Goal: Transaction & Acquisition: Book appointment/travel/reservation

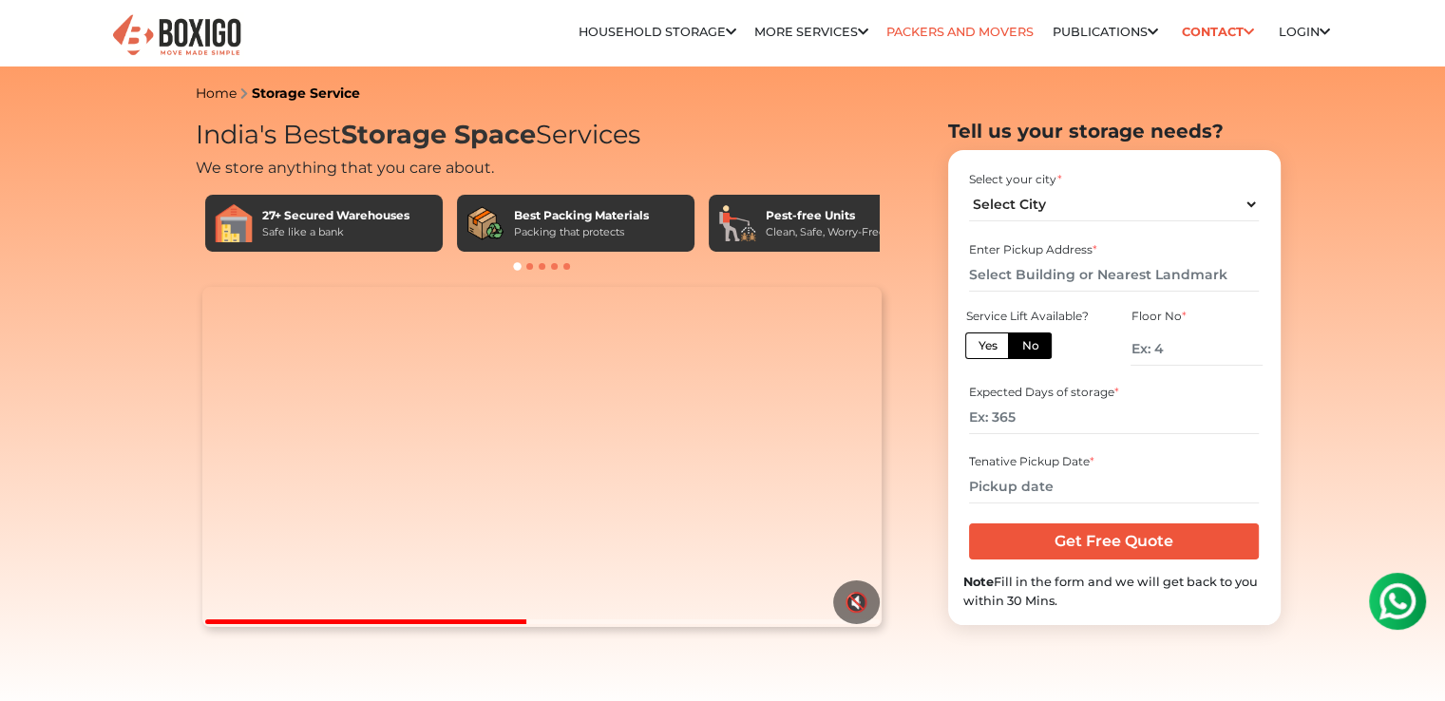
click at [963, 28] on link "Packers and Movers" at bounding box center [959, 32] width 147 height 14
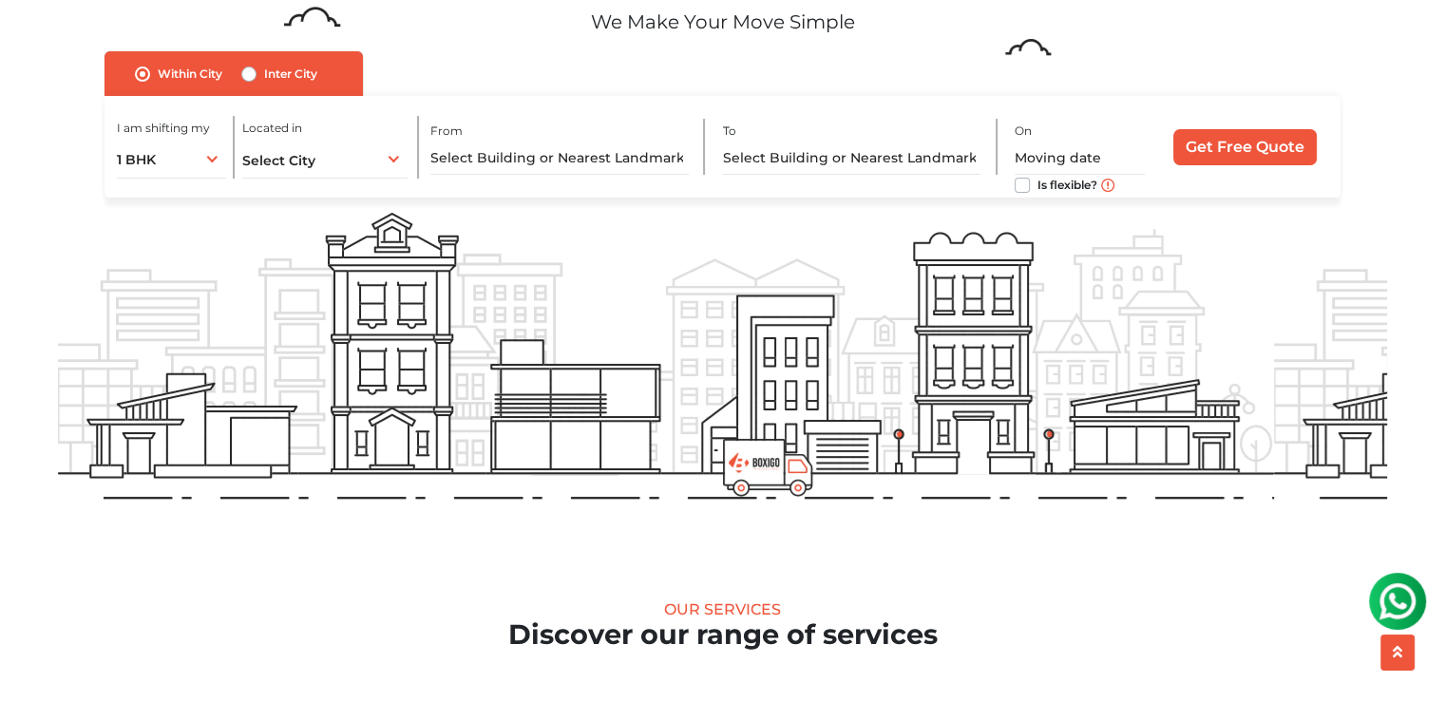
click at [265, 77] on label "Inter City" at bounding box center [290, 74] width 53 height 23
click at [257, 77] on input "Inter City" at bounding box center [248, 72] width 15 height 19
radio input "true"
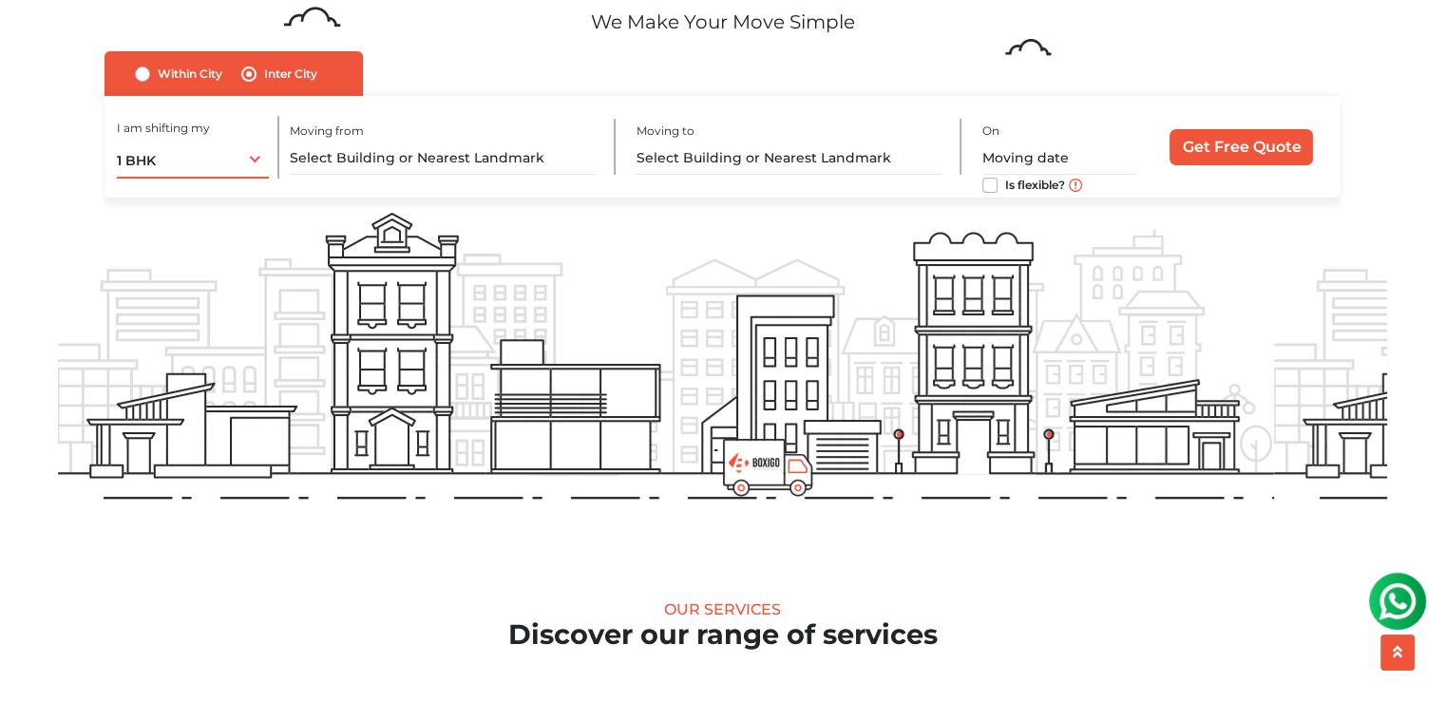
click at [247, 163] on div "1 BHK 1 BHK 2 BHK 3 BHK 3 + BHK FEW ITEMS" at bounding box center [193, 159] width 152 height 40
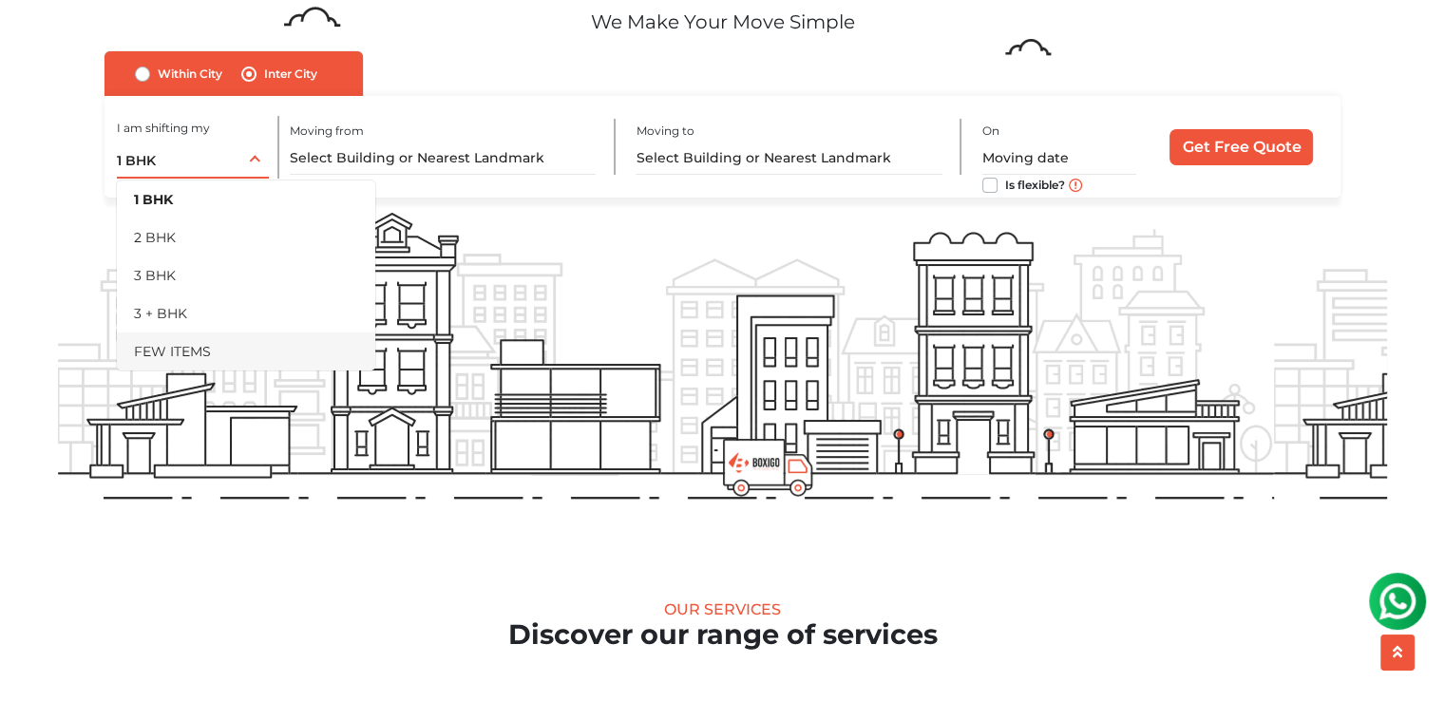
click at [219, 358] on li "FEW ITEMS" at bounding box center [246, 352] width 258 height 38
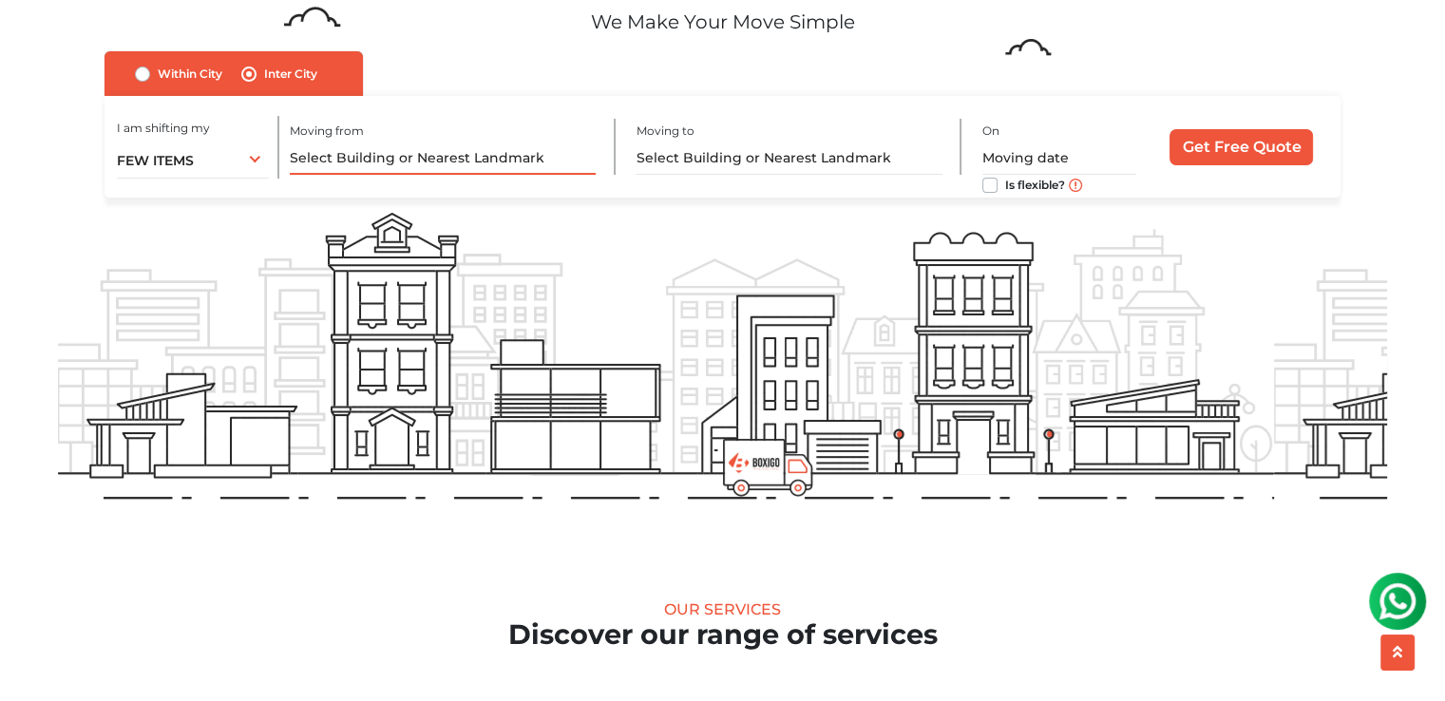
click at [411, 156] on input "text" at bounding box center [443, 158] width 306 height 33
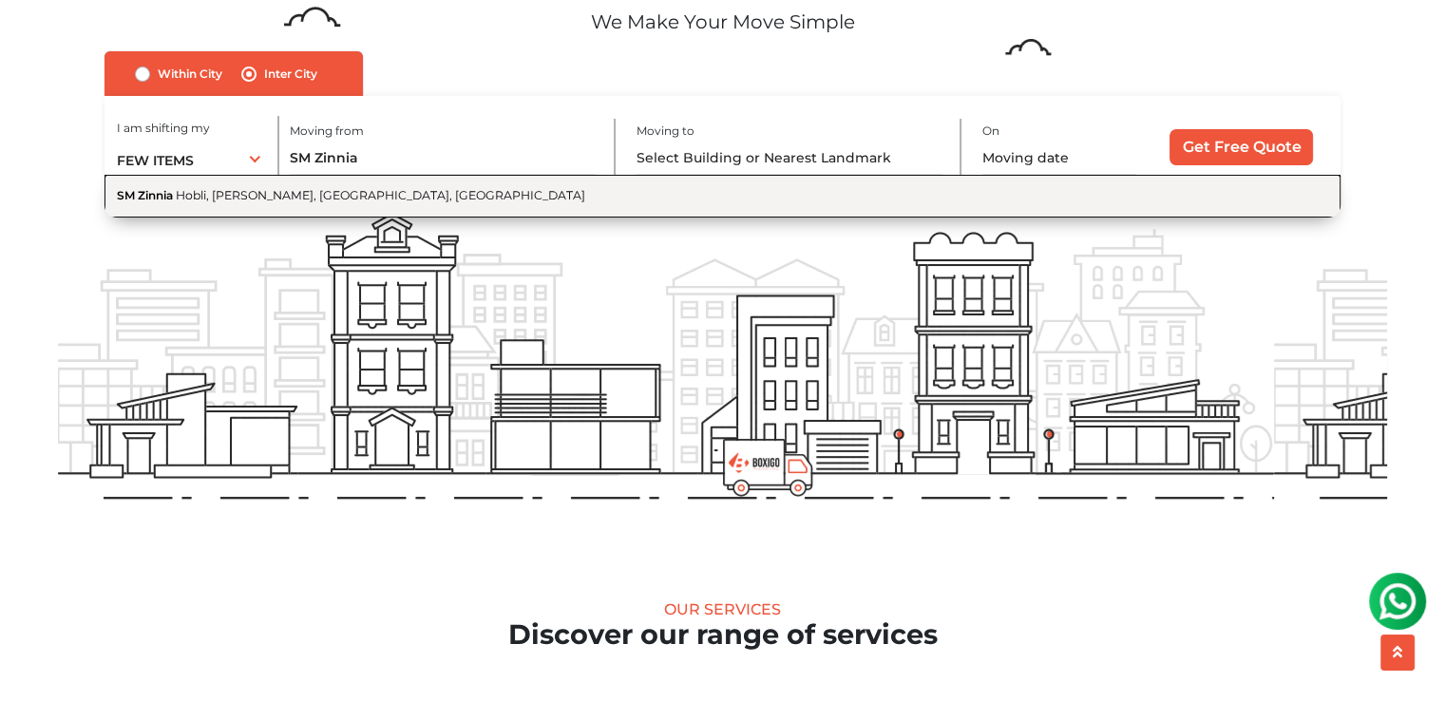
click at [274, 195] on span "Hobli, Gunjur Palya, Bengaluru, Karnataka" at bounding box center [380, 195] width 409 height 14
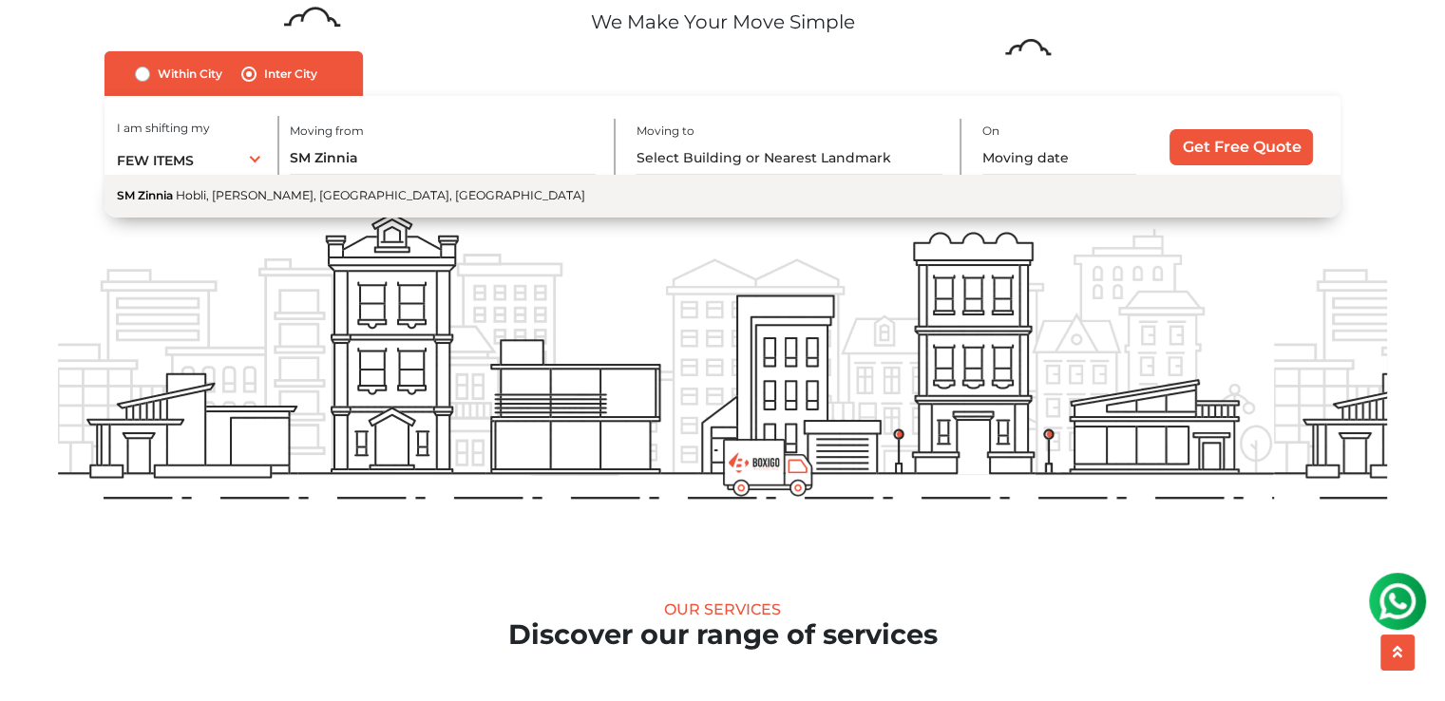
type input "SM Zinnia, Hobli, Gunjur Palya, Bengaluru, Karnataka"
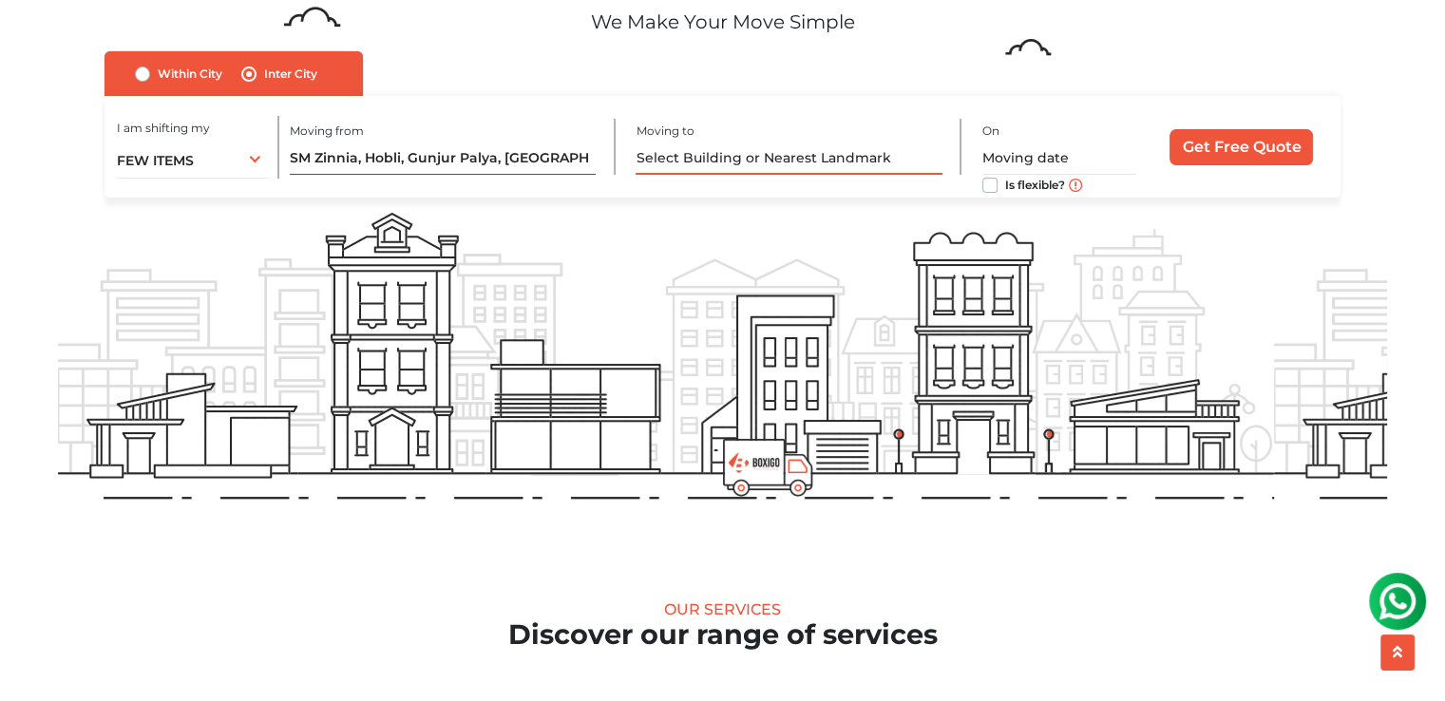
click at [729, 162] on input "text" at bounding box center [789, 158] width 306 height 33
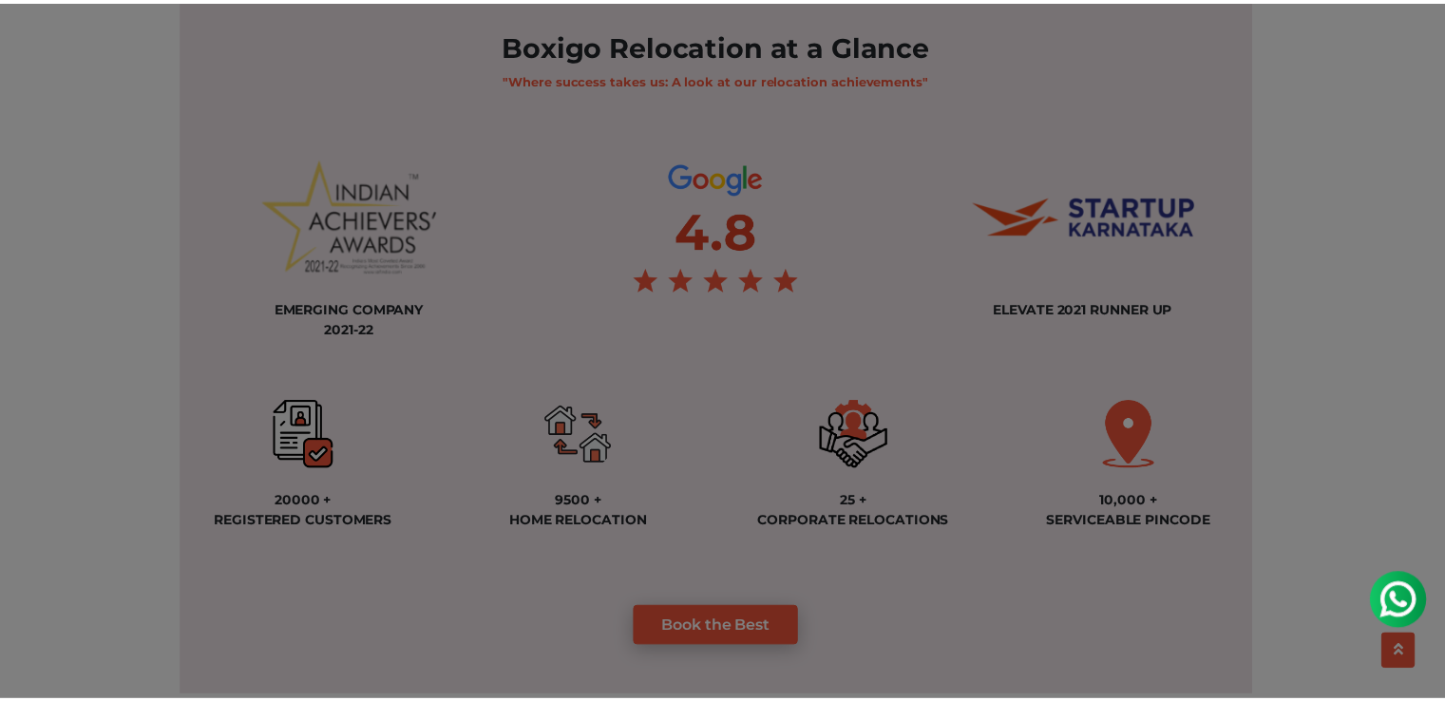
scroll to position [1408, 0]
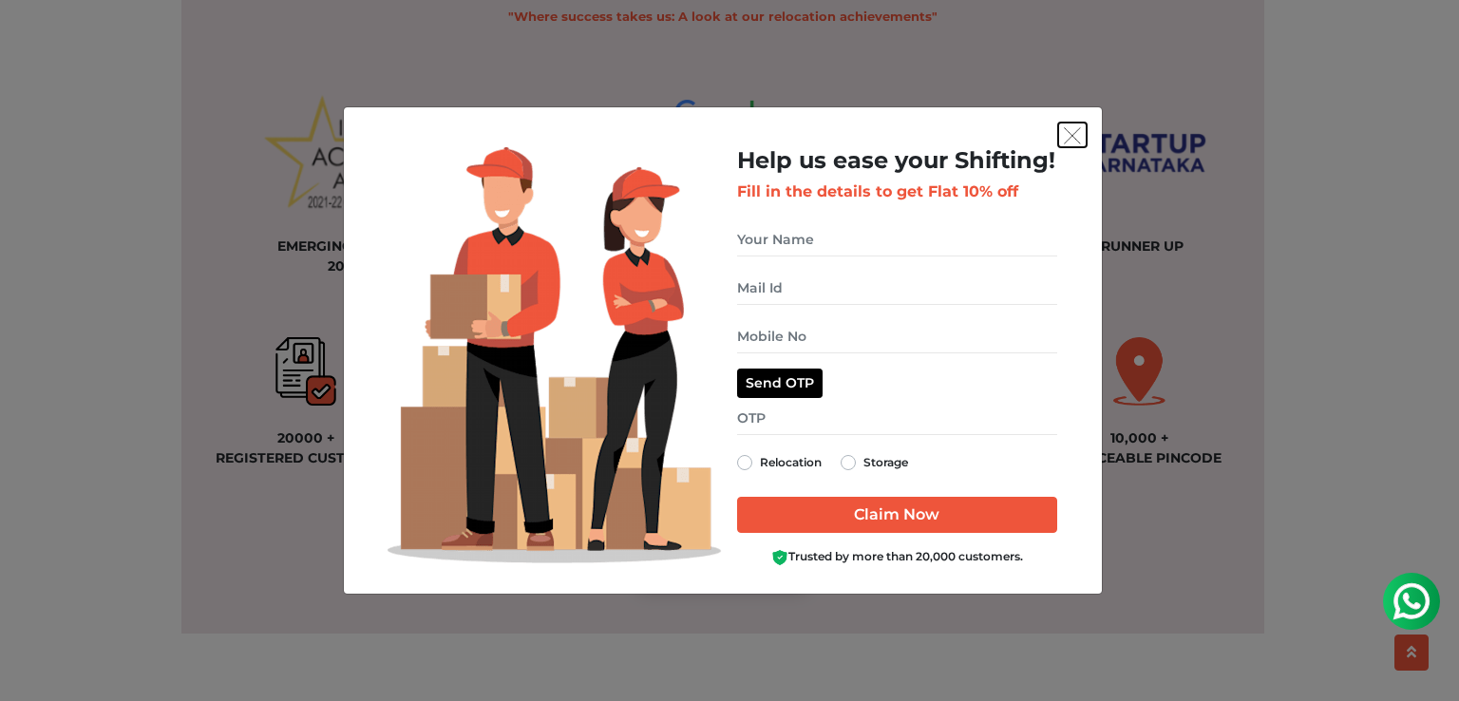
click at [1066, 138] on img "get free quote dialog" at bounding box center [1072, 135] width 17 height 17
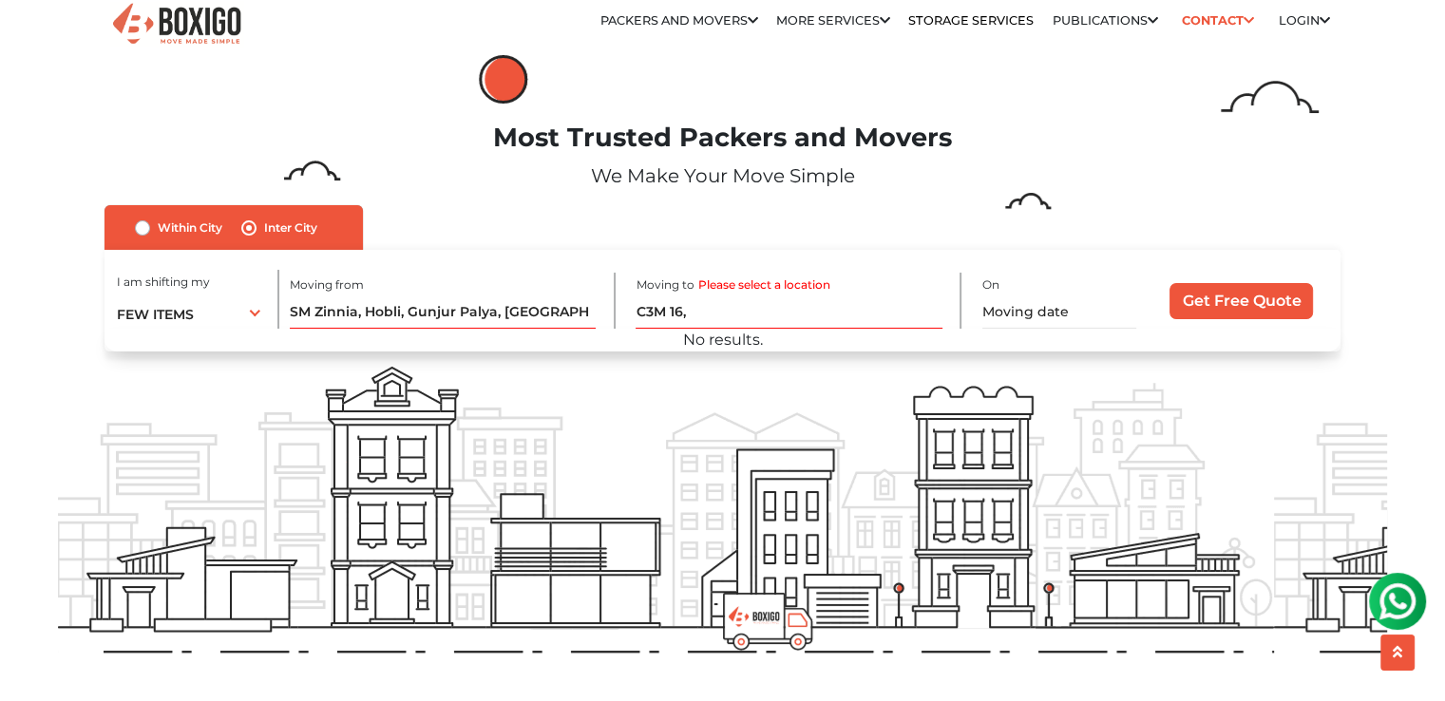
scroll to position [0, 0]
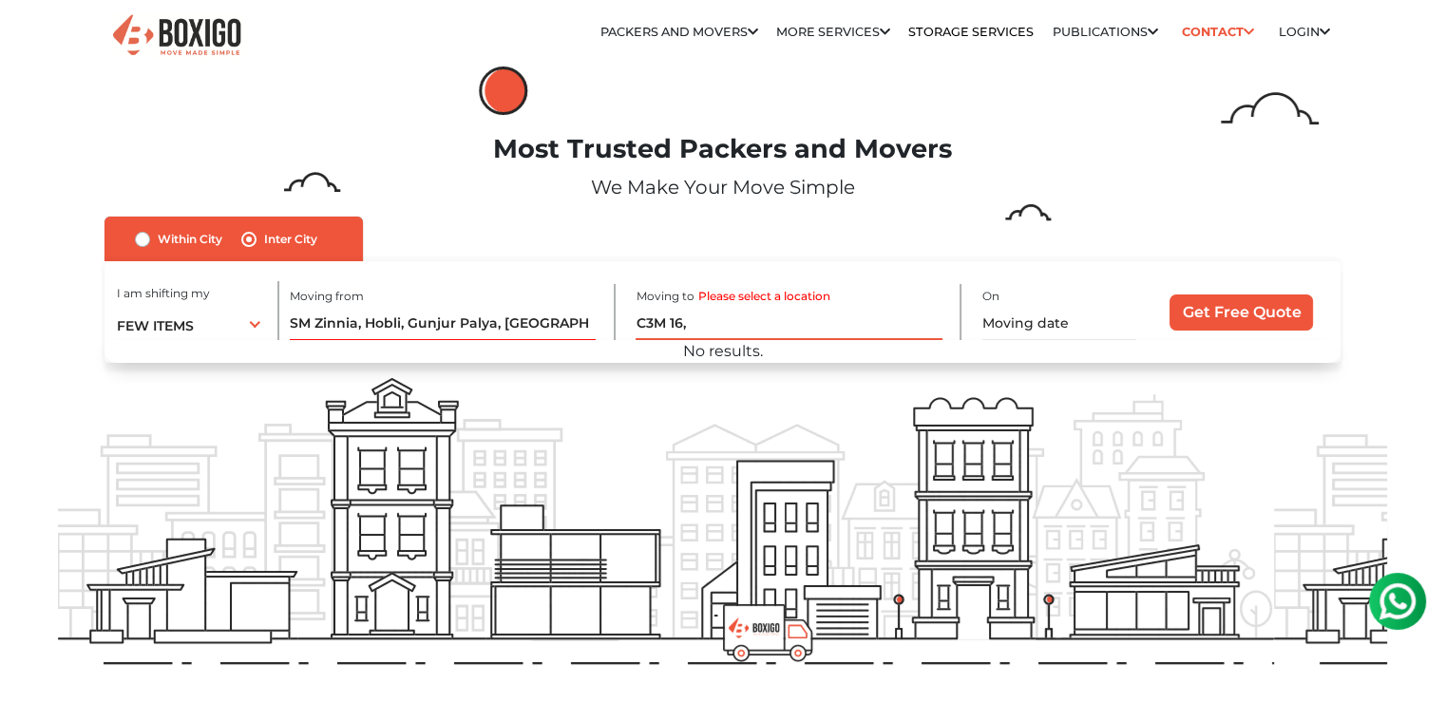
click at [694, 324] on input "C3M 16," at bounding box center [789, 323] width 306 height 33
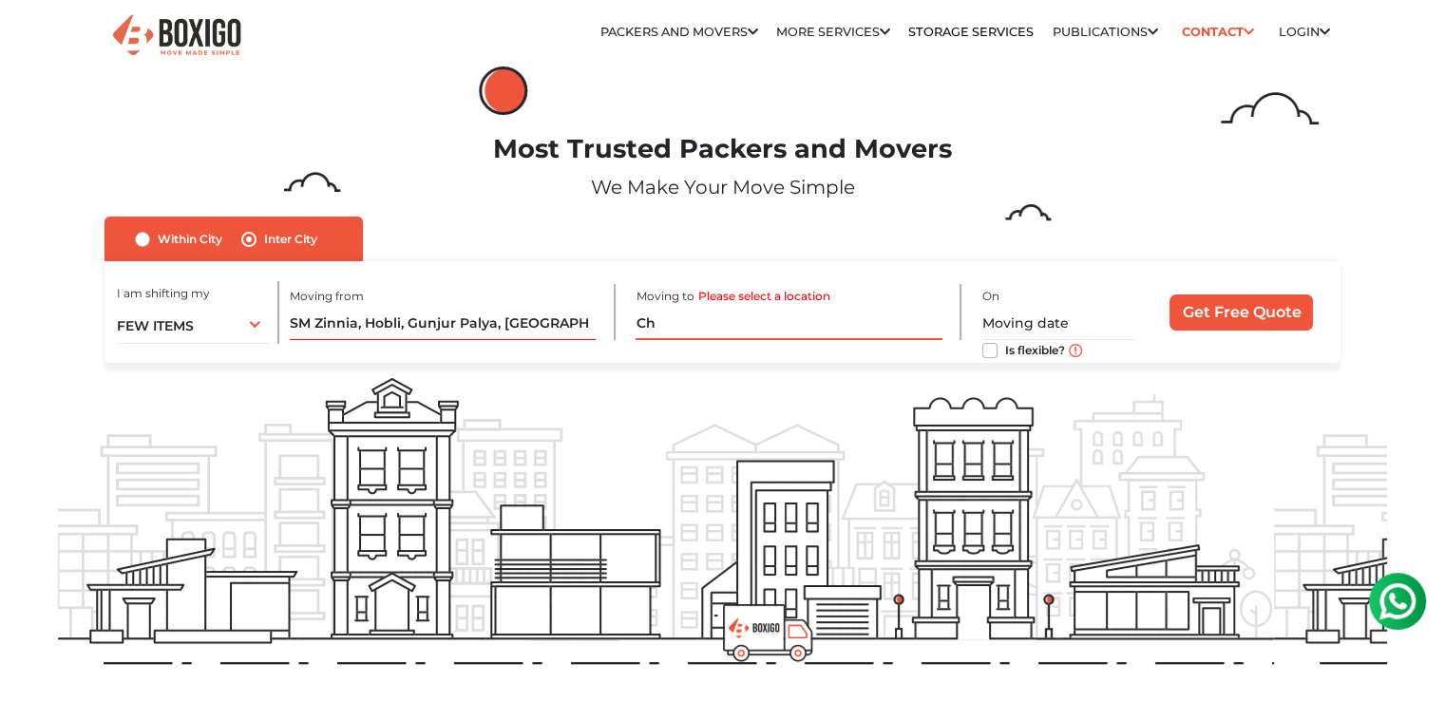
type input "C"
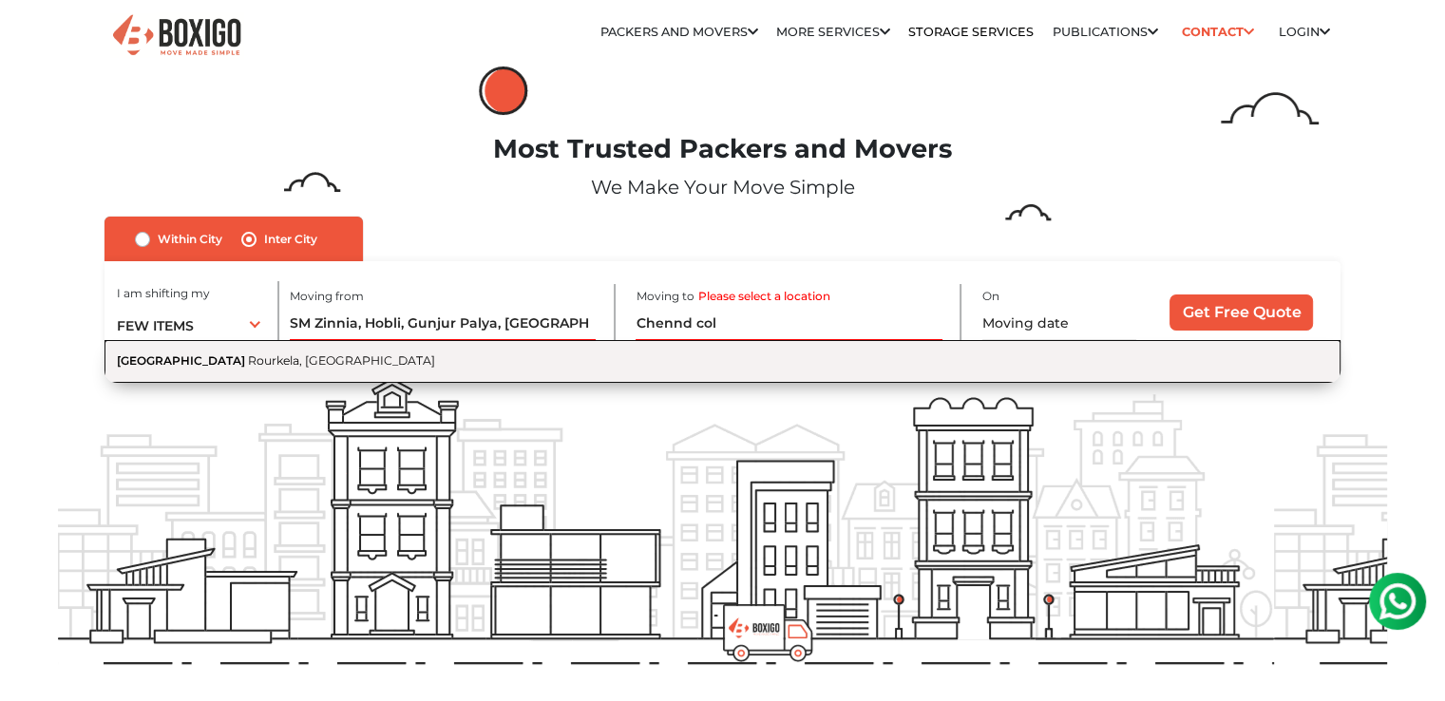
click at [323, 348] on button "Chhend Colony Rourkela, Odisha" at bounding box center [723, 361] width 1236 height 43
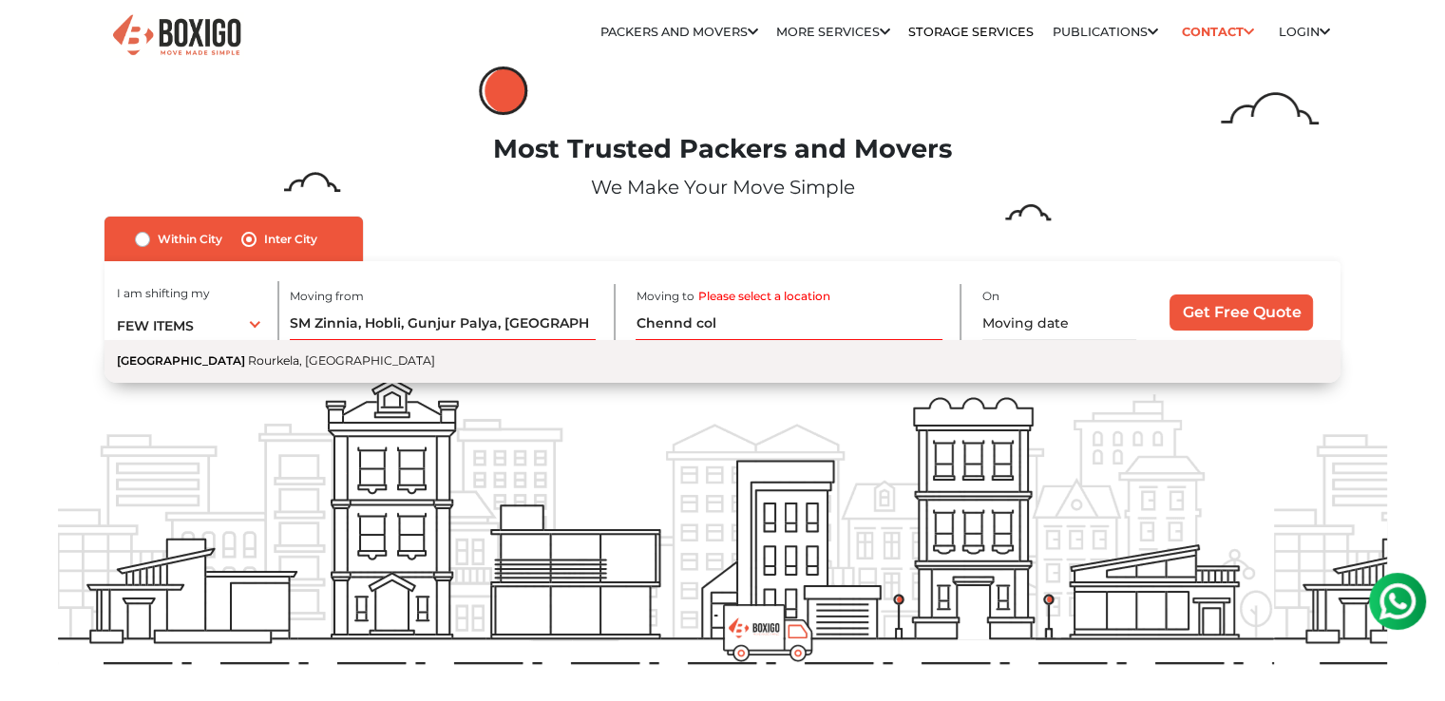
type input "Chhend Colony, Rourkela, Odisha"
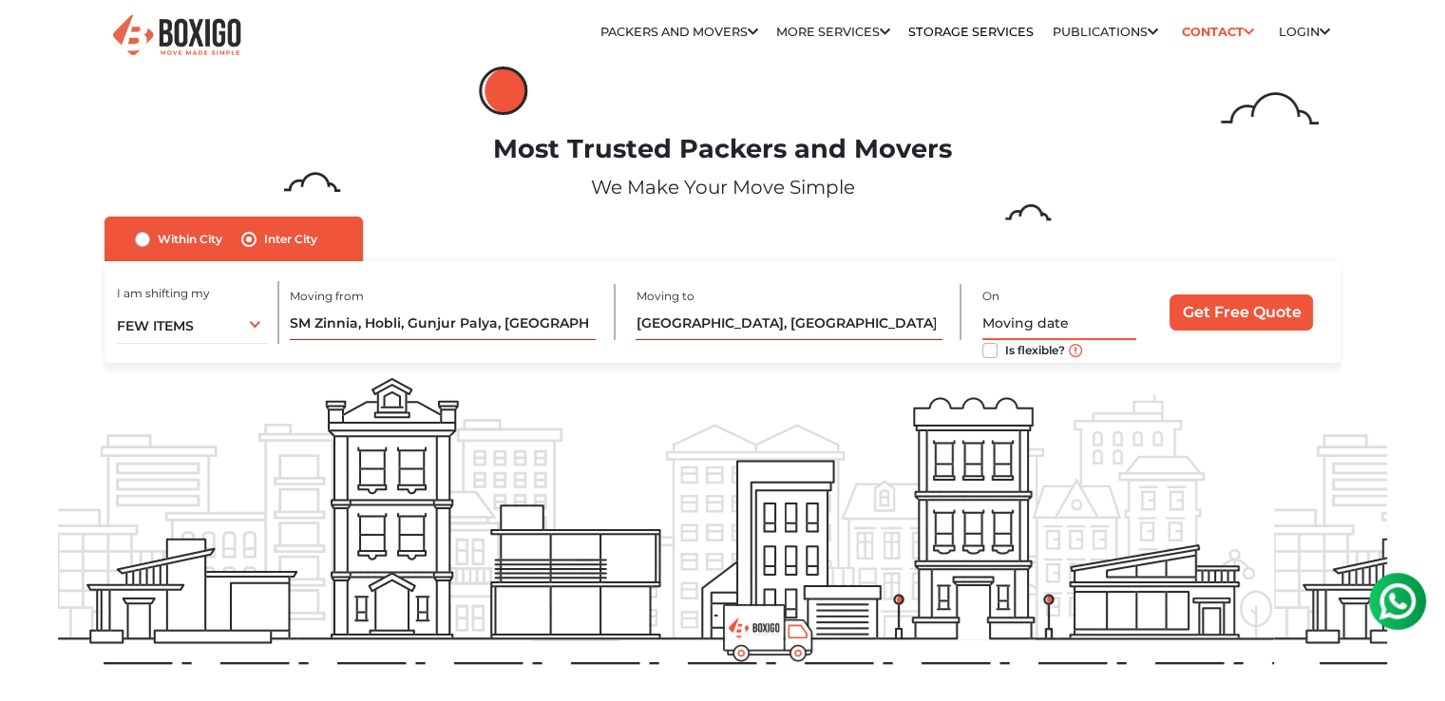
click at [1064, 308] on input "text" at bounding box center [1059, 323] width 154 height 33
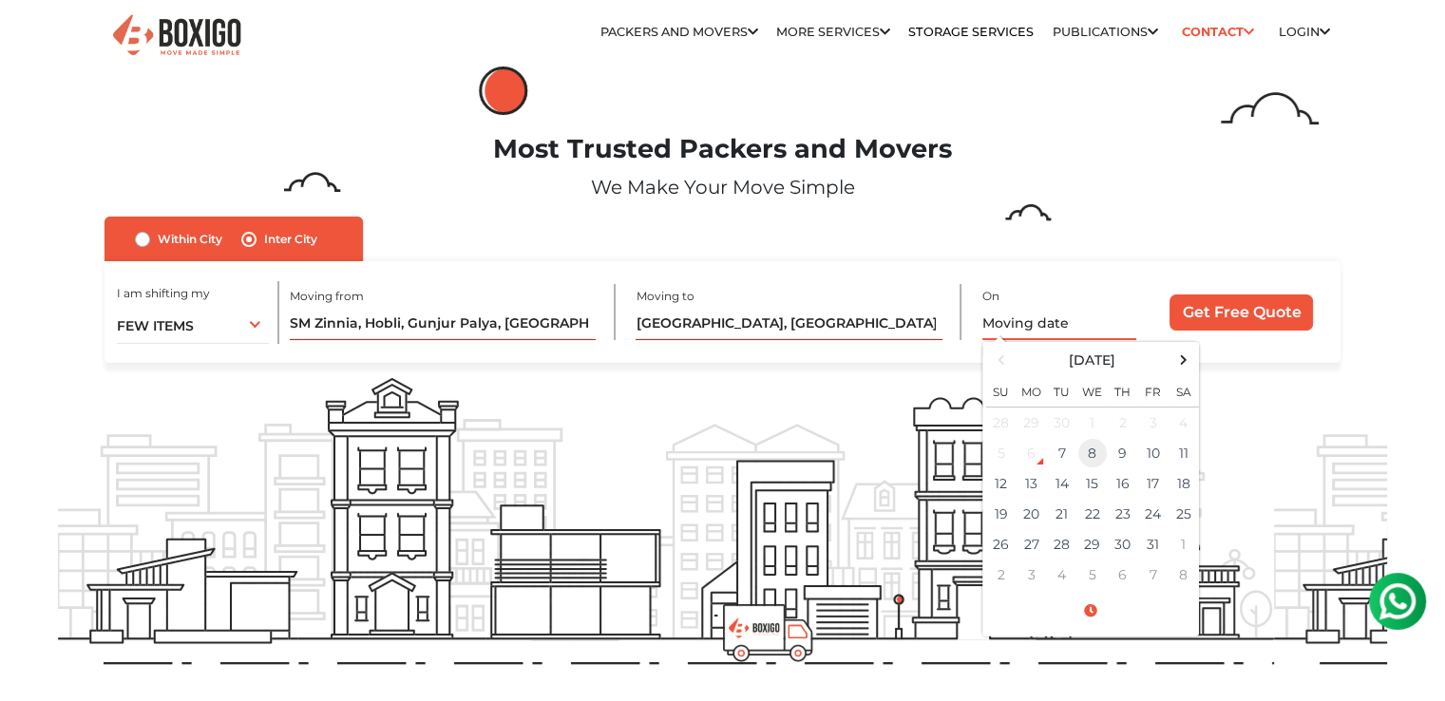
click at [1091, 455] on td "8" at bounding box center [1092, 453] width 30 height 30
click at [1094, 601] on span at bounding box center [1090, 611] width 209 height 33
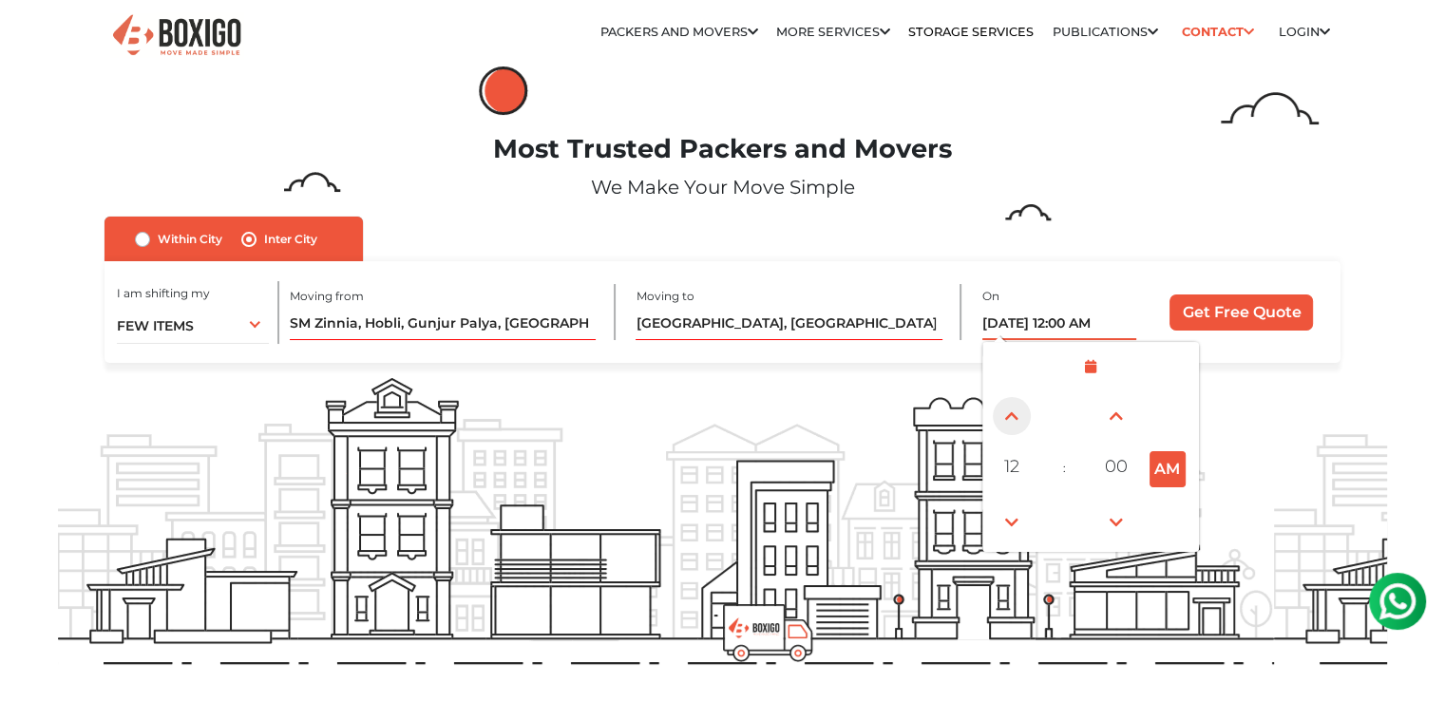
click at [1004, 415] on span at bounding box center [1012, 416] width 38 height 38
click at [1007, 524] on span at bounding box center [1012, 523] width 38 height 38
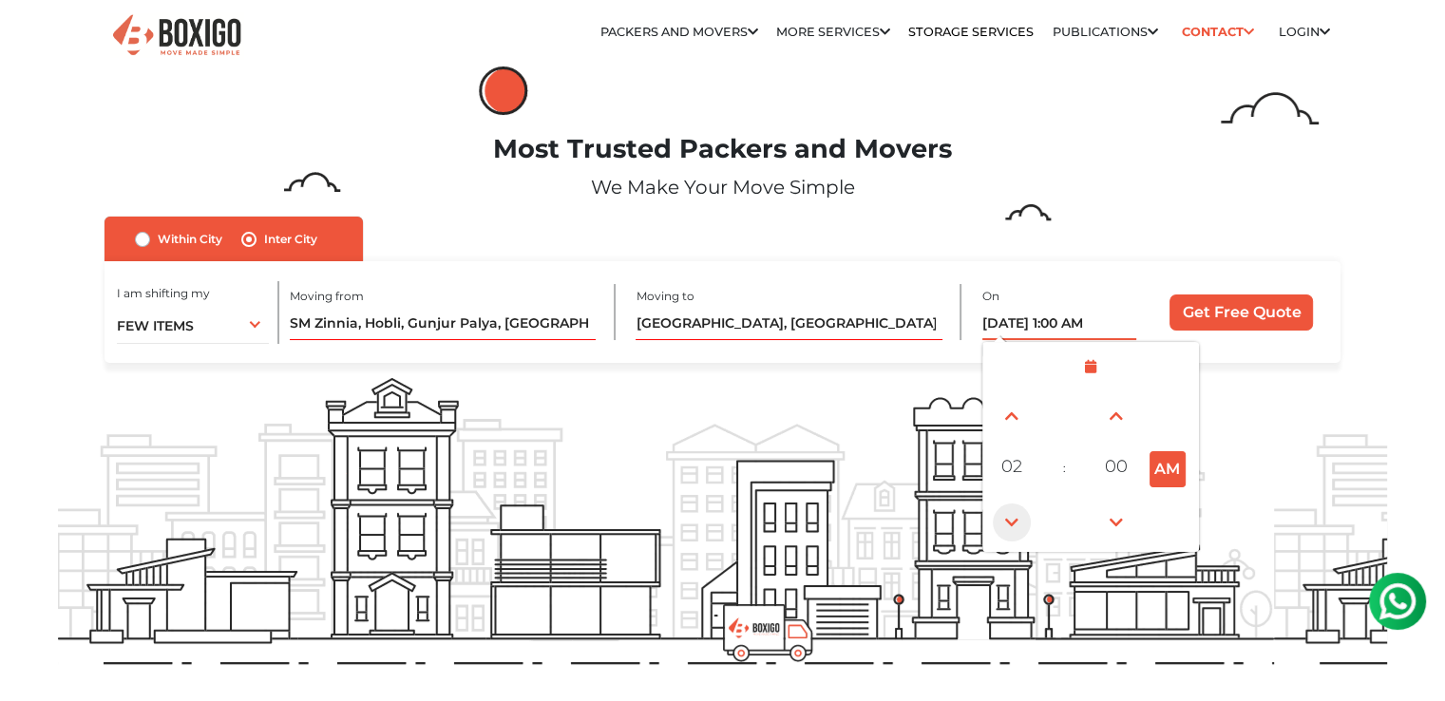
click at [1007, 524] on span at bounding box center [1012, 523] width 38 height 38
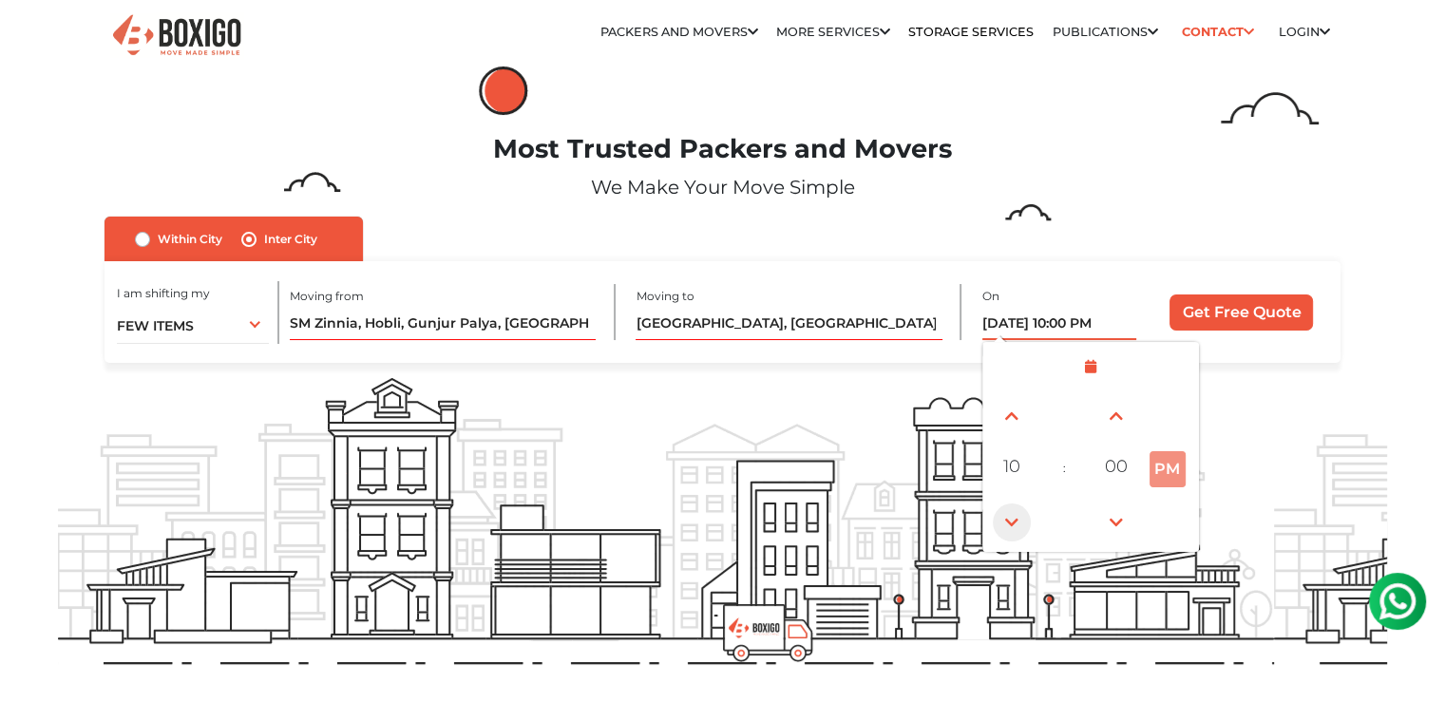
click at [1007, 524] on span at bounding box center [1012, 523] width 38 height 38
click at [1018, 521] on span at bounding box center [1012, 523] width 38 height 38
click at [1015, 415] on span at bounding box center [1012, 416] width 38 height 38
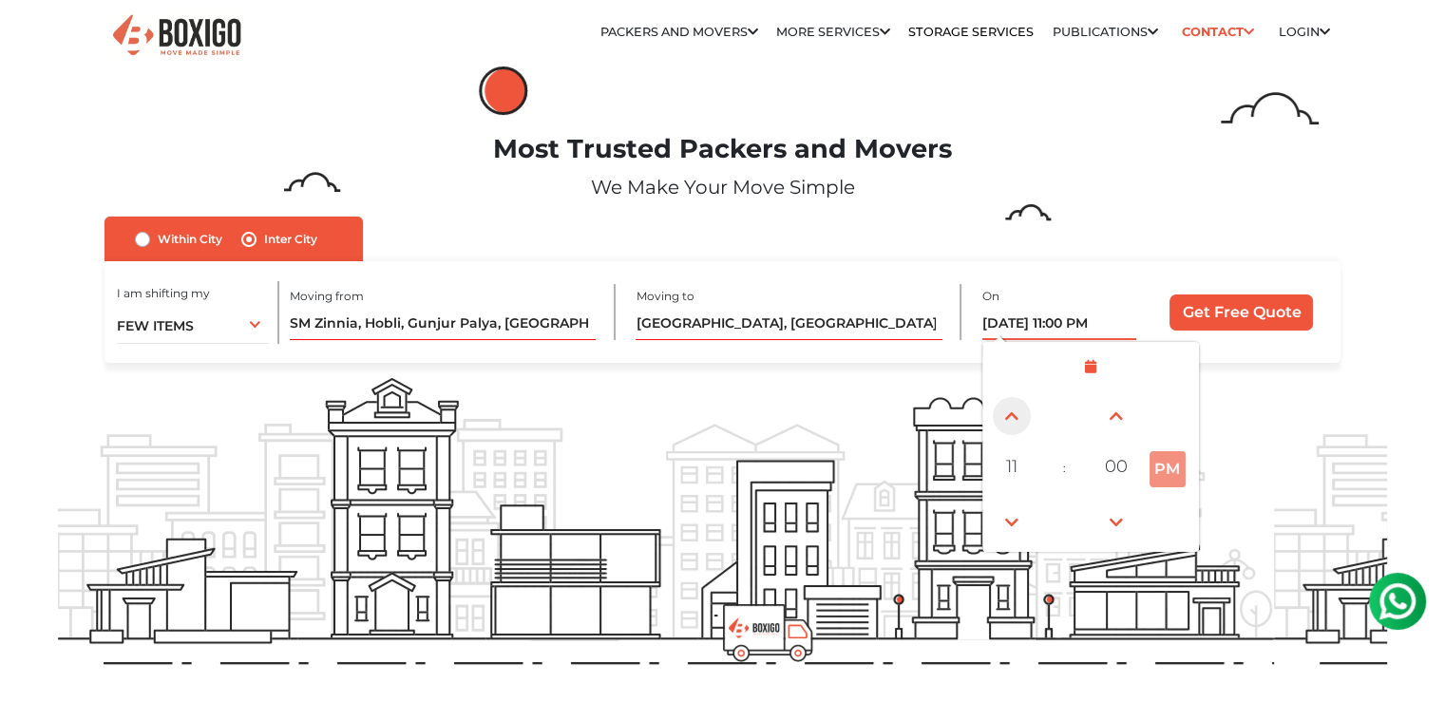
click at [1015, 415] on span at bounding box center [1012, 416] width 38 height 38
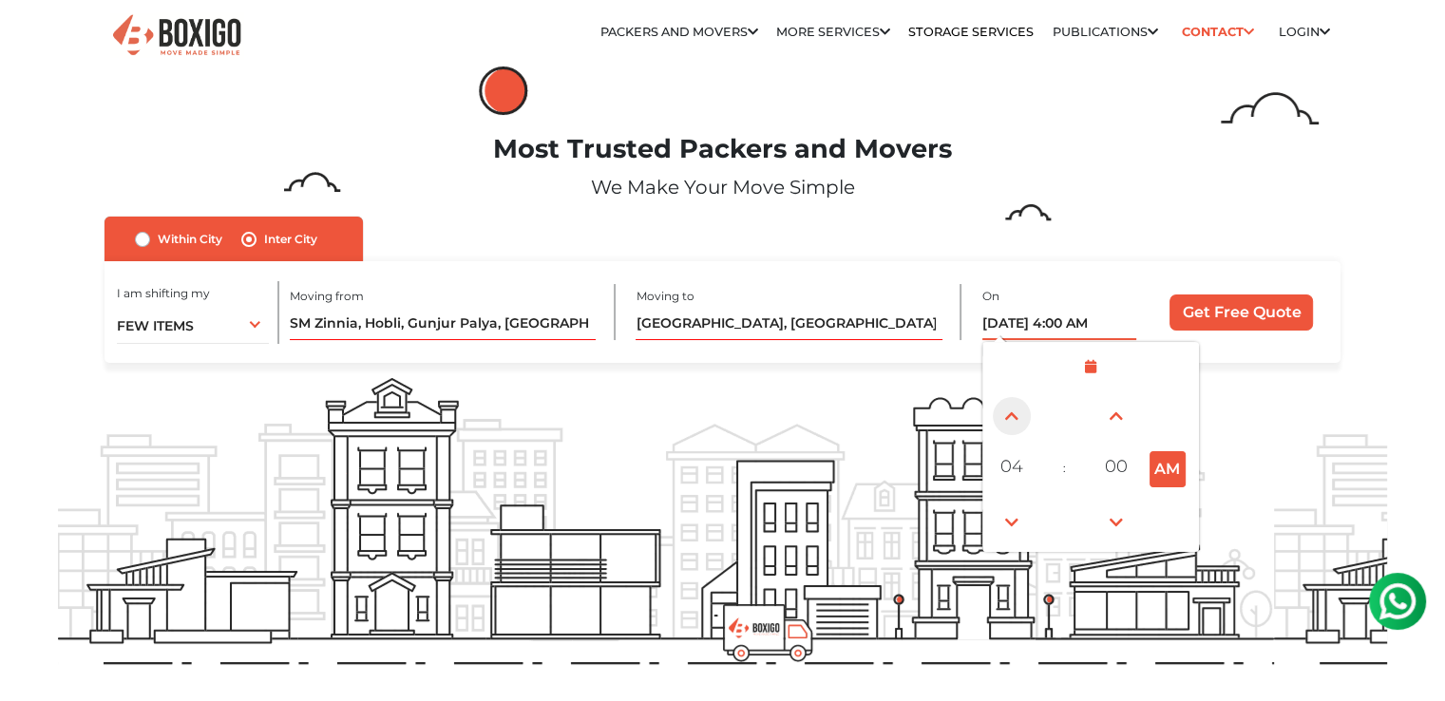
click at [1015, 415] on span at bounding box center [1012, 416] width 38 height 38
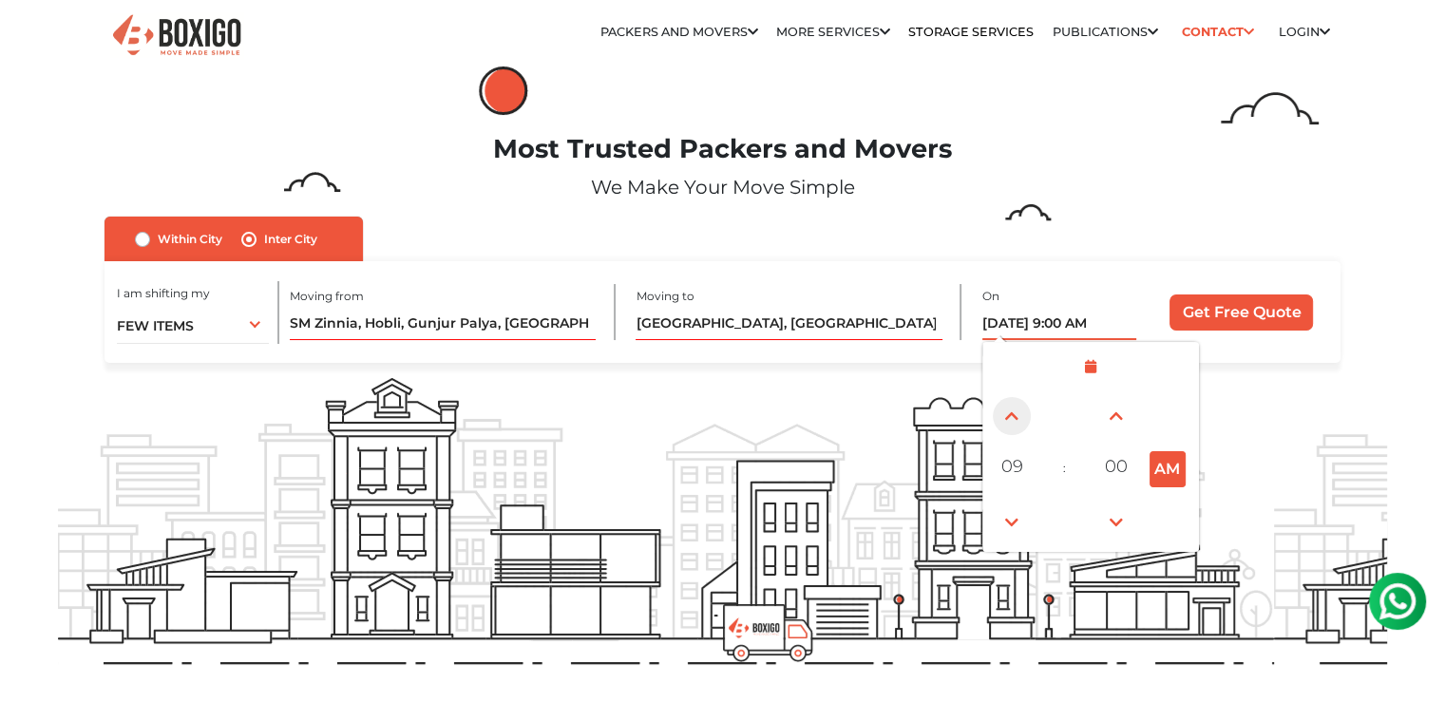
click at [1015, 415] on span at bounding box center [1012, 416] width 38 height 38
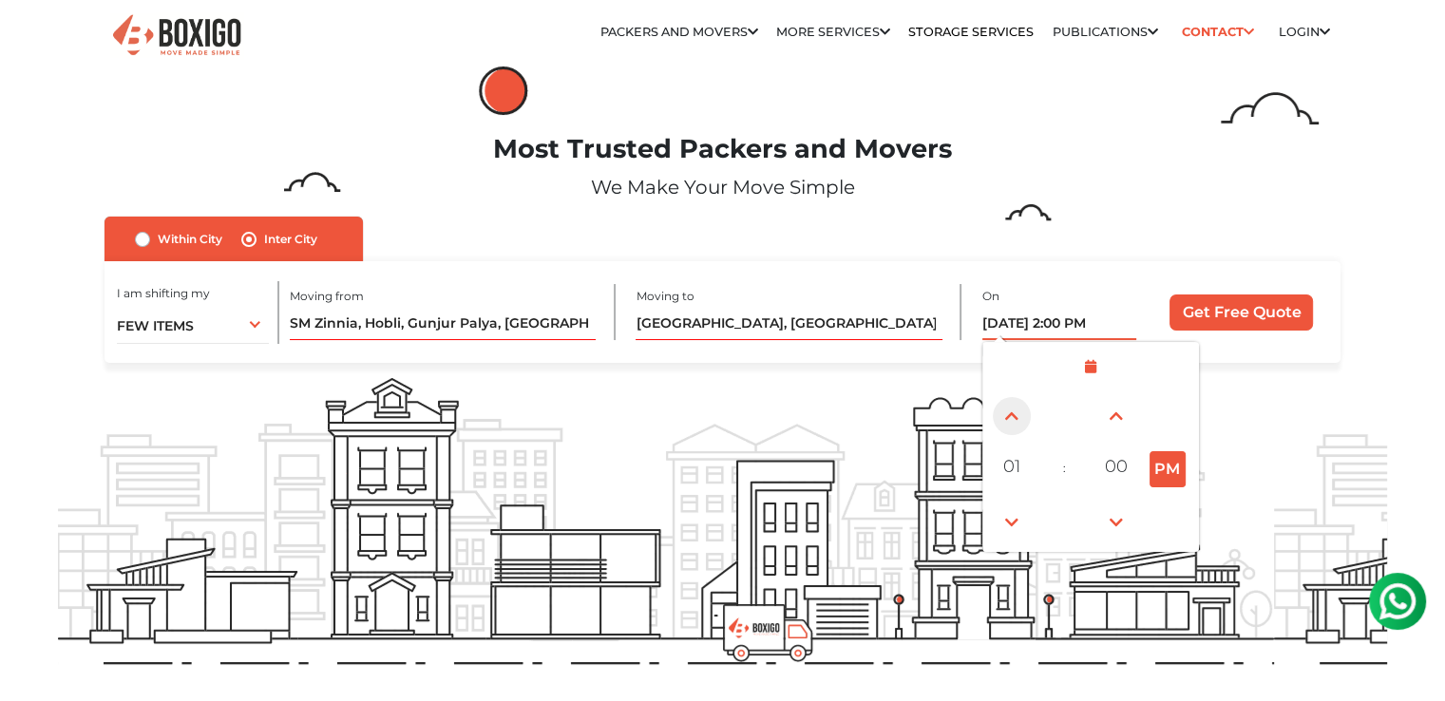
click at [1015, 415] on span at bounding box center [1012, 416] width 38 height 38
type input "10/08/2025 5:00 PM"
click at [1119, 164] on h1 "Most Trusted Packers and Movers" at bounding box center [722, 149] width 1329 height 31
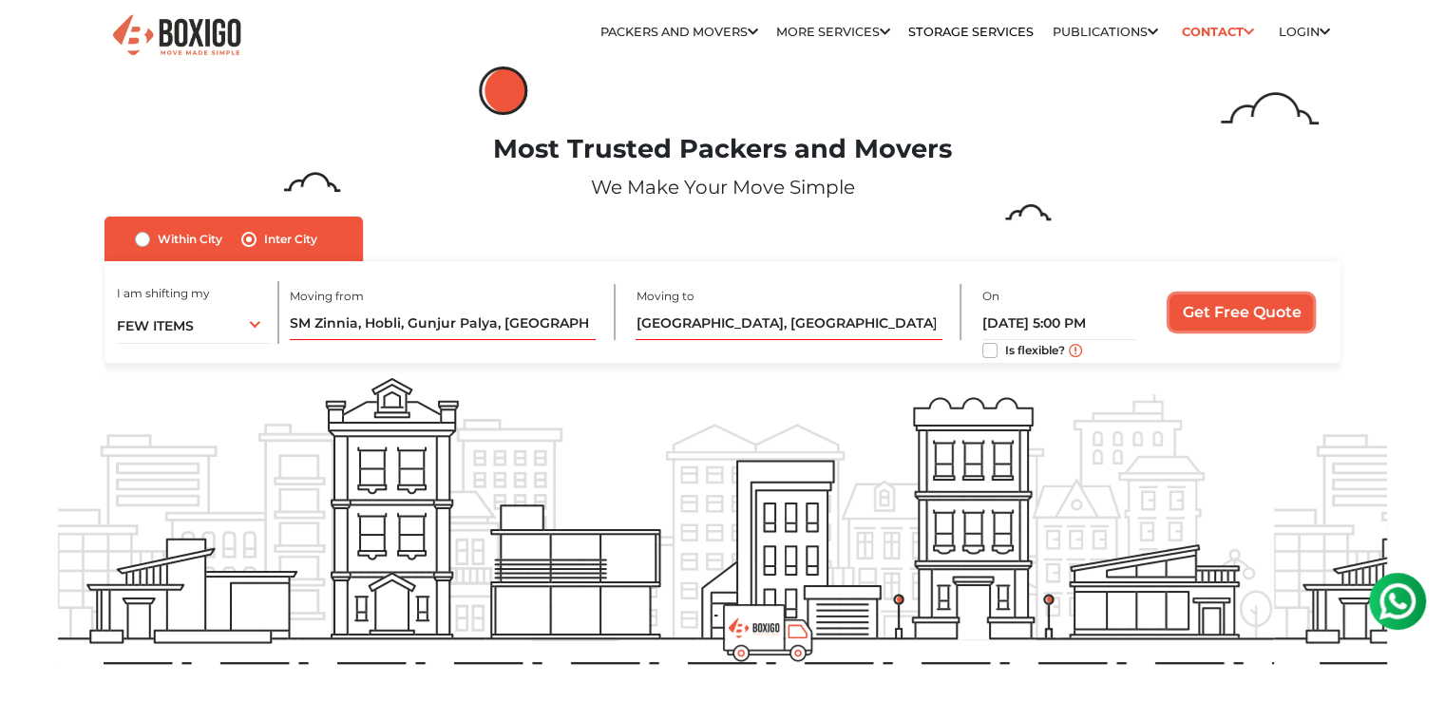
click at [1209, 319] on input "Get Free Quote" at bounding box center [1241, 313] width 143 height 36
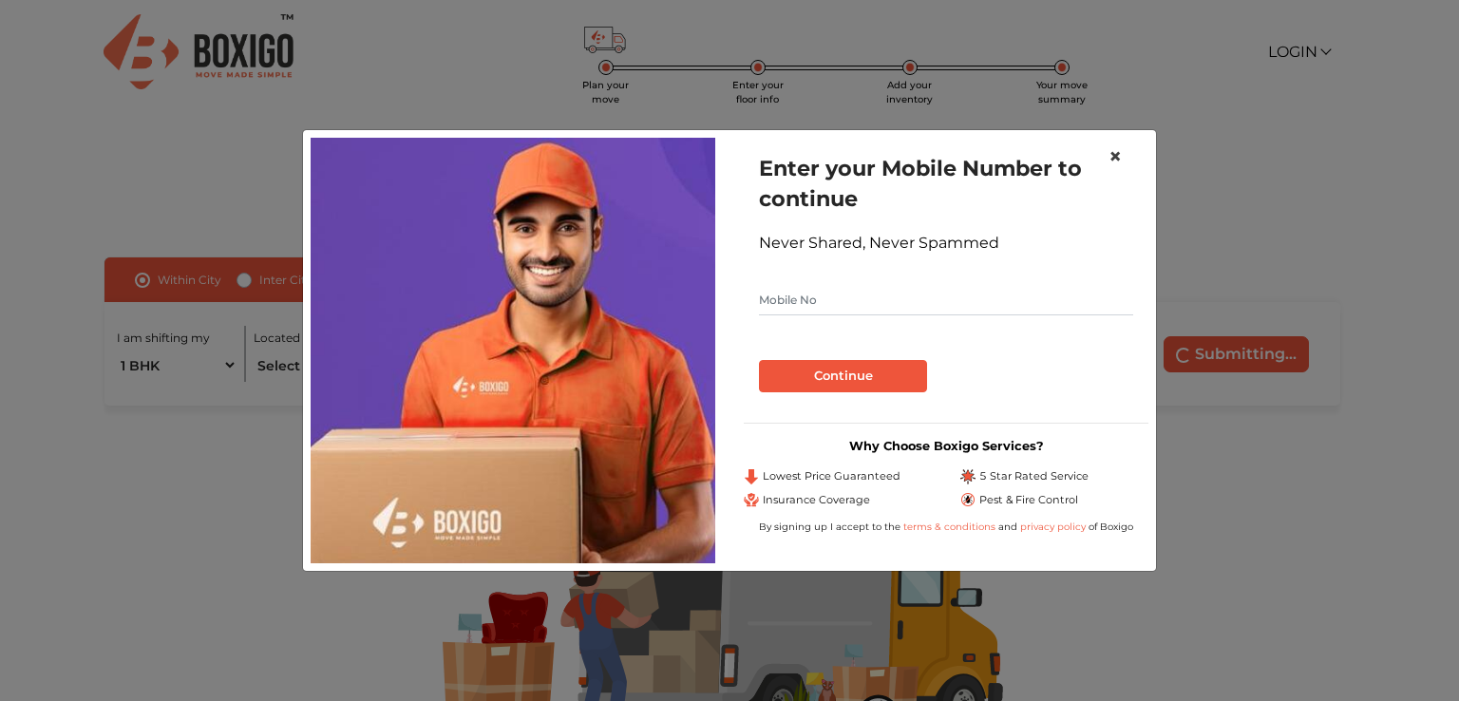
click at [1113, 153] on span "×" at bounding box center [1115, 157] width 13 height 28
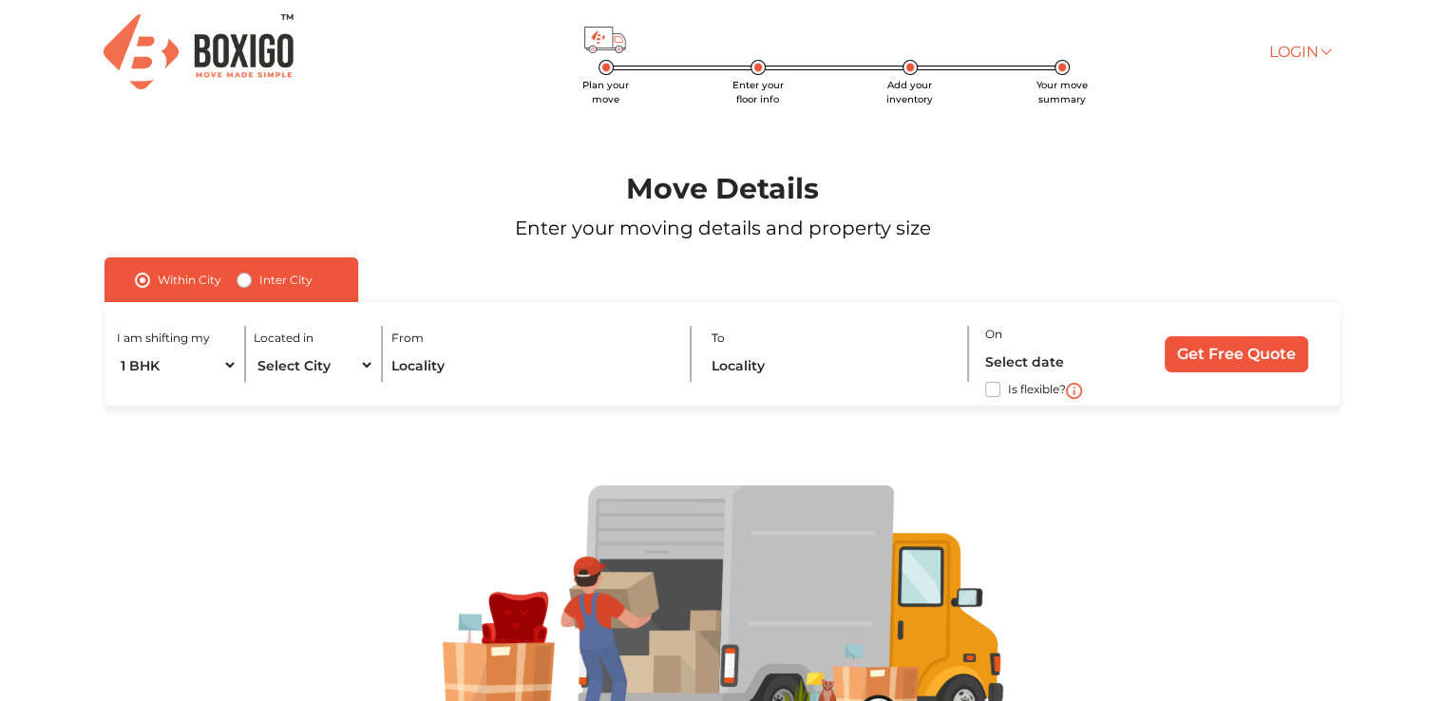
click at [1307, 54] on link "Login" at bounding box center [1298, 52] width 61 height 18
click at [1322, 78] on link "Customer" at bounding box center [1344, 80] width 152 height 35
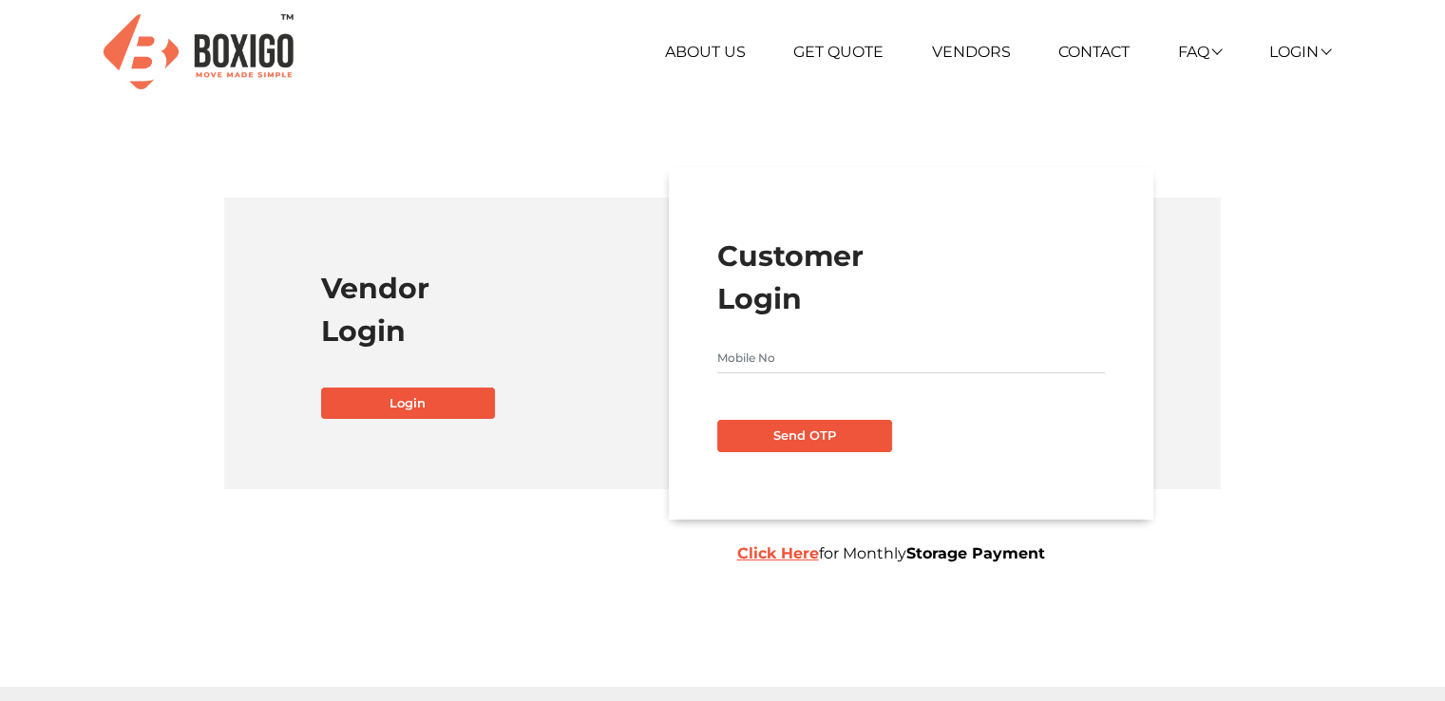
click at [730, 361] on input "text" at bounding box center [911, 358] width 388 height 30
type input "9964947700"
click at [783, 430] on button "Send OTP" at bounding box center [804, 436] width 175 height 32
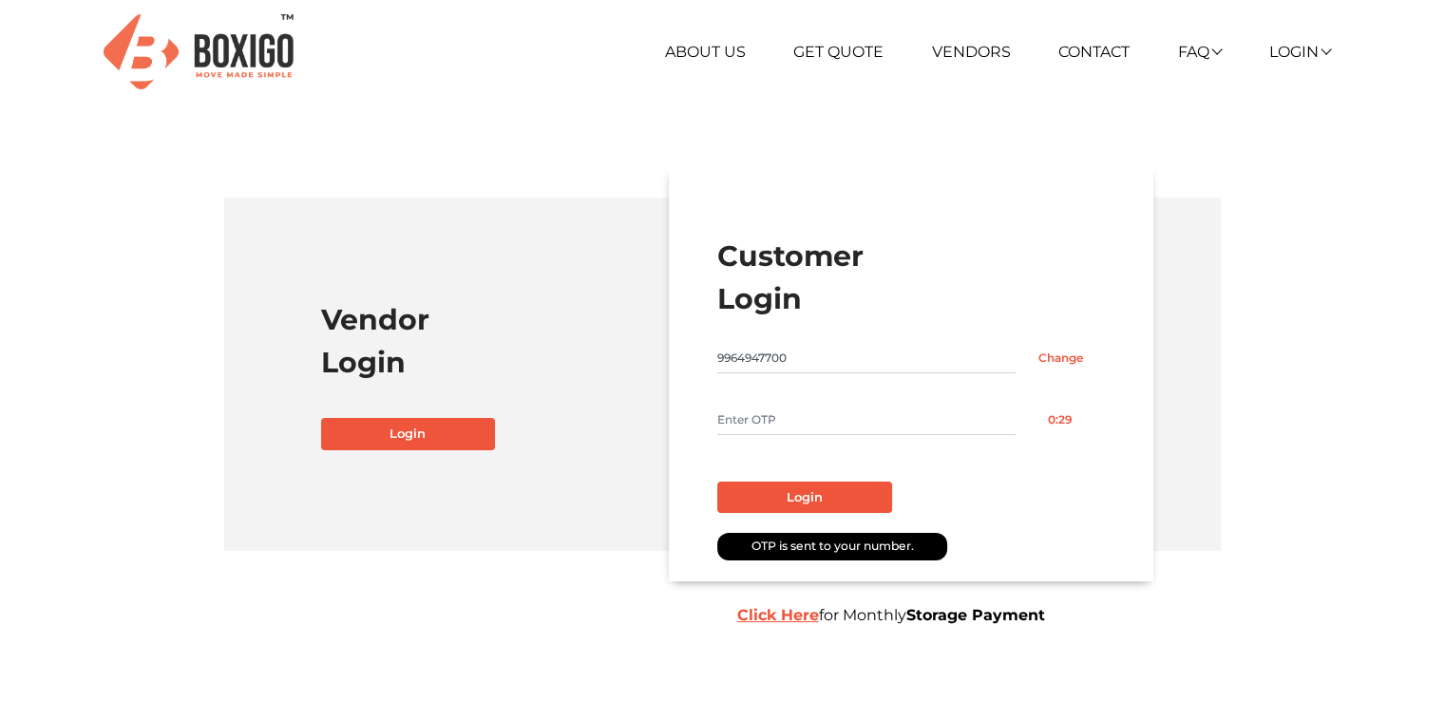
click at [783, 430] on input "text" at bounding box center [866, 420] width 298 height 30
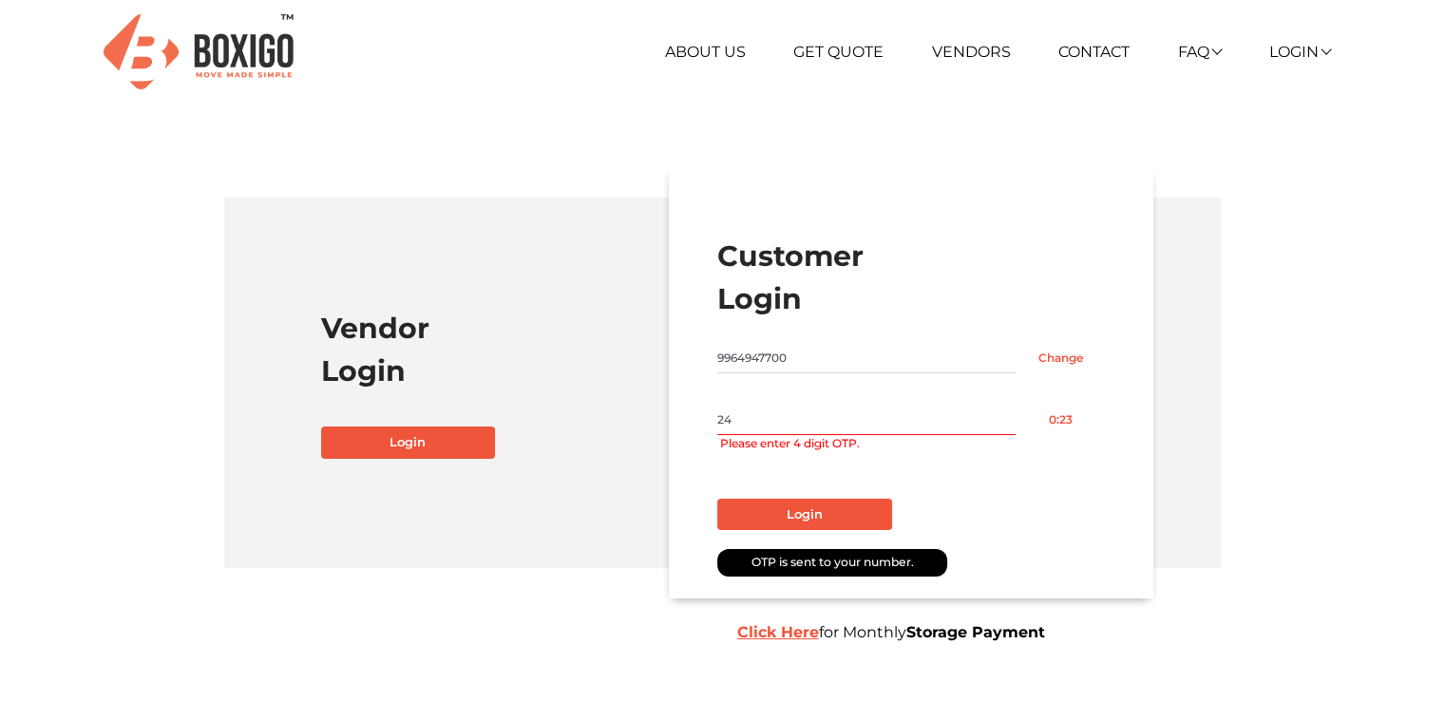
type input "2"
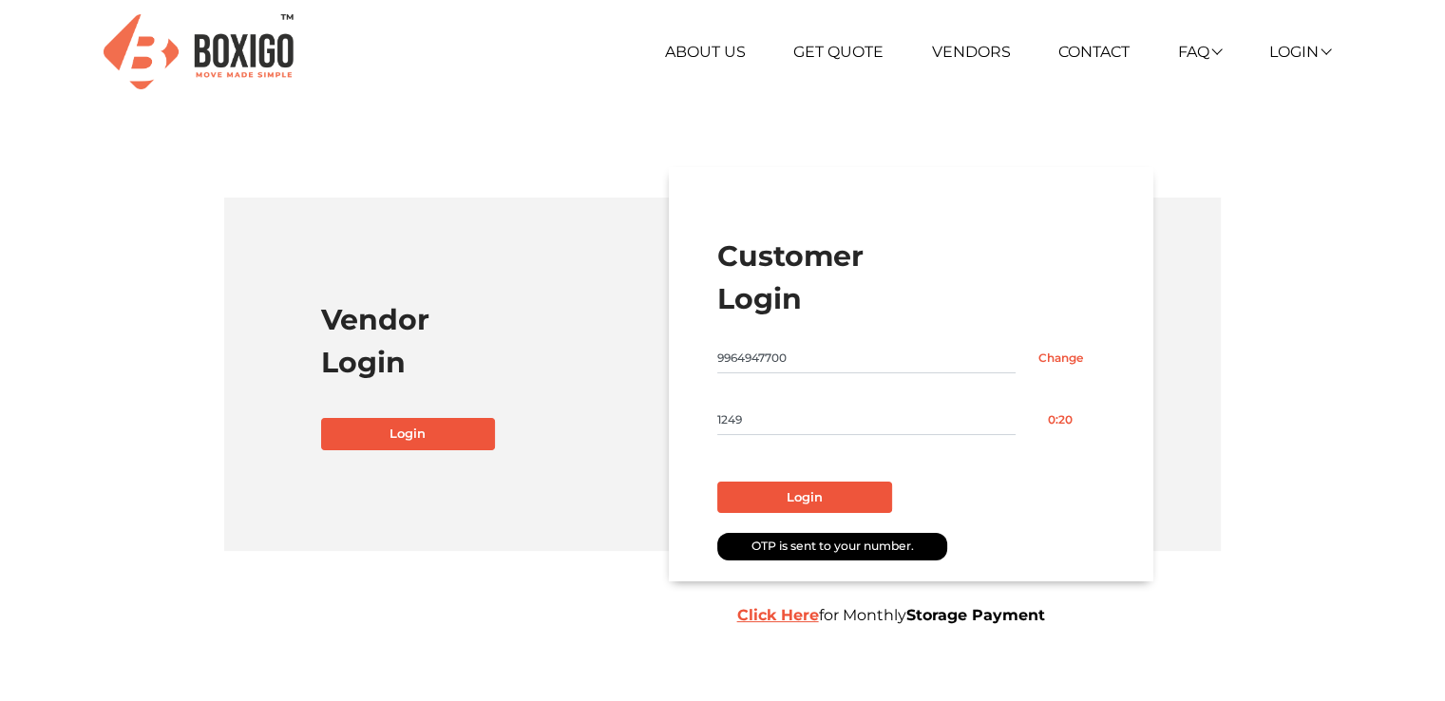
type input "1249"
click at [803, 488] on button "Login" at bounding box center [804, 498] width 175 height 32
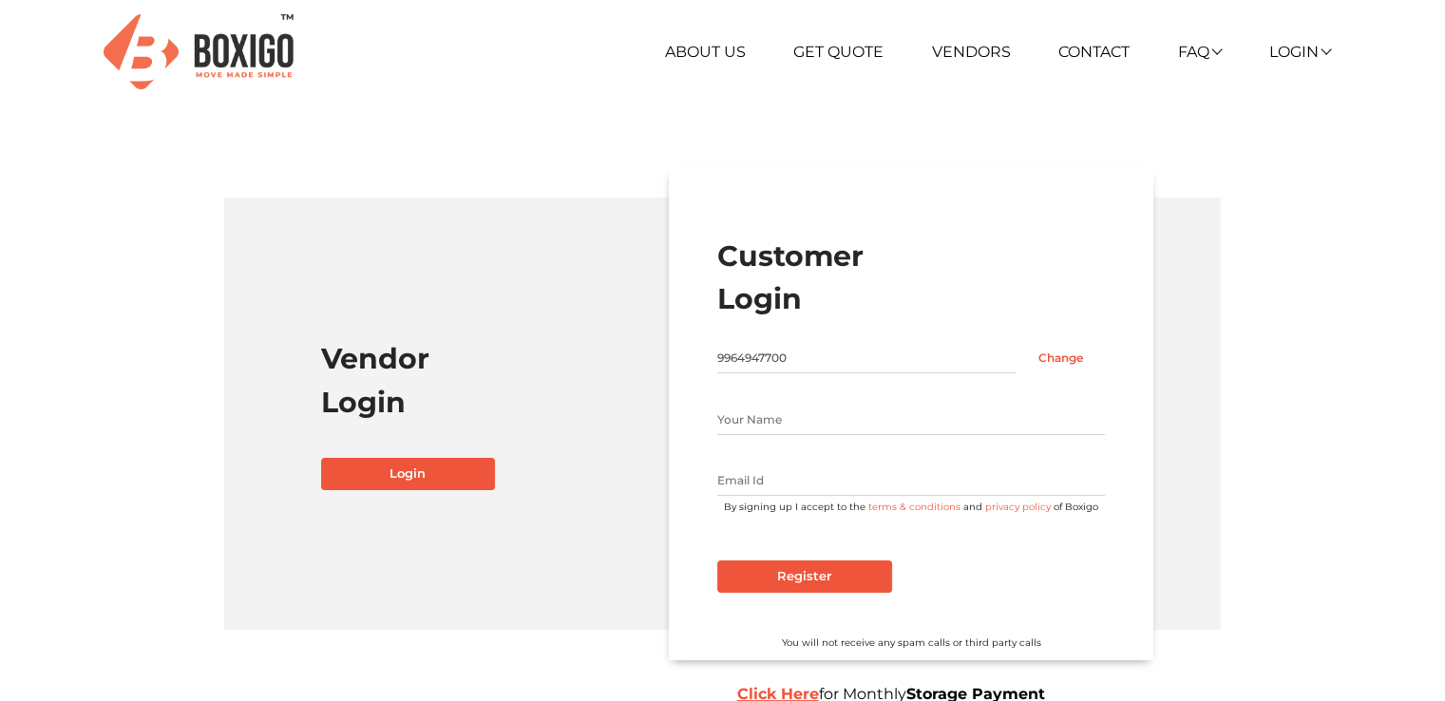
click at [803, 488] on input "text" at bounding box center [911, 481] width 388 height 30
click at [777, 433] on input "text" at bounding box center [911, 420] width 388 height 30
type input "Sumit Mukhi"
type input "sumit.universal2008@gmail.com"
click at [809, 580] on input "Register" at bounding box center [804, 577] width 175 height 32
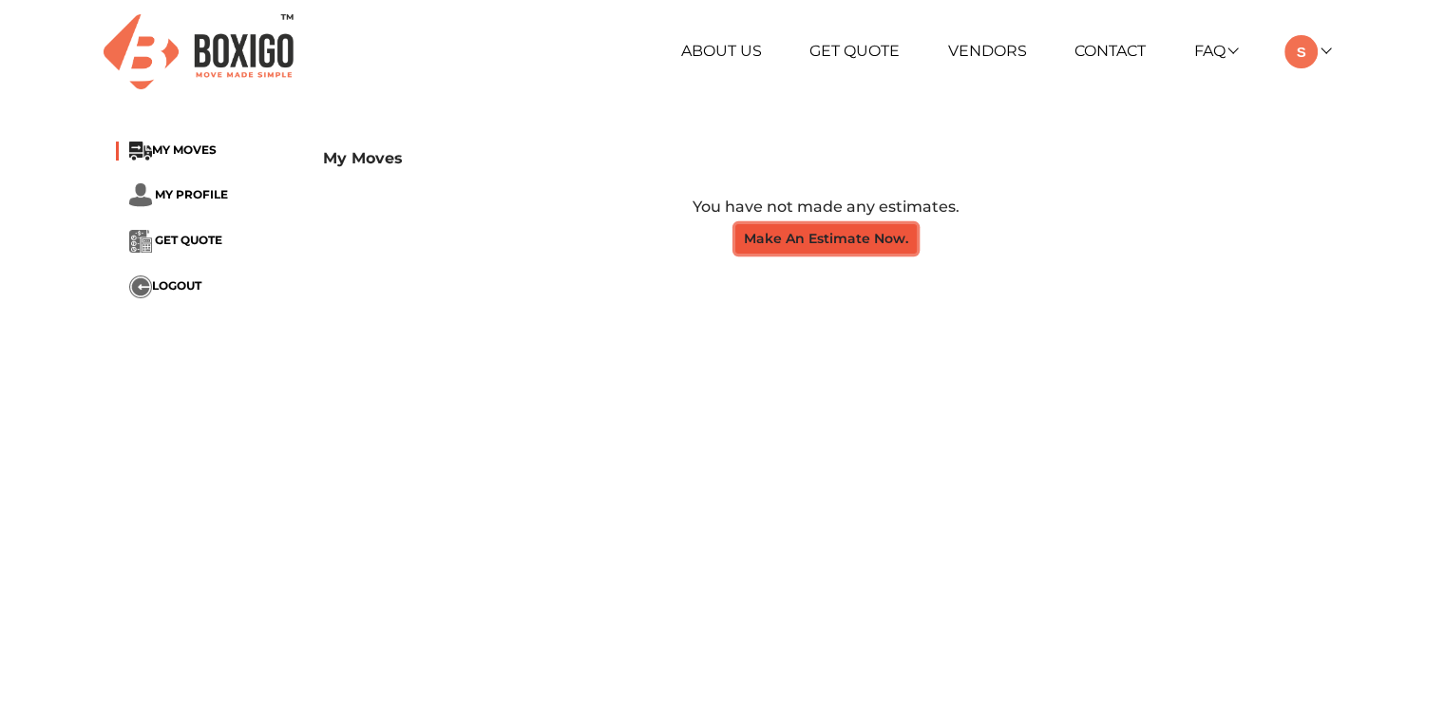
click at [809, 248] on button "Make An Estimate Now." at bounding box center [825, 238] width 181 height 29
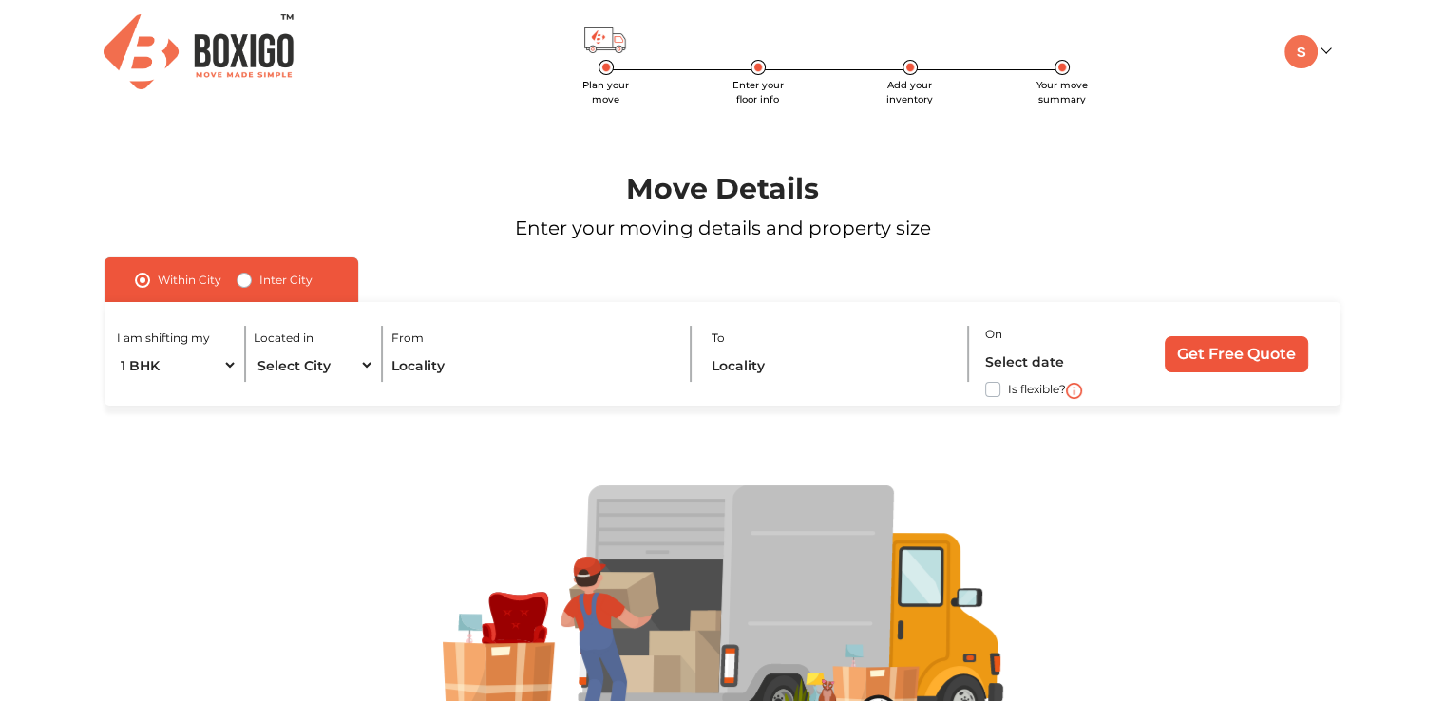
click at [287, 281] on label "Inter City" at bounding box center [285, 280] width 53 height 23
click at [252, 281] on input "Inter City" at bounding box center [244, 278] width 15 height 19
radio input "true"
click at [351, 438] on div at bounding box center [723, 614] width 1358 height 416
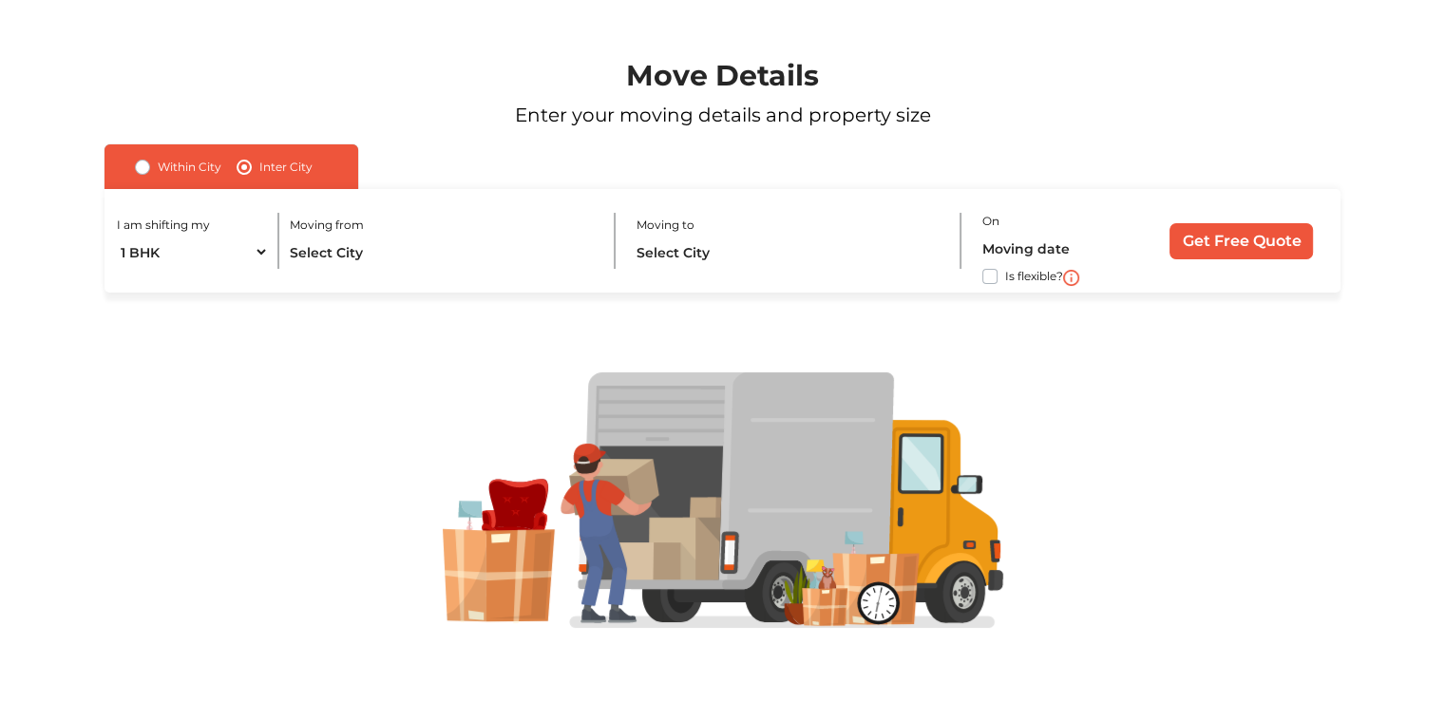
scroll to position [122, 0]
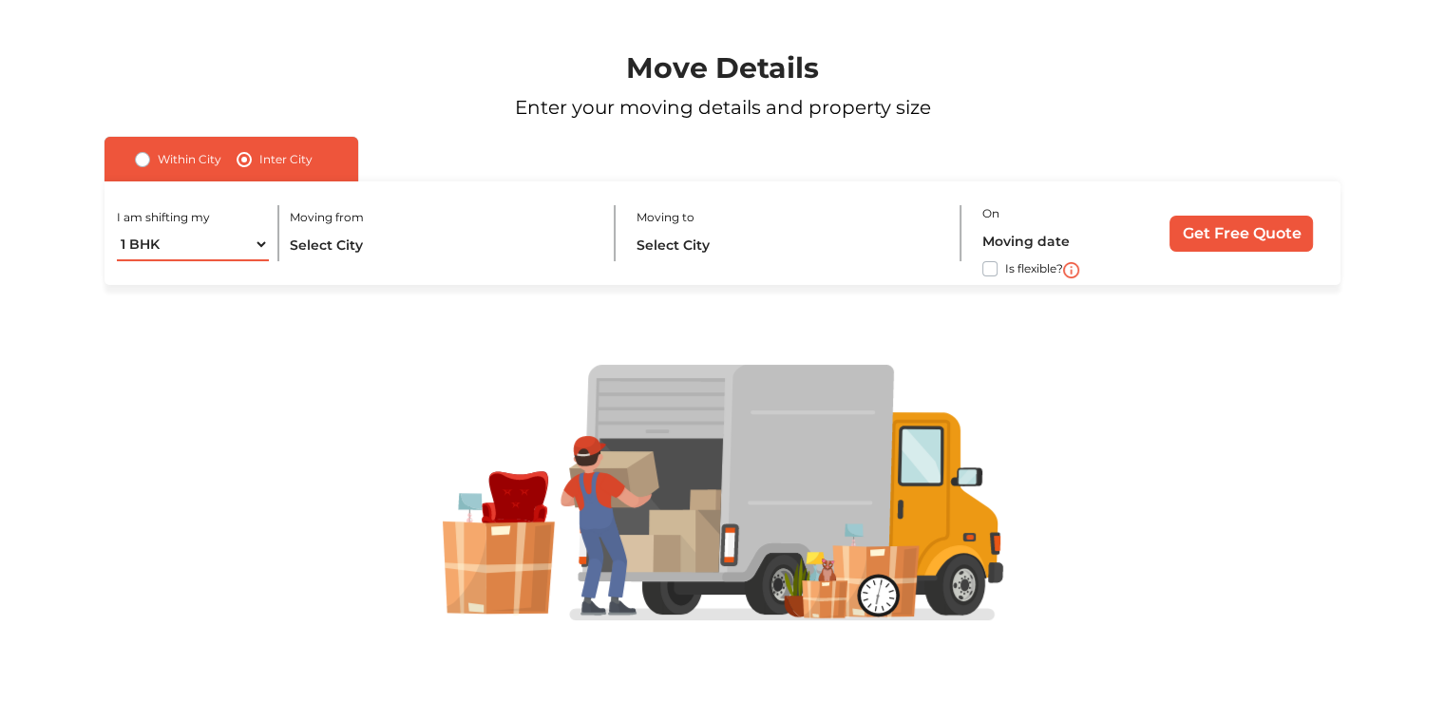
click at [263, 245] on select "1 BHK 2 BHK 3 BHK 3 + BHK FEW ITEMS" at bounding box center [193, 244] width 152 height 33
select select "FEW ITEMS"
click at [117, 228] on select "1 BHK 2 BHK 3 BHK 3 + BHK FEW ITEMS" at bounding box center [193, 244] width 152 height 33
click at [421, 240] on input "text" at bounding box center [443, 244] width 306 height 33
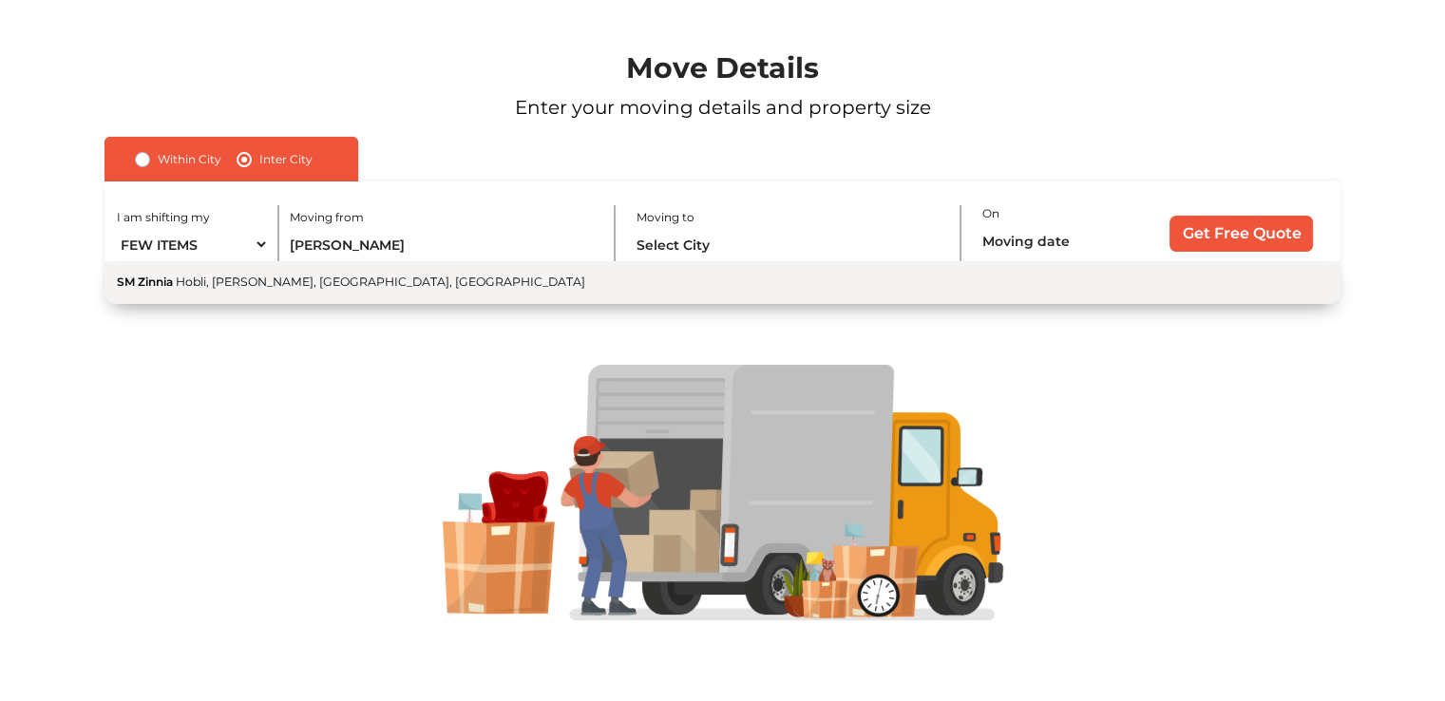
click at [407, 283] on span "Hobli, Gunjur Palya, Bengaluru, Karnataka" at bounding box center [380, 282] width 409 height 14
type input "SM Zinnia, Hobli, Gunjur Palya, Bengaluru, Karnataka"
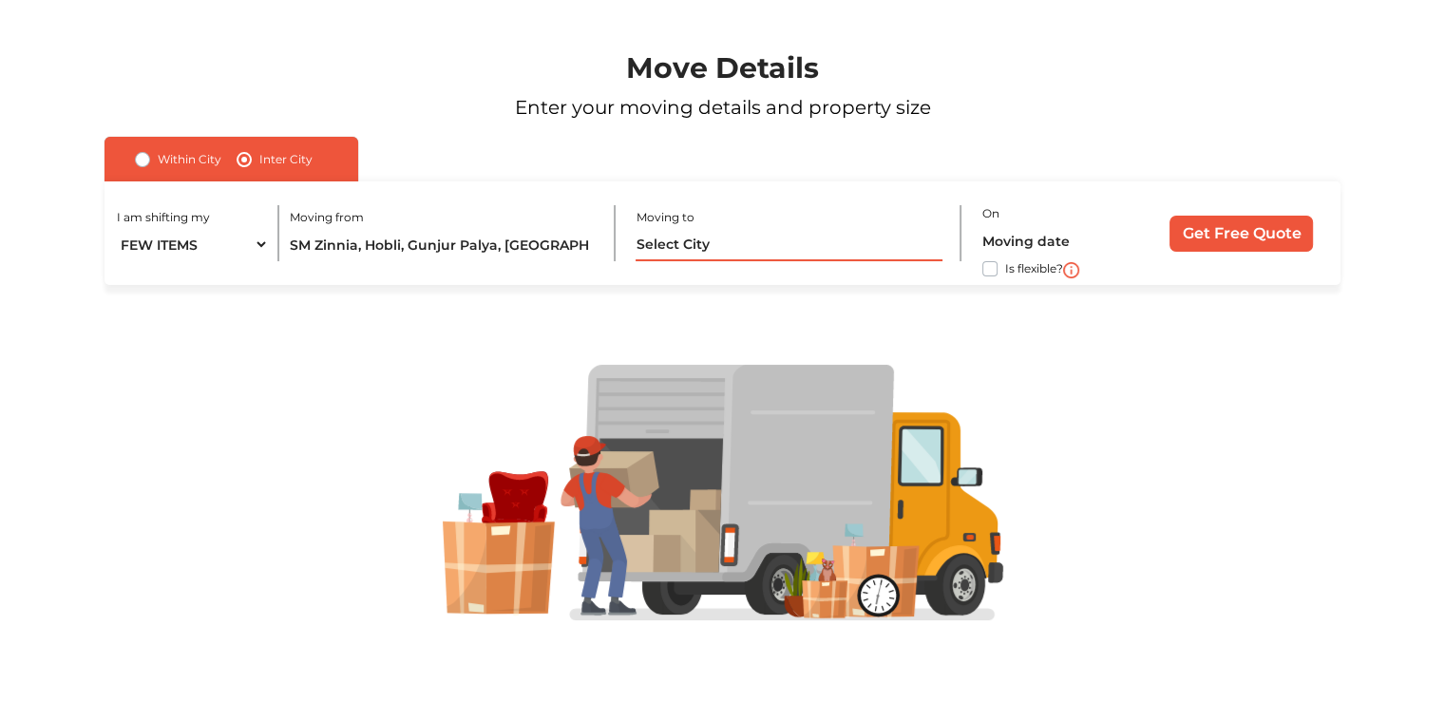
click at [695, 237] on input "text" at bounding box center [789, 244] width 306 height 33
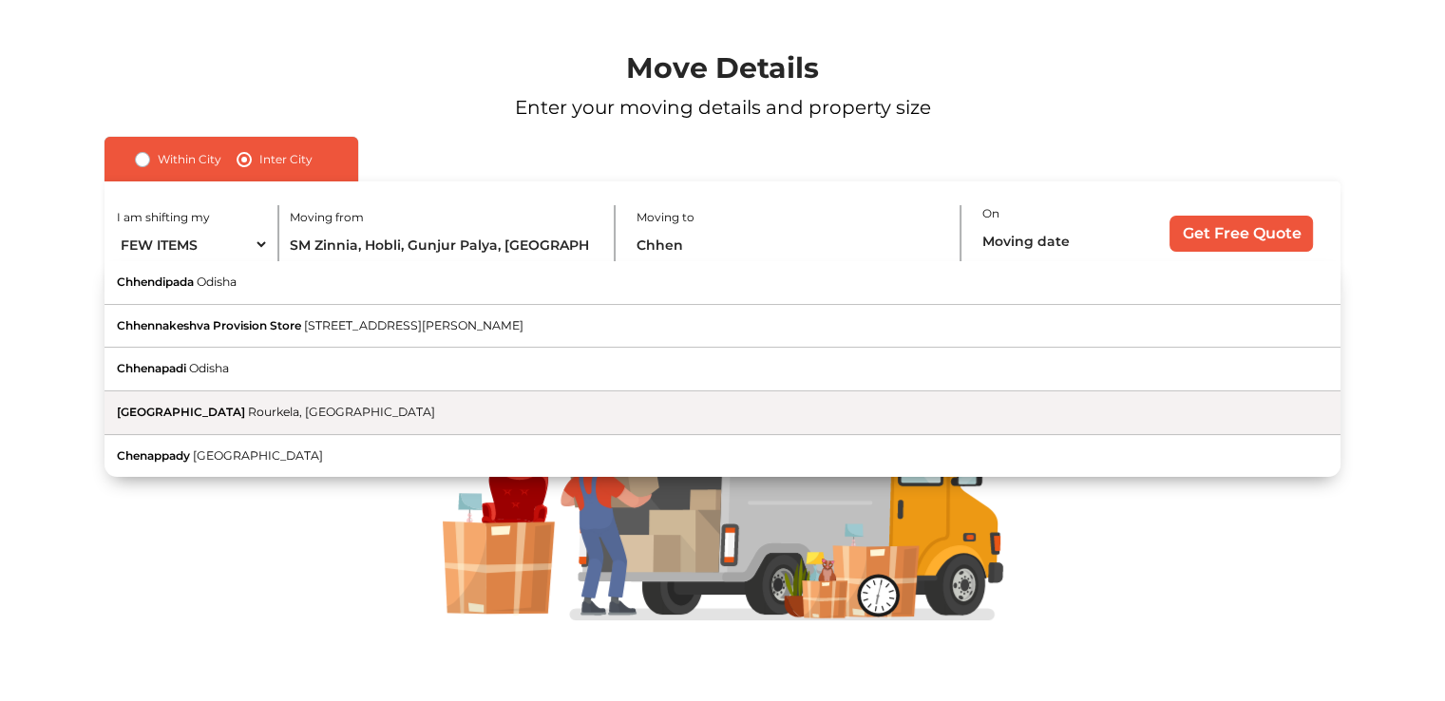
click at [529, 402] on button "Chhend Colony Rourkela, Odisha" at bounding box center [723, 413] width 1236 height 44
type input "Chhend Colony, Rourkela, Odisha"
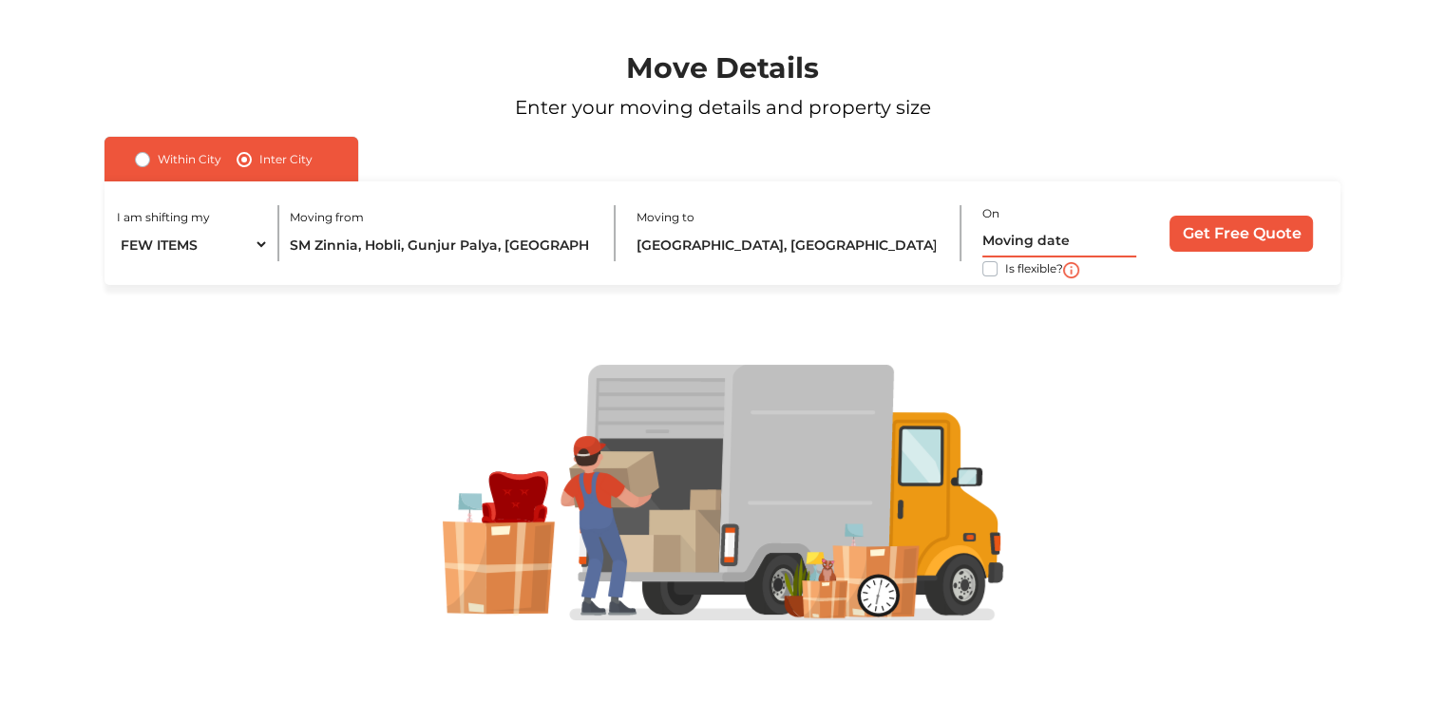
click at [1039, 240] on input "text" at bounding box center [1059, 240] width 154 height 33
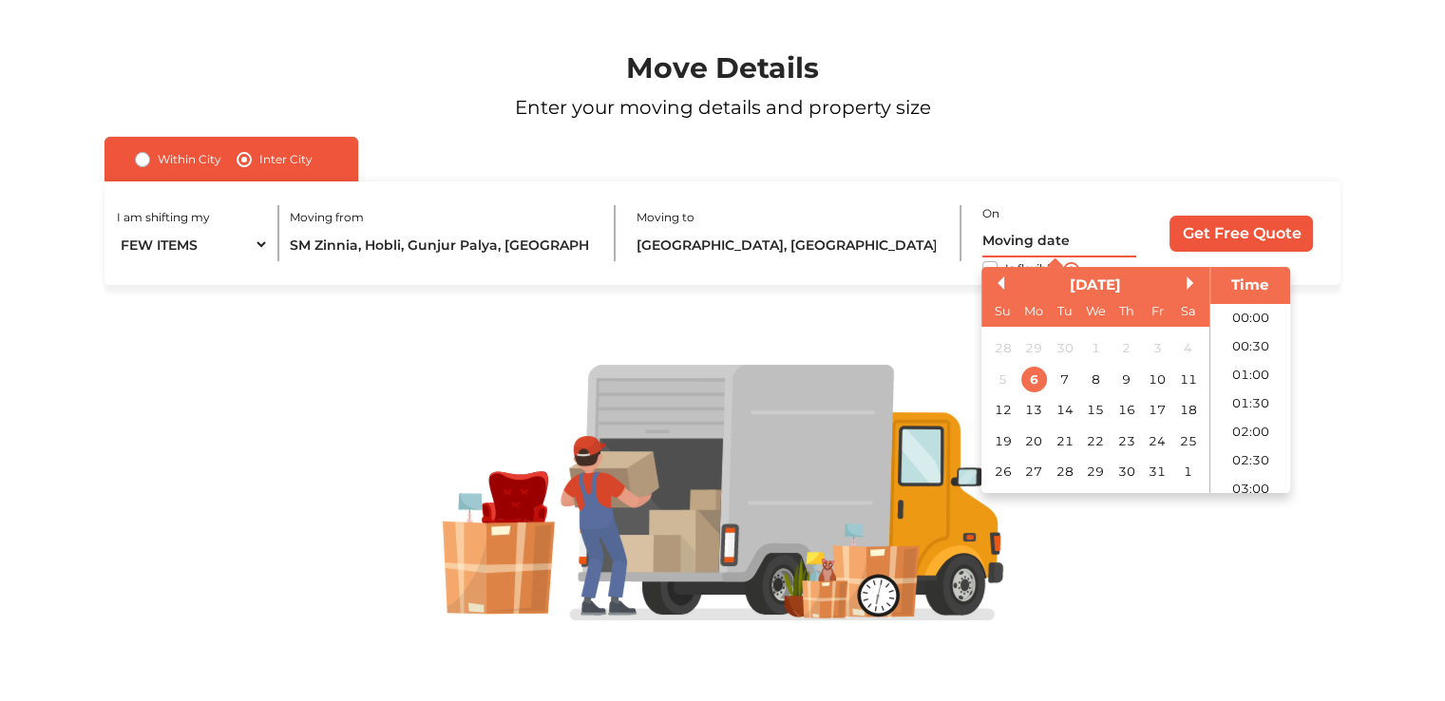
scroll to position [1116, 0]
click at [1090, 376] on div "8" at bounding box center [1096, 380] width 26 height 26
click at [1248, 331] on li "17:00" at bounding box center [1250, 333] width 81 height 29
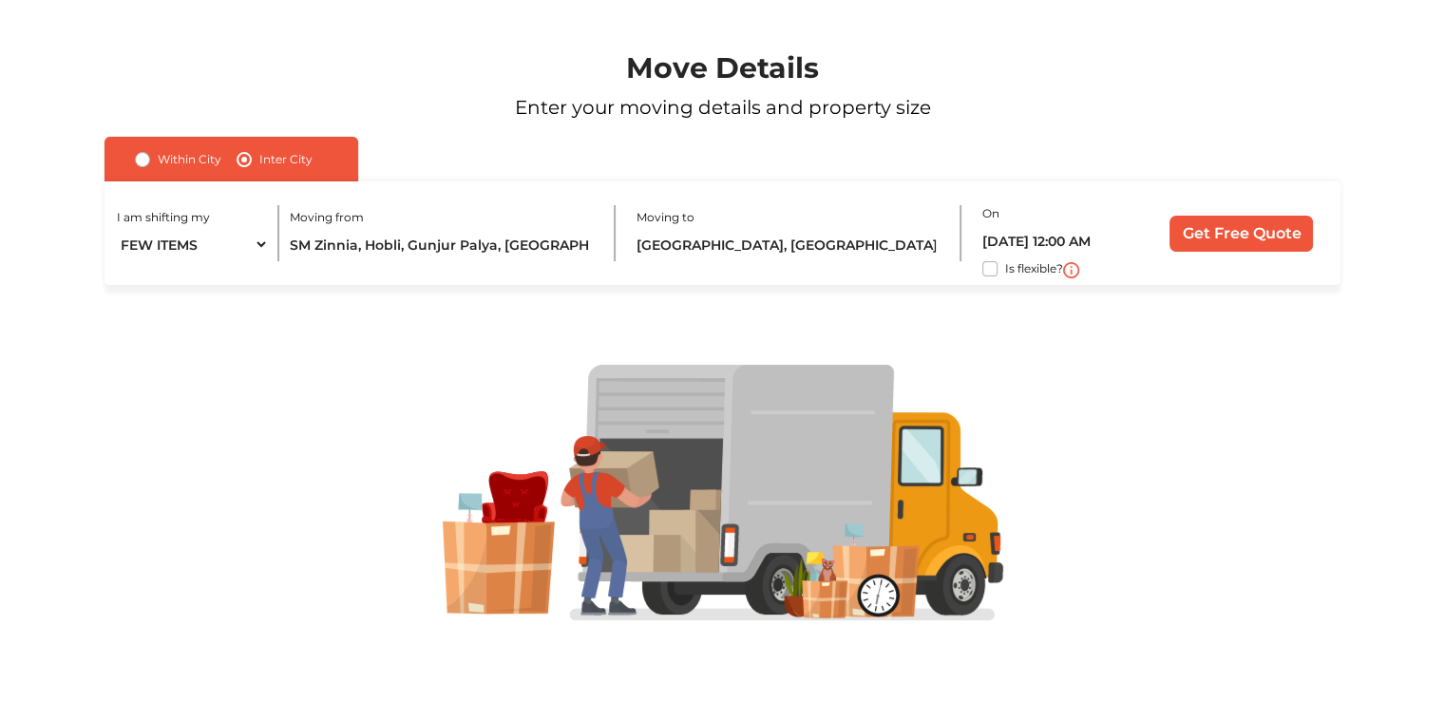
type input "08/10/2025 5:00 PM"
click at [1136, 330] on div at bounding box center [723, 493] width 1358 height 416
click at [1201, 239] on input "Get Free Quote" at bounding box center [1241, 234] width 143 height 36
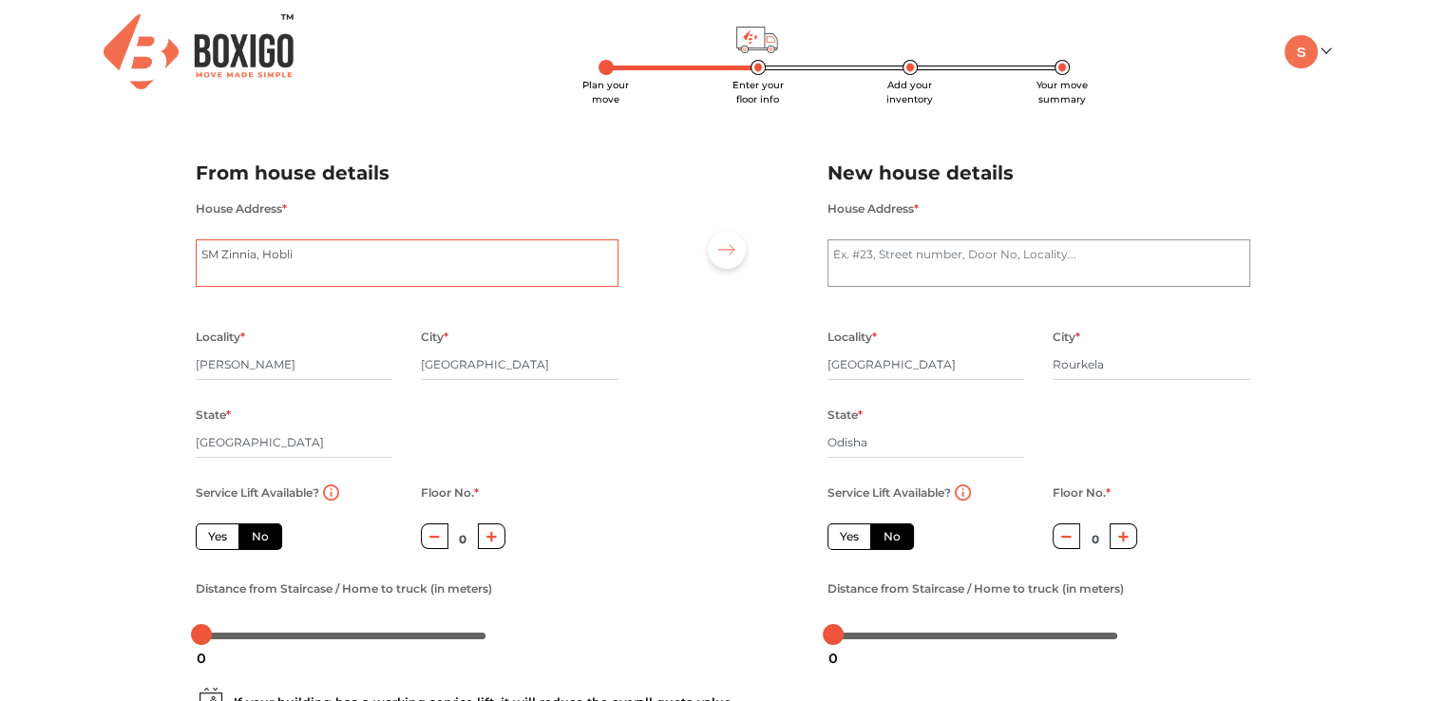
click at [363, 256] on textarea "SM Zinnia, Hobli" at bounding box center [407, 263] width 423 height 48
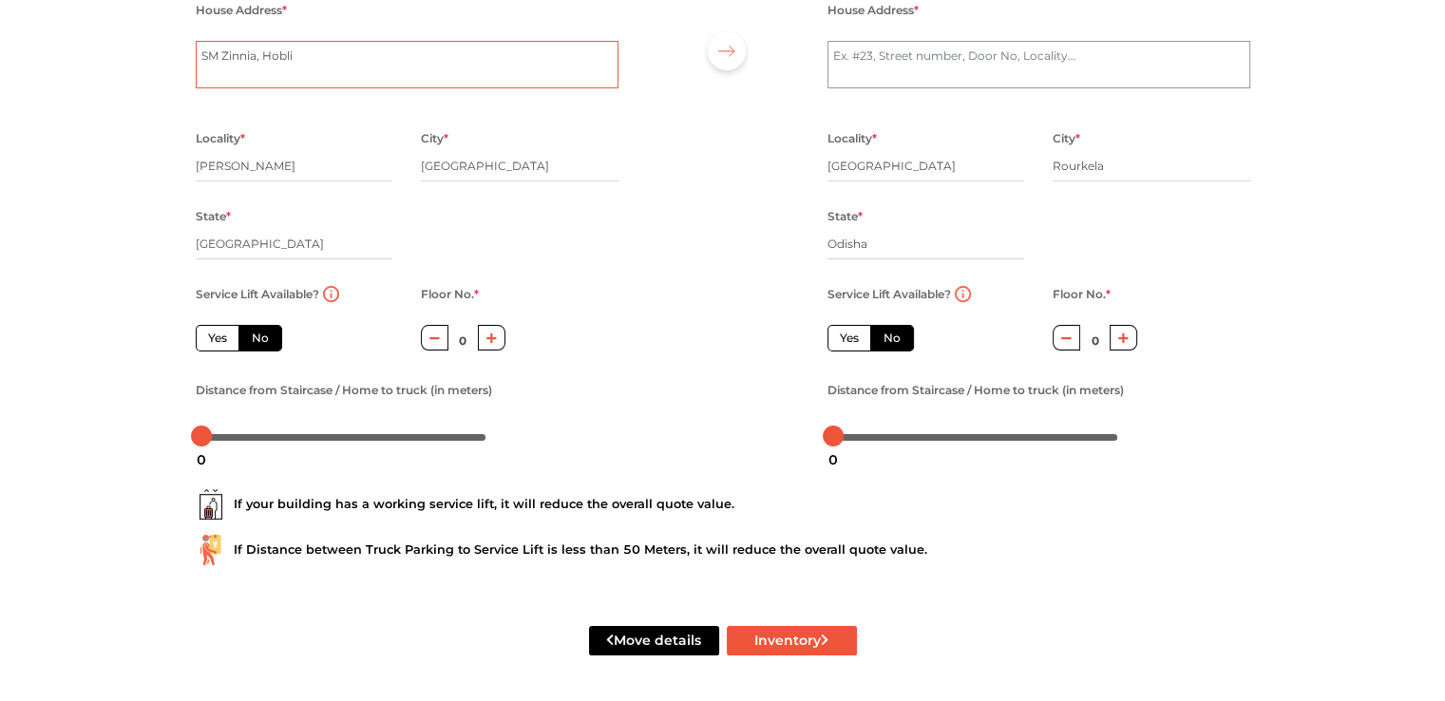
scroll to position [201, 0]
click at [224, 342] on label "Yes" at bounding box center [218, 338] width 44 height 27
click at [220, 342] on input "Yes" at bounding box center [214, 336] width 12 height 12
radio input "true"
click at [267, 339] on label "No" at bounding box center [260, 338] width 44 height 27
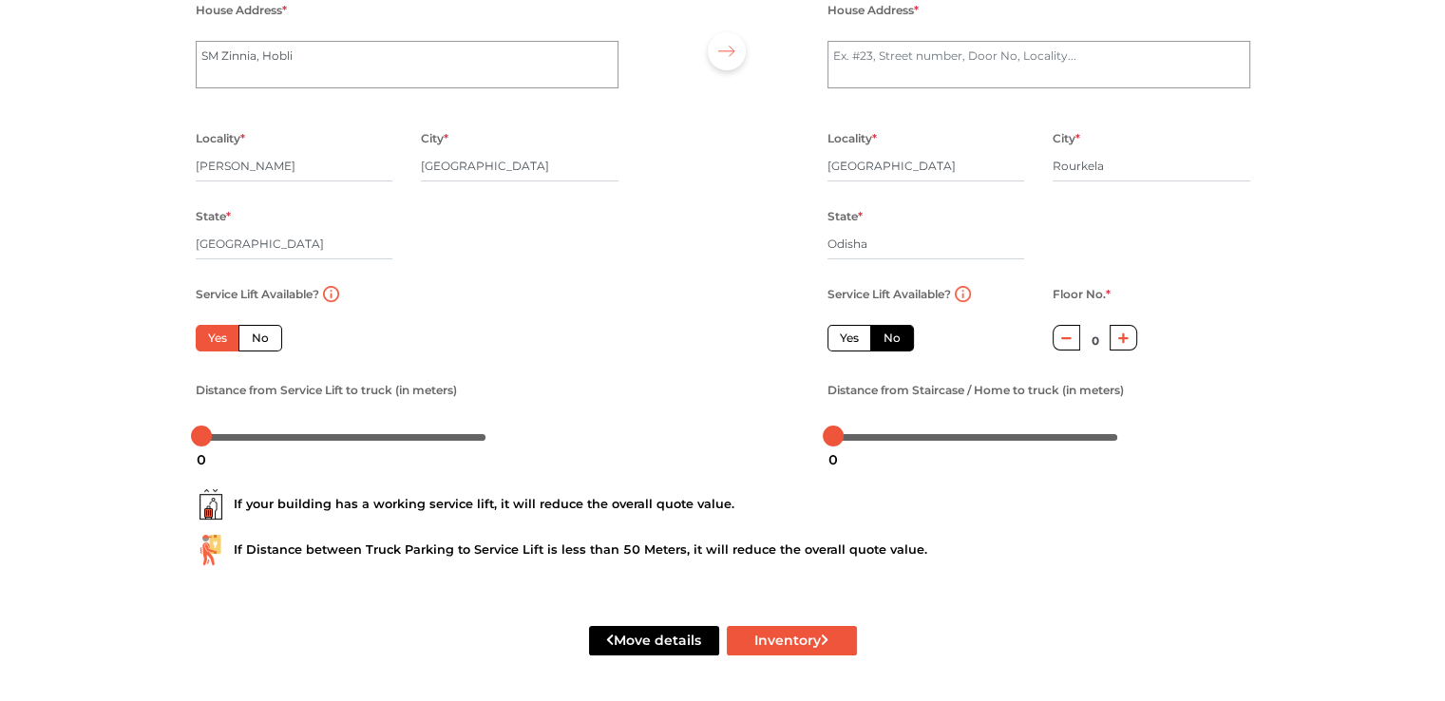
click at [264, 339] on input "No" at bounding box center [258, 336] width 12 height 12
radio input "true"
click at [231, 336] on label "Yes" at bounding box center [218, 338] width 44 height 27
click at [220, 336] on input "Yes" at bounding box center [214, 336] width 12 height 12
radio input "true"
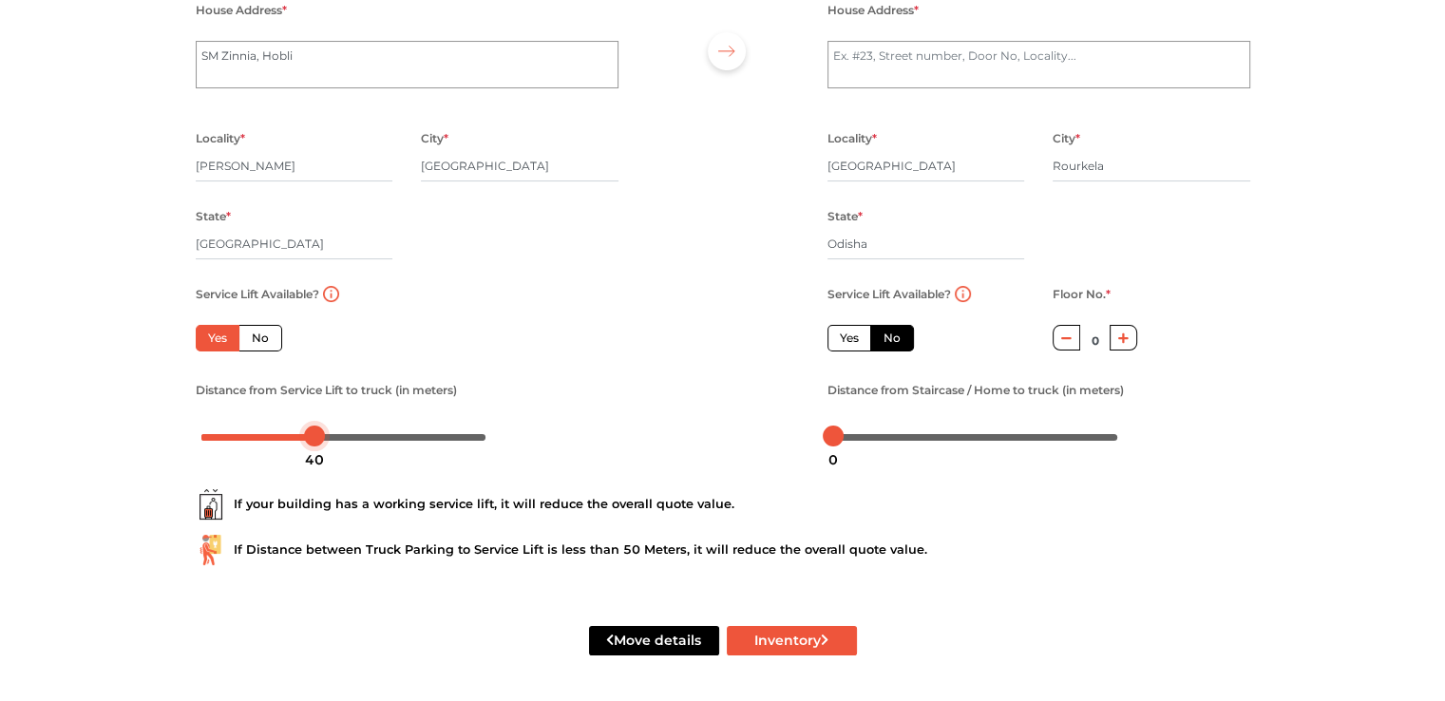
drag, startPoint x: 198, startPoint y: 437, endPoint x: 313, endPoint y: 439, distance: 115.0
click at [313, 439] on body "Plan your move Enter your floor info Add your inventory Your move summary My Mo…" at bounding box center [722, 151] width 1445 height 701
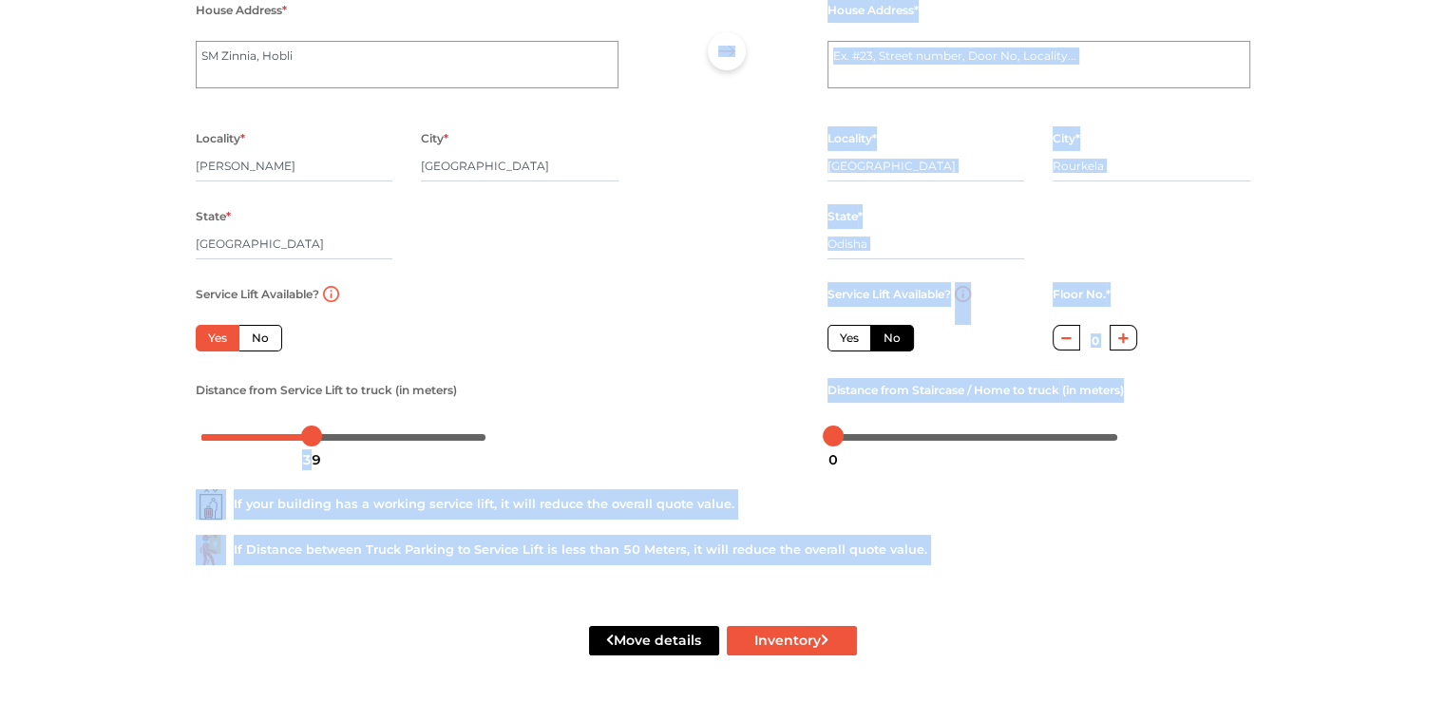
drag, startPoint x: 313, startPoint y: 439, endPoint x: 274, endPoint y: 440, distance: 39.0
click at [274, 440] on body "Plan your move Enter your floor info Add your inventory Your move summary My Mo…" at bounding box center [722, 151] width 1445 height 701
click at [158, 469] on div "Plan your move Enter your floor info Add your inventory Your move summary My Mo…" at bounding box center [722, 251] width 1445 height 900
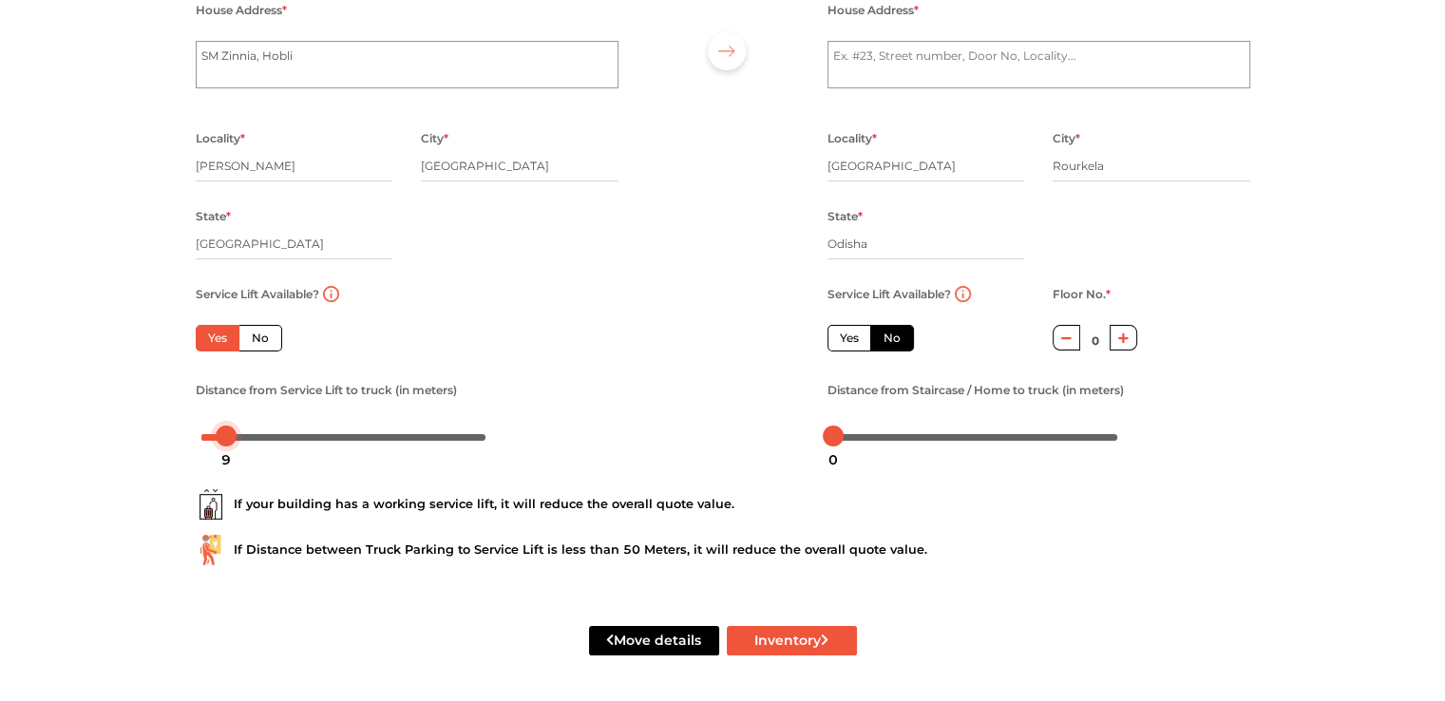
drag, startPoint x: 312, startPoint y: 433, endPoint x: 227, endPoint y: 444, distance: 85.2
click at [227, 444] on body "Plan your move Enter your floor info Add your inventory Your move summary My Mo…" at bounding box center [722, 151] width 1445 height 701
click at [228, 444] on div "10" at bounding box center [230, 460] width 34 height 32
click at [338, 470] on div "If your building has a working service lift, it will reduce the overall quote v…" at bounding box center [722, 520] width 1083 height 122
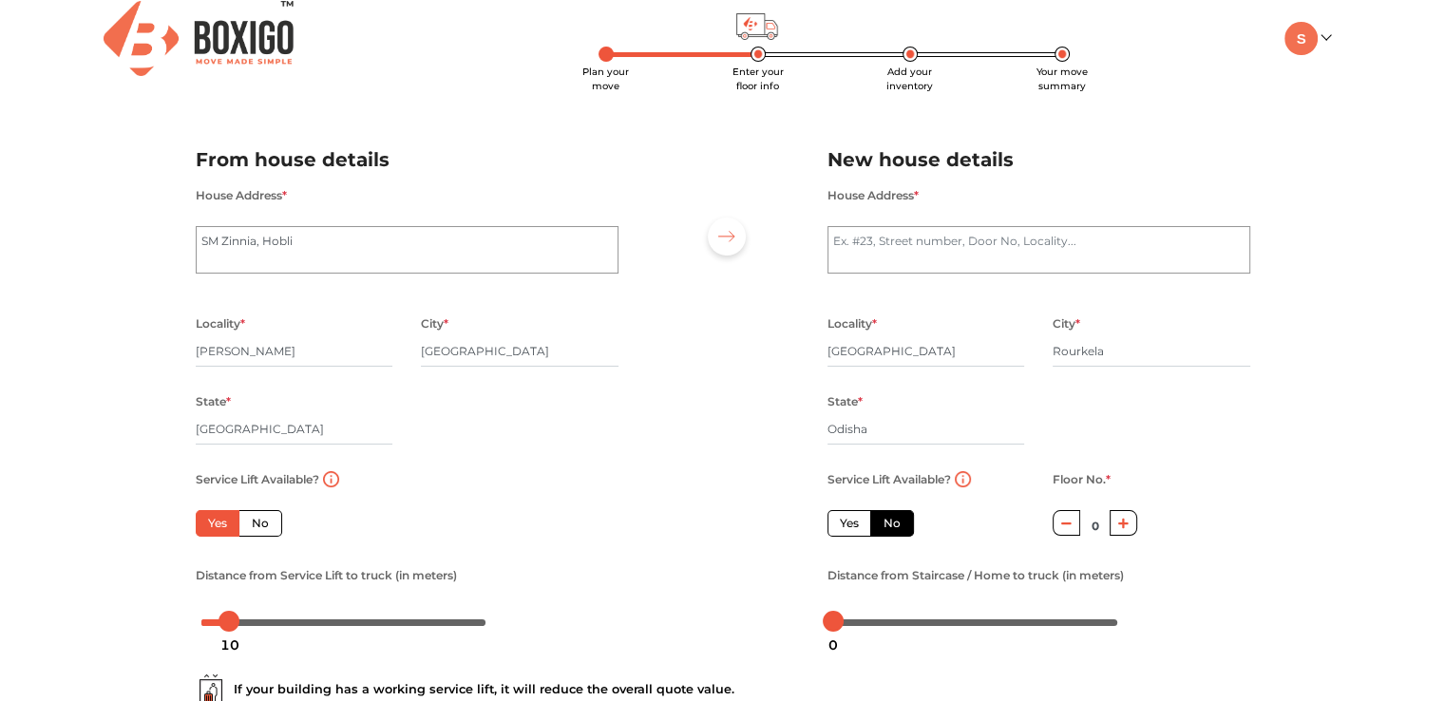
scroll to position [0, 0]
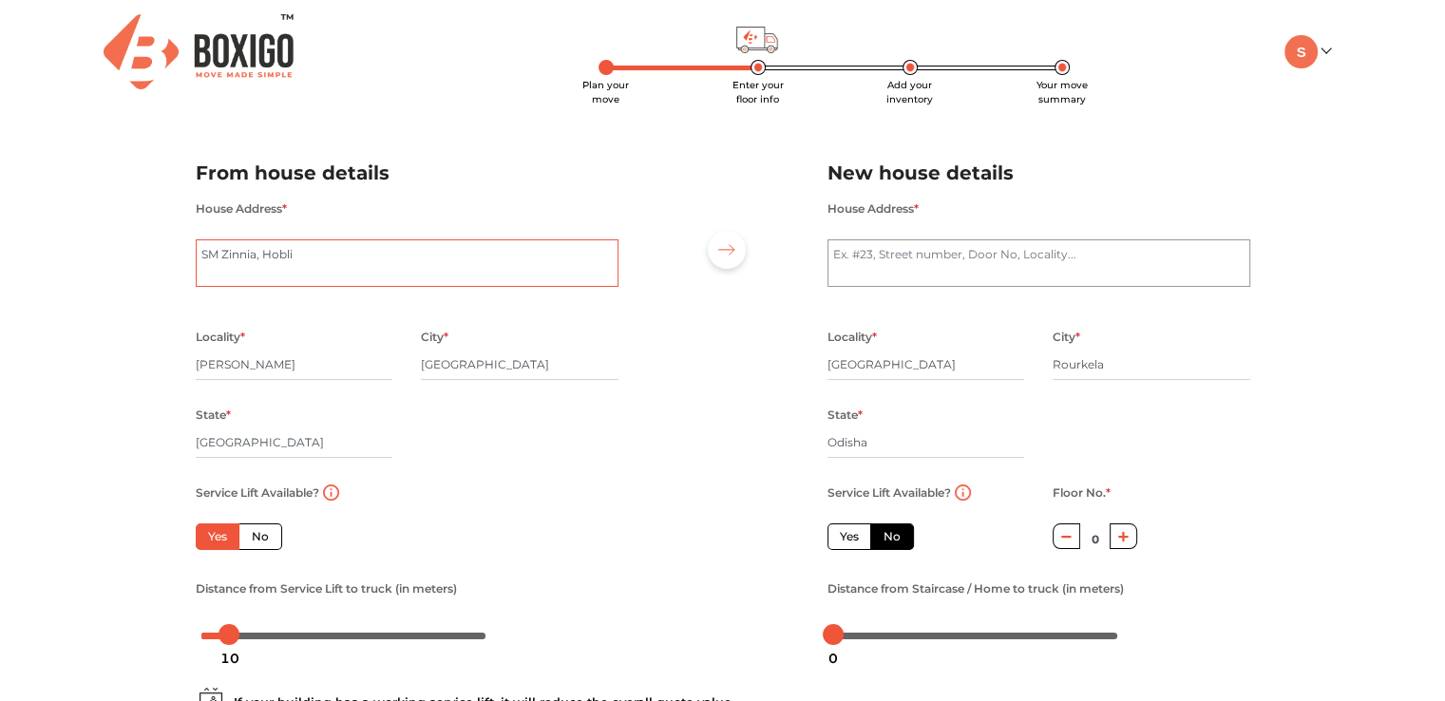
click at [313, 257] on textarea "SM Zinnia, Hobli" at bounding box center [407, 263] width 423 height 48
click at [228, 254] on textarea "SM Zinnia, Hobli" at bounding box center [407, 263] width 423 height 48
type textarea "302, 3rd Floor, SM Zinnia, Balagere, Varthur, Bangalore"
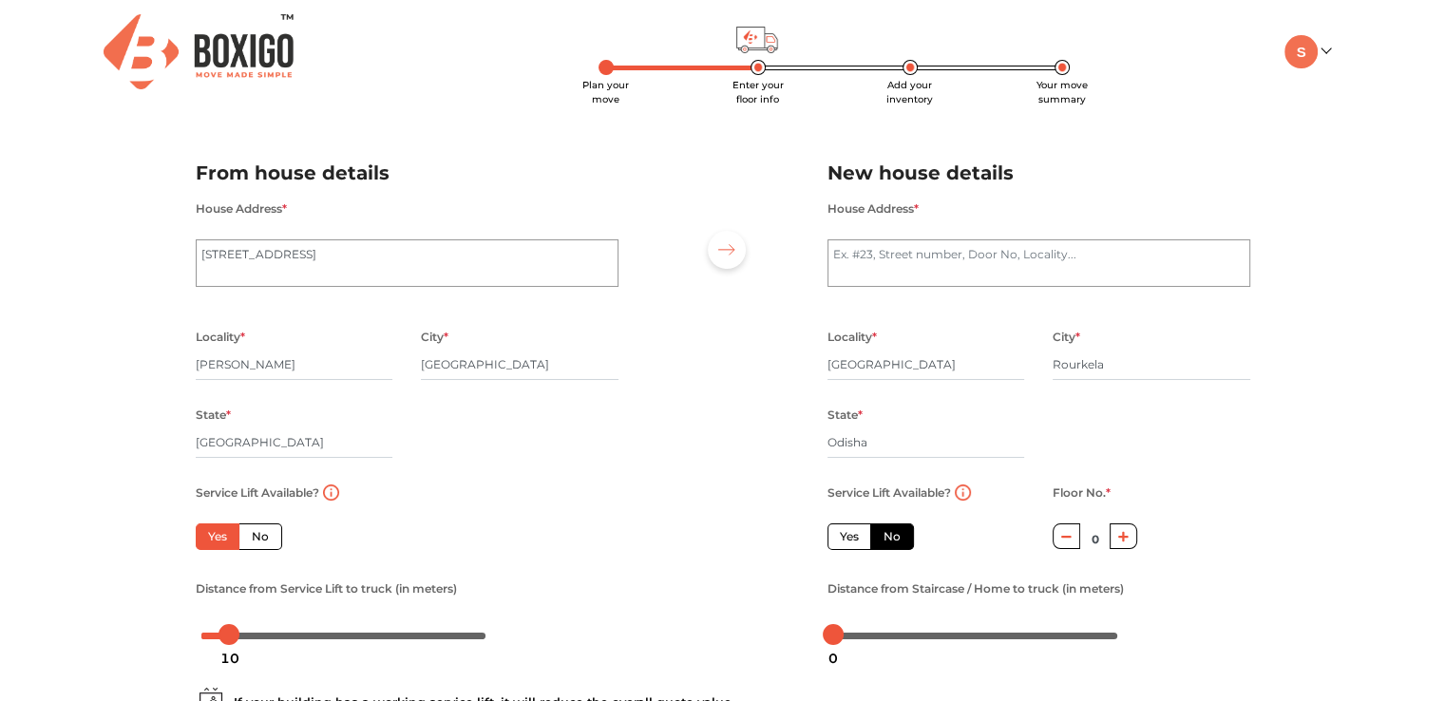
click at [848, 545] on label "Yes" at bounding box center [850, 536] width 44 height 27
click at [848, 541] on input "Yes" at bounding box center [846, 534] width 12 height 12
click at [903, 540] on label "No" at bounding box center [892, 536] width 44 height 27
click at [896, 540] on input "No" at bounding box center [890, 534] width 12 height 12
radio input "true"
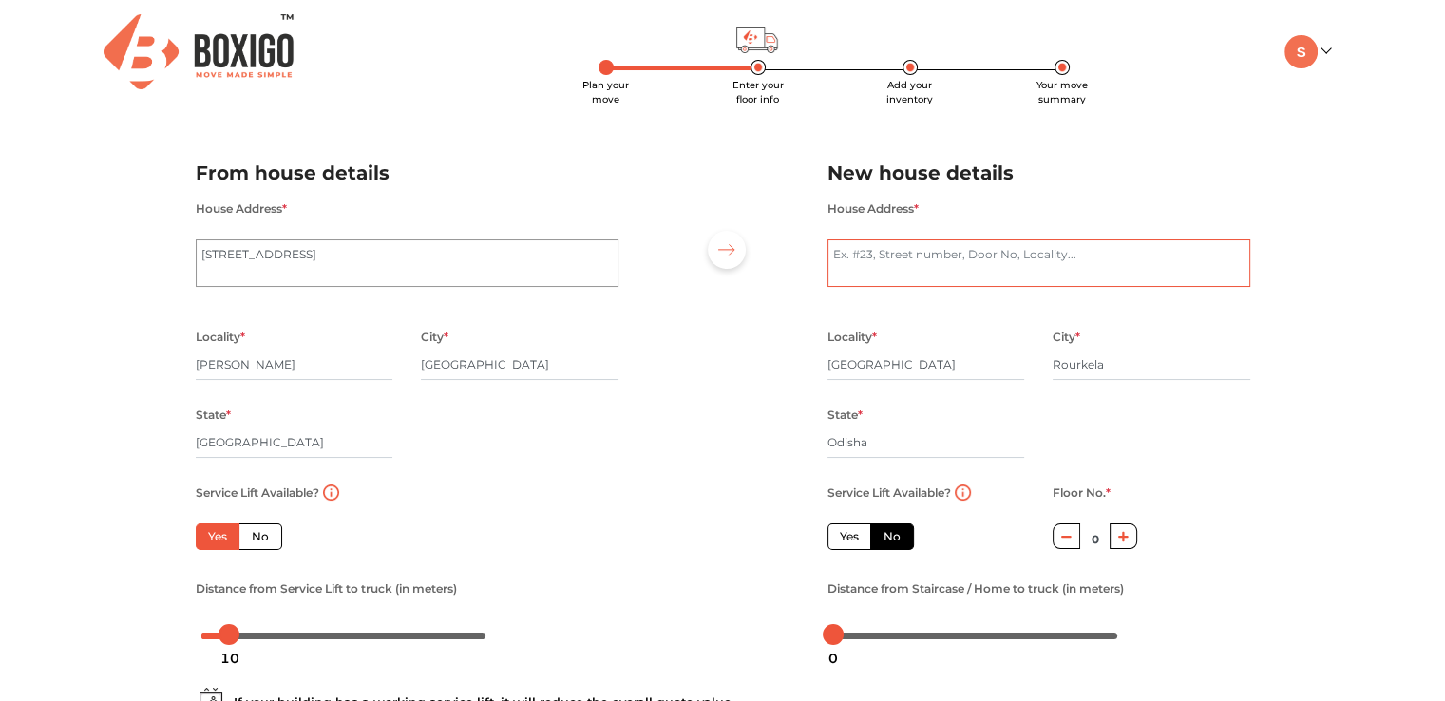
click at [888, 256] on textarea "House Address *" at bounding box center [1039, 263] width 423 height 48
type textarea "C3M-16, PHASE II, Kalinga Vihar, Chhend Colony, Rourkela, Odisha"
click at [1326, 263] on div "Plan your move Enter your floor info Add your inventory Your move summary My Mo…" at bounding box center [722, 450] width 1445 height 900
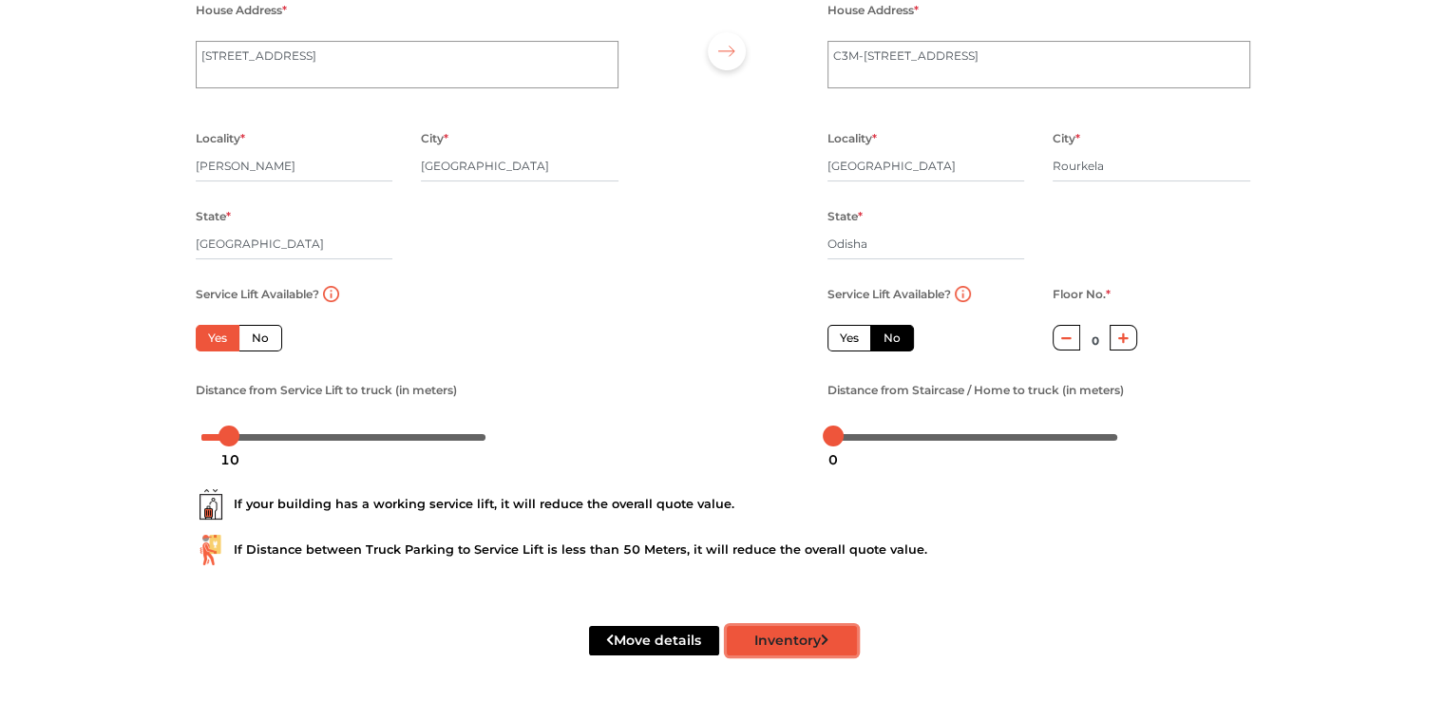
click at [754, 637] on button "Inventory" at bounding box center [792, 640] width 130 height 29
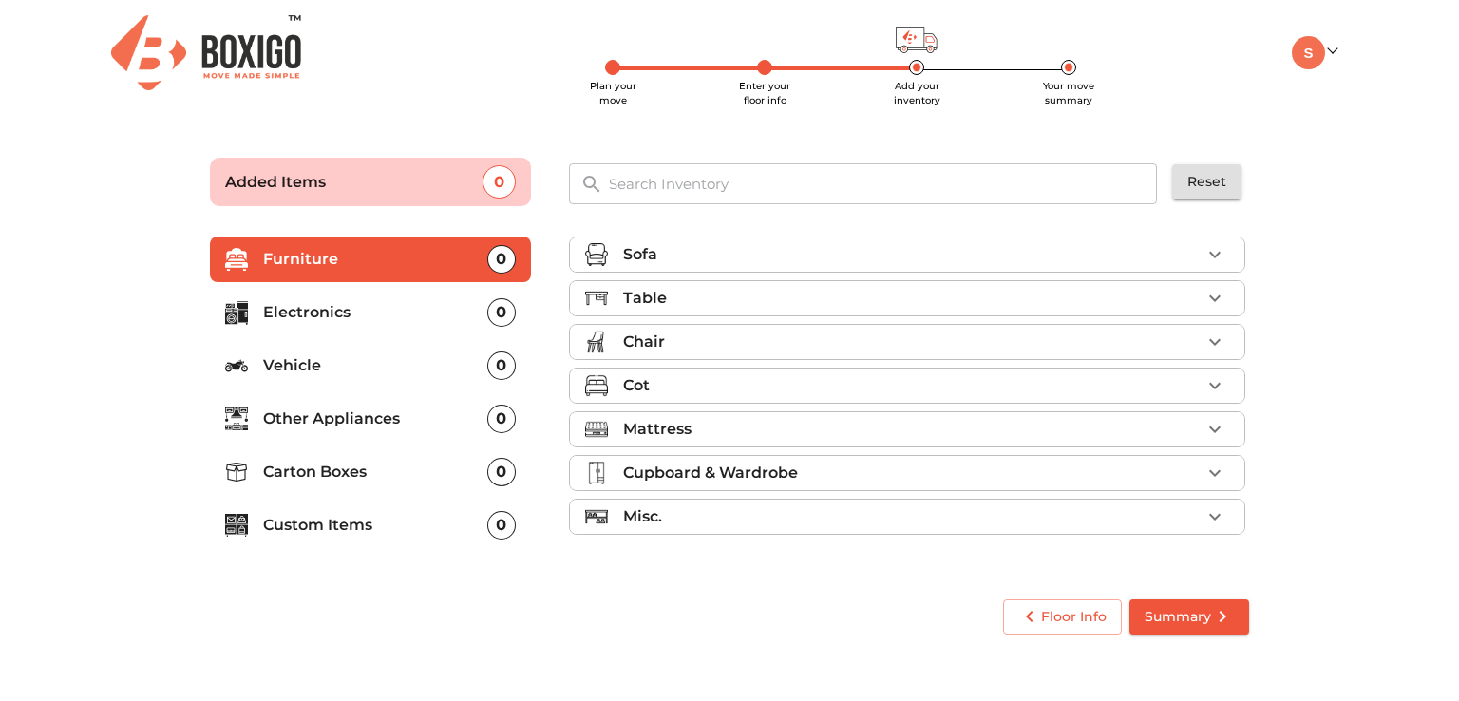
click at [339, 467] on p "Carton Boxes" at bounding box center [375, 472] width 224 height 23
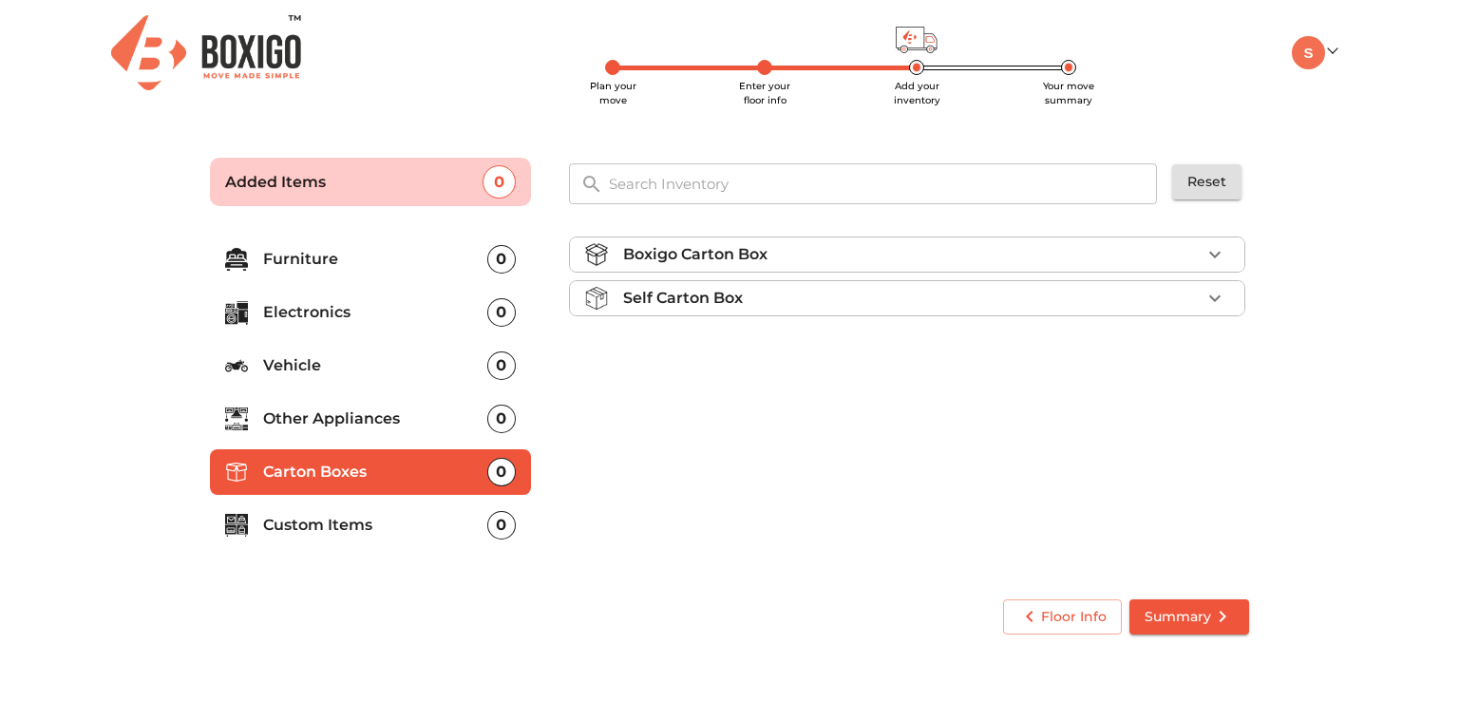
click at [1214, 250] on icon "button" at bounding box center [1215, 254] width 23 height 23
drag, startPoint x: 730, startPoint y: 297, endPoint x: 896, endPoint y: 303, distance: 166.4
click at [896, 303] on p "Boxigo Carton Box (2ft x 1.4ft x 1.4ft)" at bounding box center [876, 299] width 583 height 23
click at [978, 348] on div "Self Carton Box" at bounding box center [912, 352] width 578 height 23
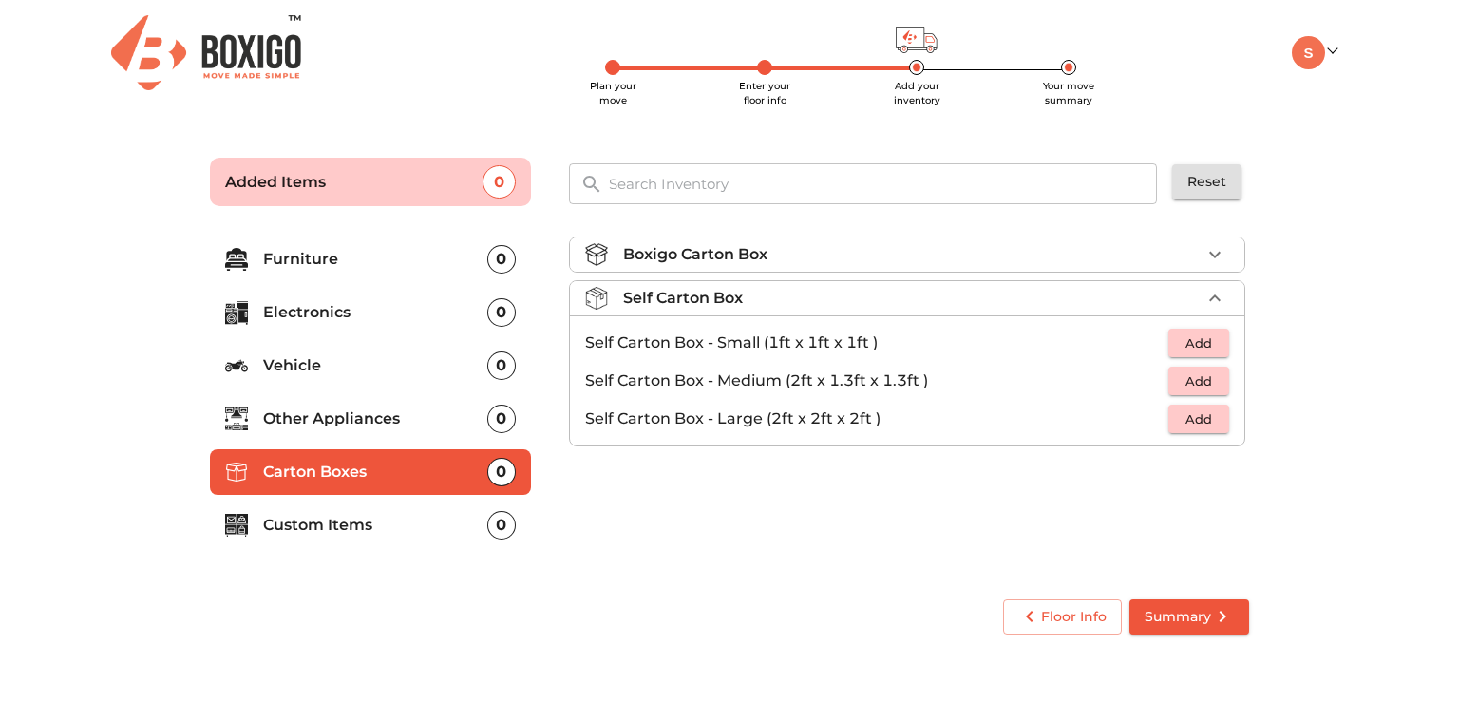
click at [1204, 288] on icon "button" at bounding box center [1215, 298] width 23 height 23
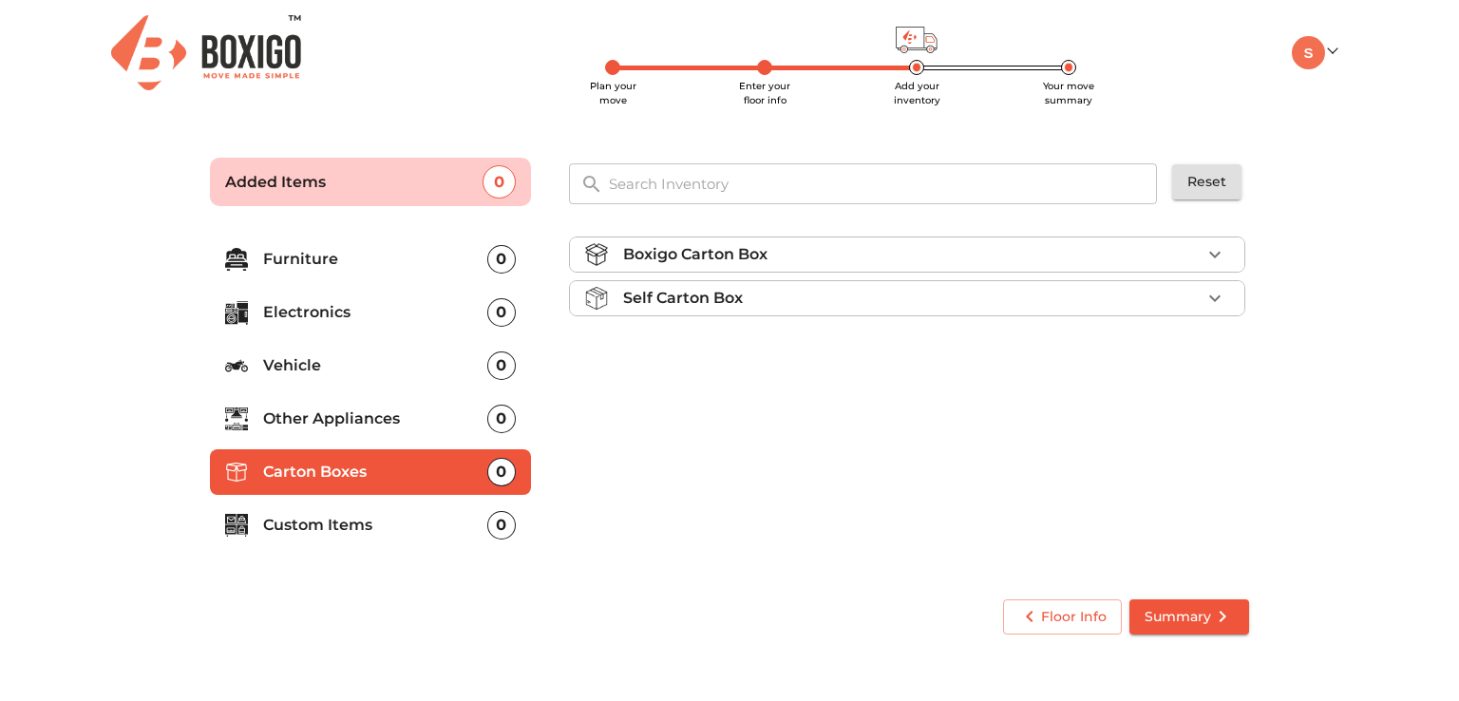
click at [1199, 252] on div "Boxigo Carton Box" at bounding box center [912, 254] width 578 height 23
click at [1097, 356] on div "Self Carton Box" at bounding box center [912, 352] width 578 height 23
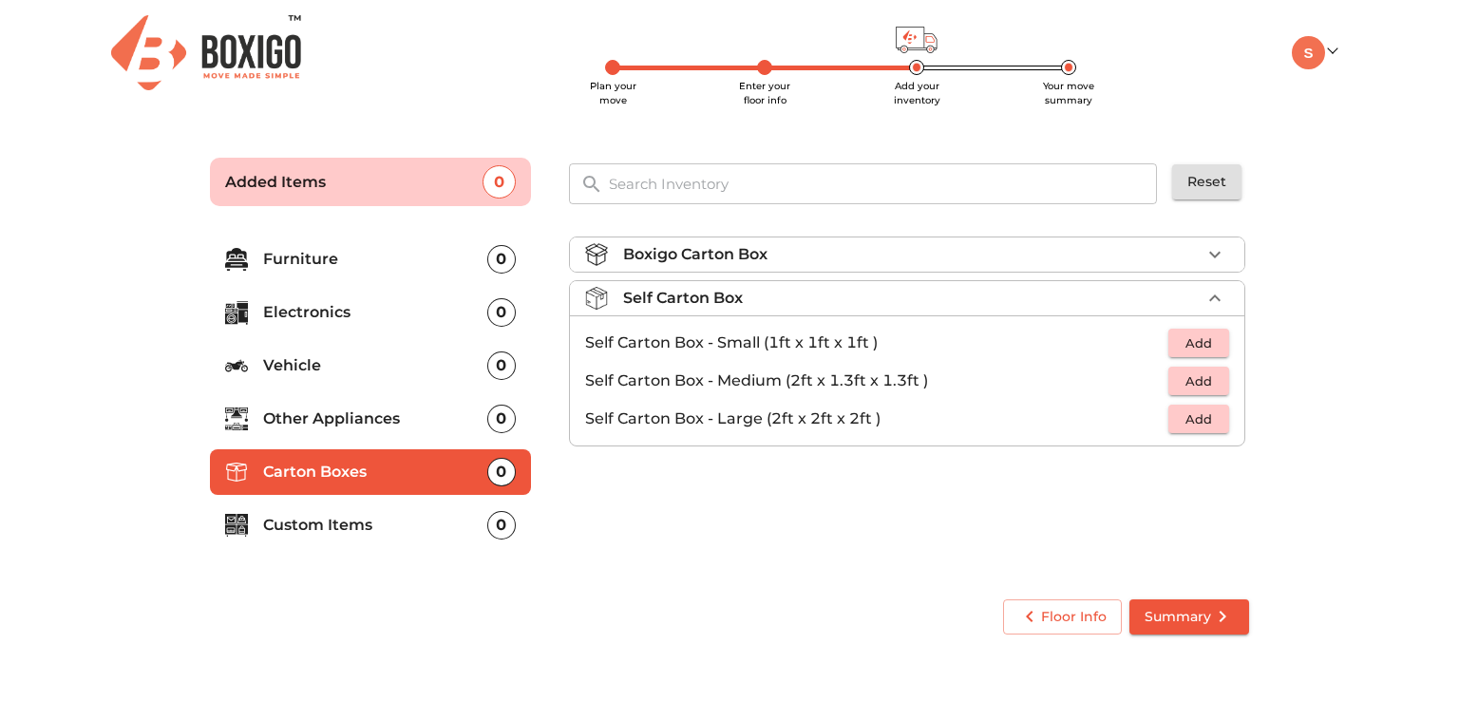
click at [1208, 256] on icon "button" at bounding box center [1215, 254] width 23 height 23
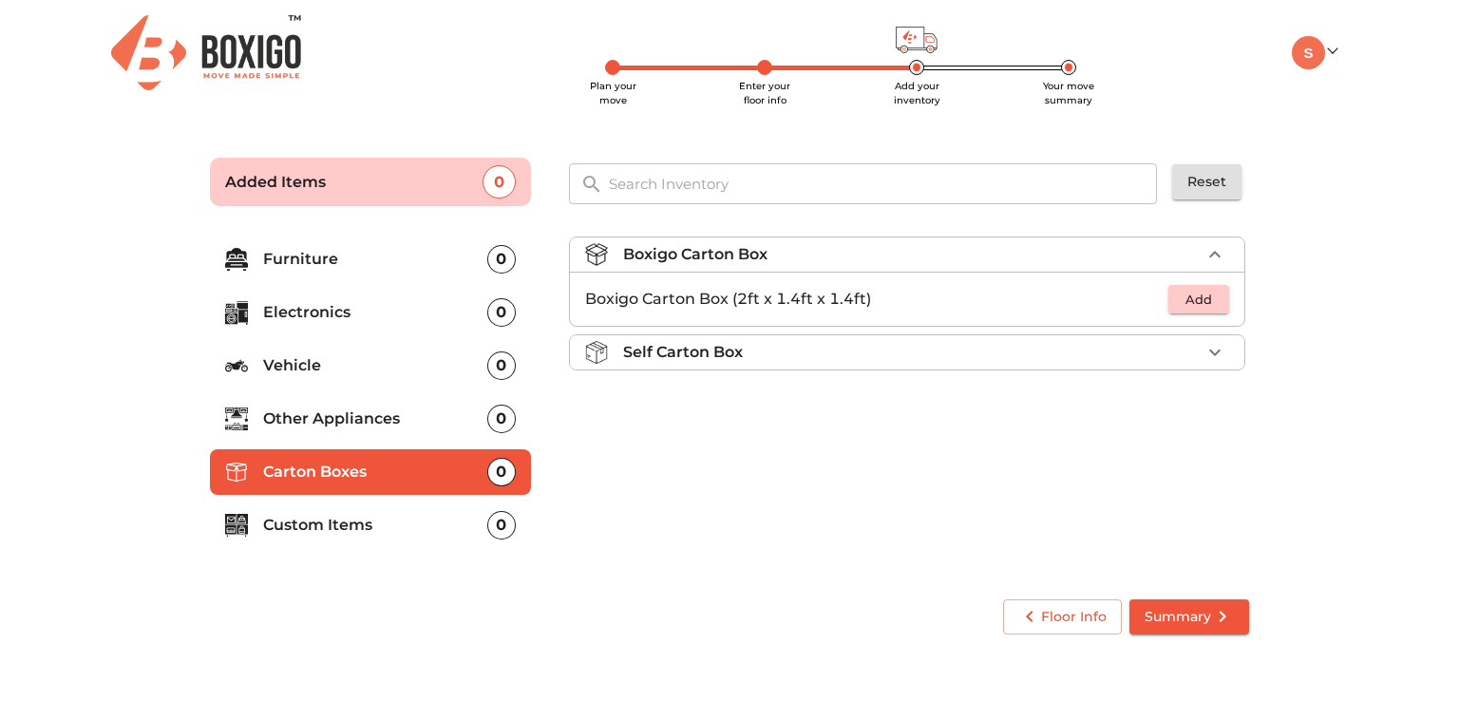
click at [1205, 293] on span "Add" at bounding box center [1199, 300] width 42 height 22
click at [1179, 351] on div "Self Carton Box" at bounding box center [912, 352] width 578 height 23
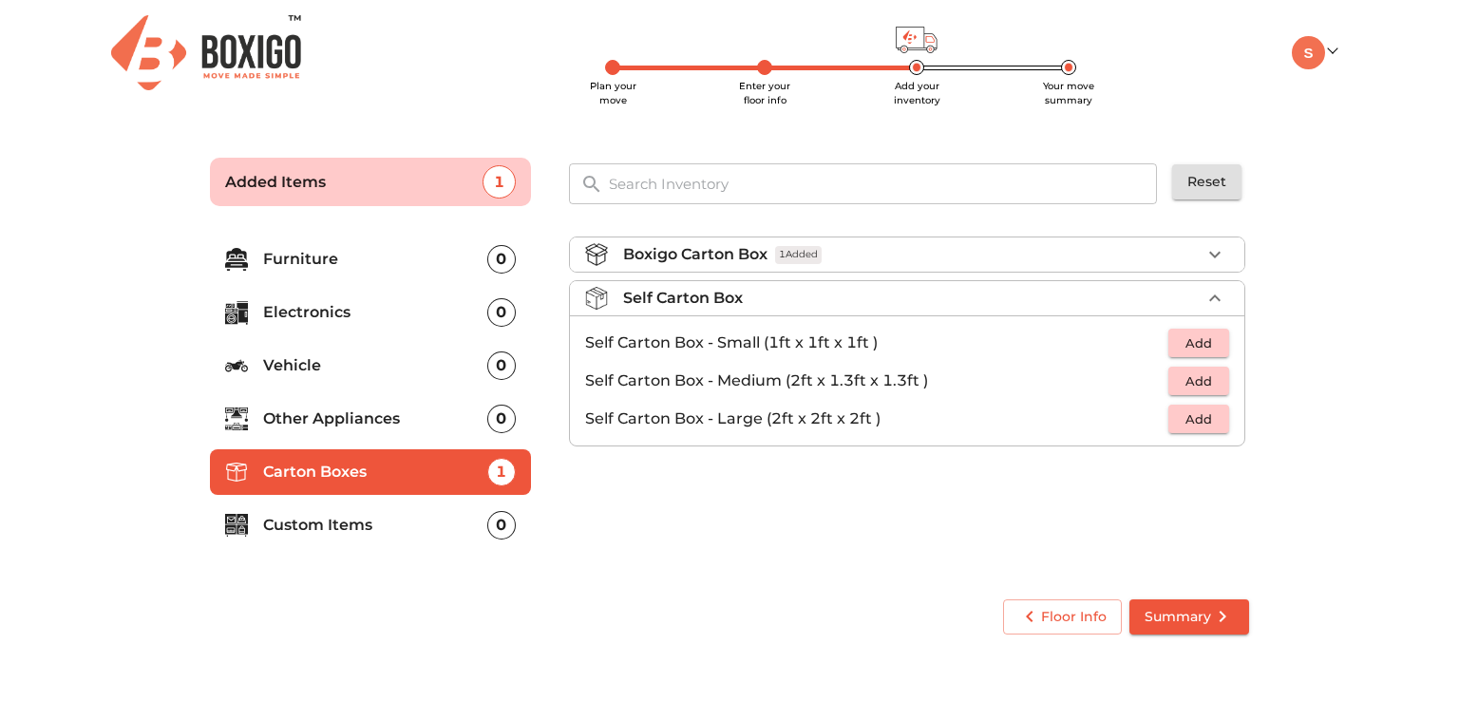
click at [1181, 344] on span "Add" at bounding box center [1199, 344] width 42 height 22
click at [957, 518] on div "Boxigo Carton Box 1 Added Self Carton Box 1 Added Self Carton Box - Small (1ft …" at bounding box center [908, 400] width 695 height 359
click at [1223, 294] on icon "button" at bounding box center [1215, 298] width 23 height 23
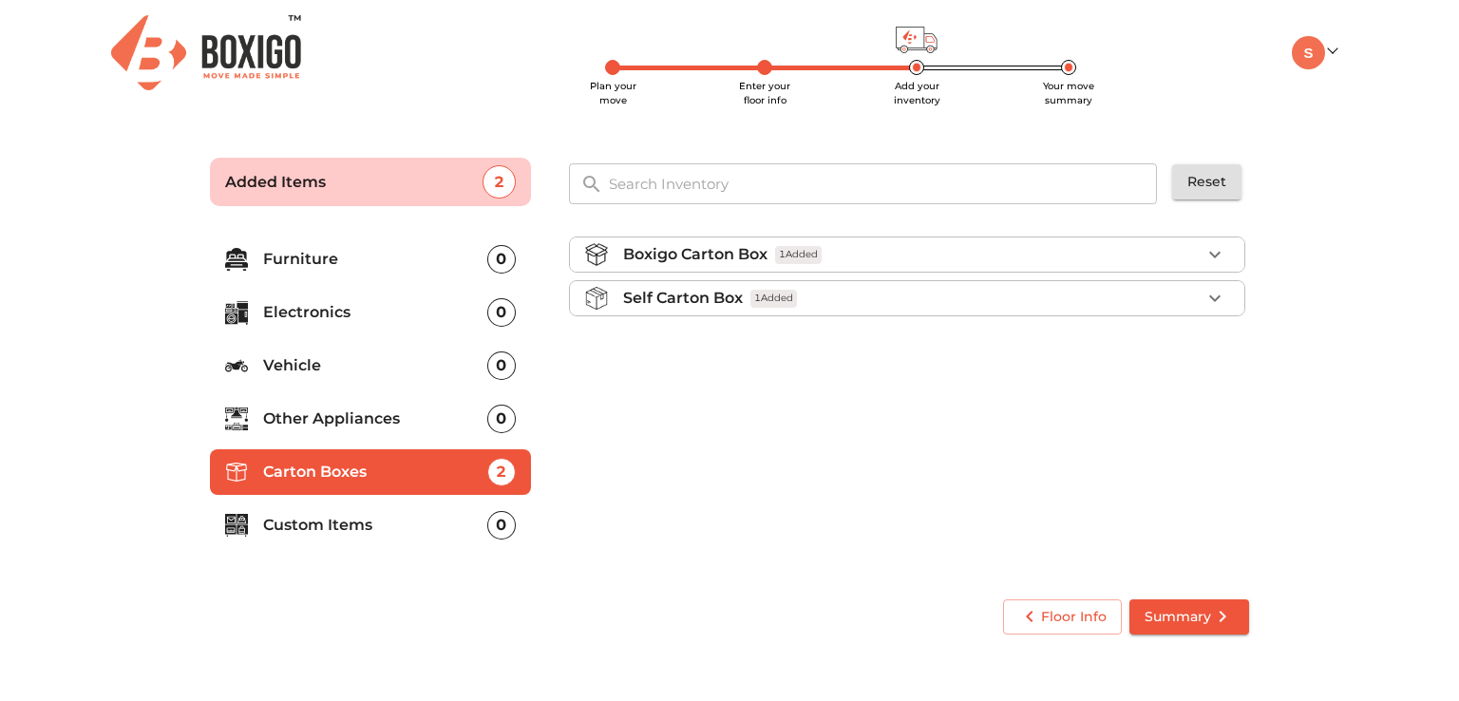
click at [1219, 260] on icon "button" at bounding box center [1215, 254] width 23 height 23
click at [1210, 290] on icon "button" at bounding box center [1215, 299] width 23 height 23
click at [1214, 249] on icon "button" at bounding box center [1215, 254] width 23 height 23
click at [1155, 298] on icon "button" at bounding box center [1157, 299] width 13 height 2
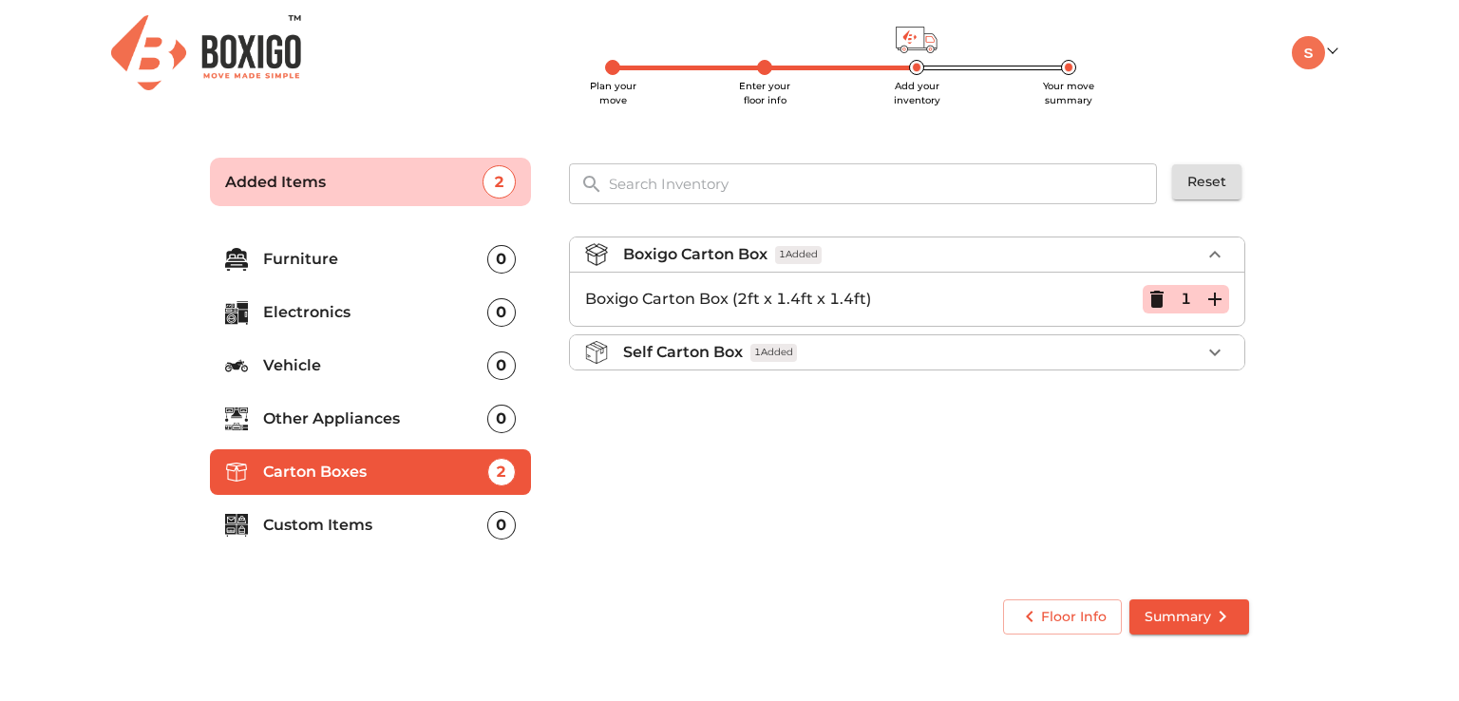
click at [1217, 244] on icon "button" at bounding box center [1215, 254] width 23 height 23
click at [1045, 466] on div "Boxigo Carton Box 1 Added Self Carton Box 1 Added" at bounding box center [908, 400] width 695 height 359
click at [1224, 304] on icon "button" at bounding box center [1215, 298] width 23 height 23
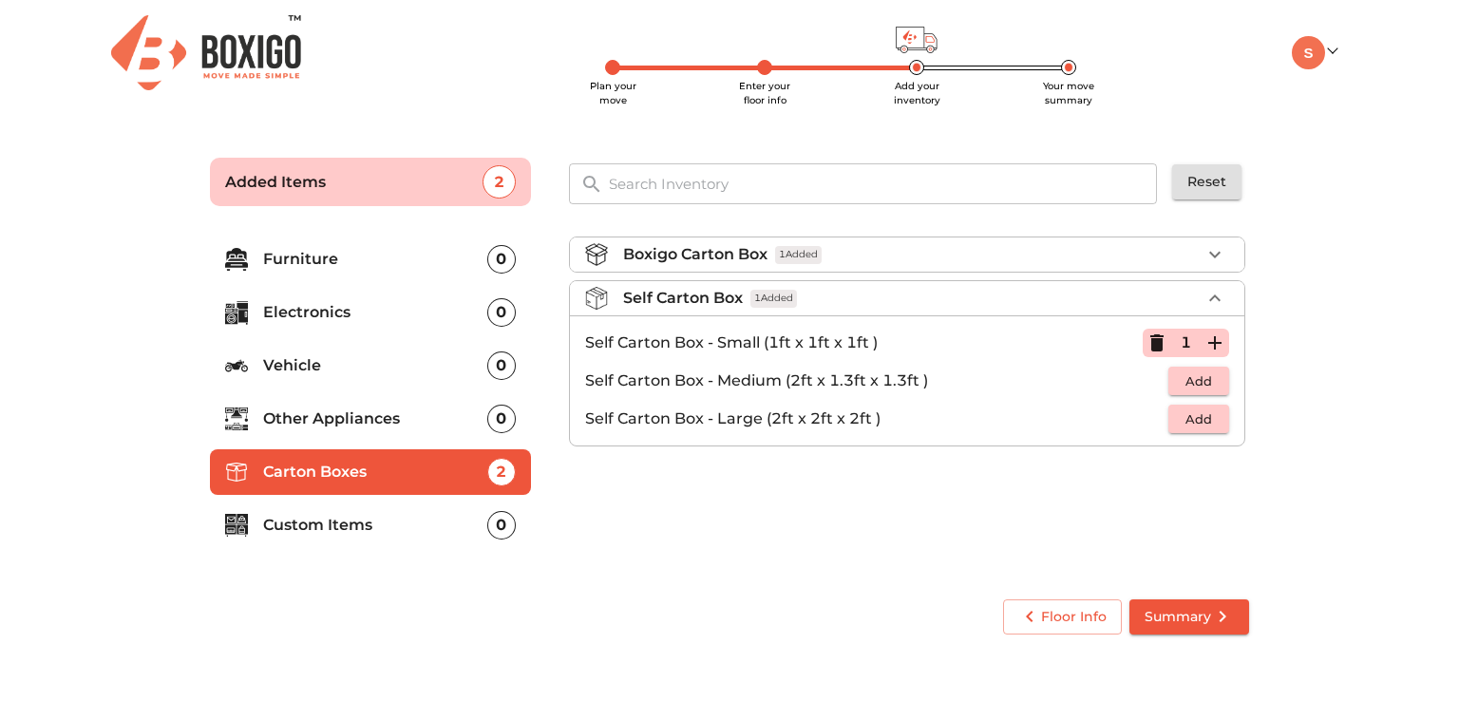
click at [1224, 304] on icon "button" at bounding box center [1215, 298] width 23 height 23
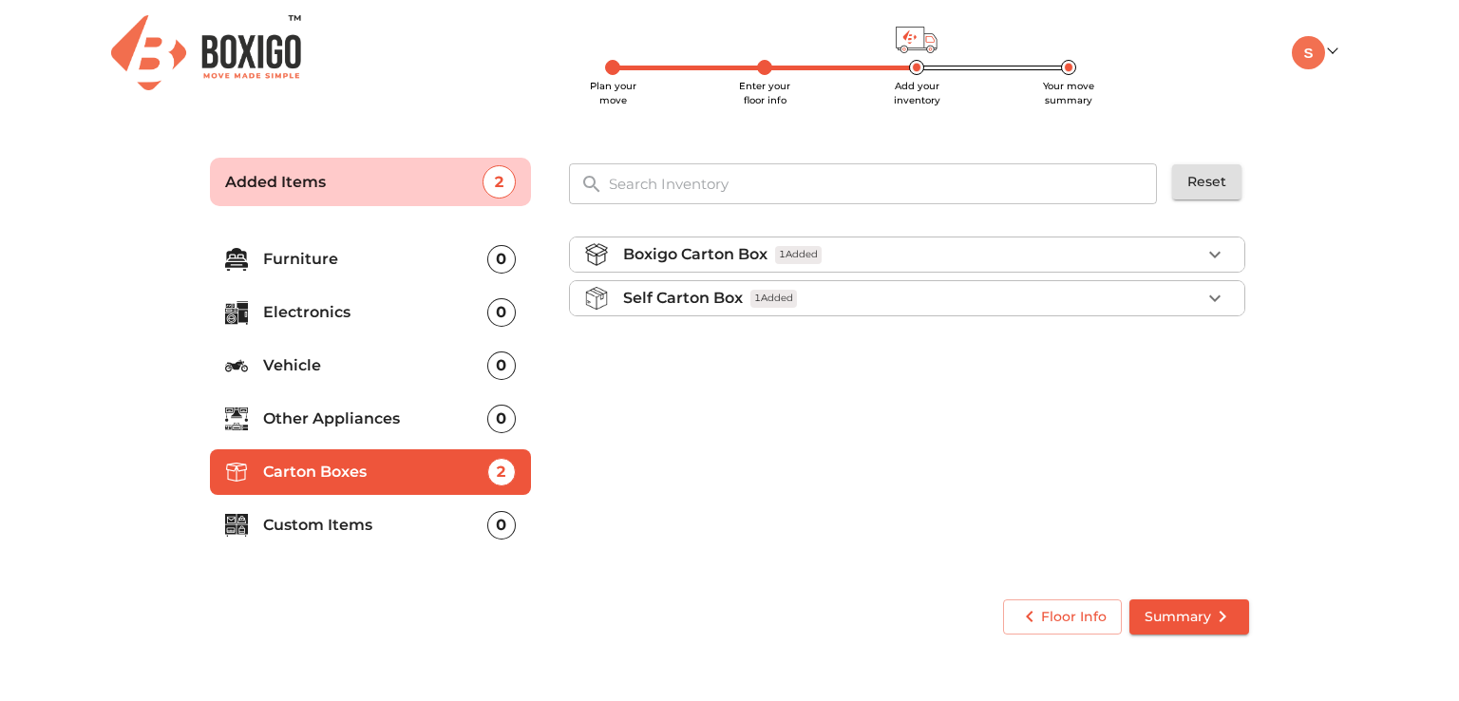
click at [1213, 257] on icon "button" at bounding box center [1215, 254] width 23 height 23
click at [1204, 608] on span "Summary" at bounding box center [1189, 617] width 89 height 24
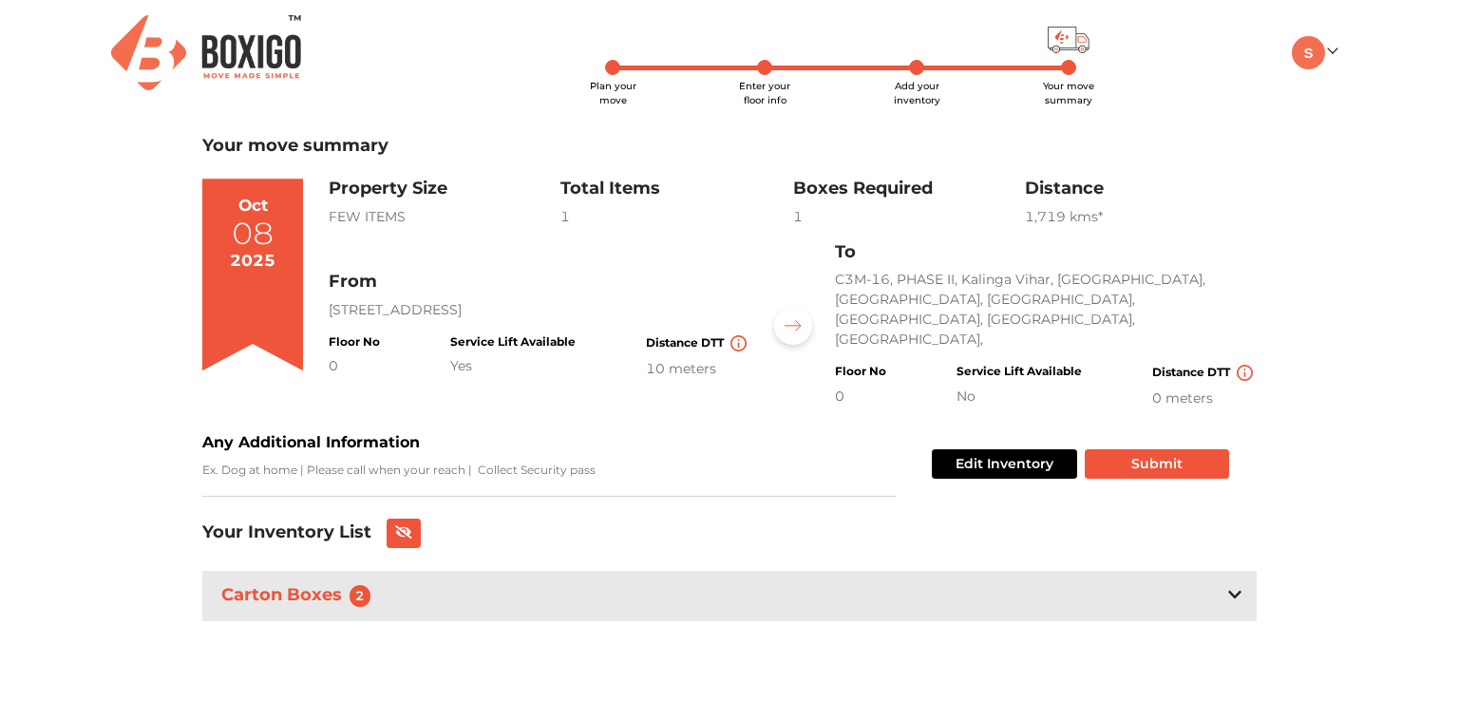
click at [1235, 571] on div "Carton Boxes 2" at bounding box center [729, 596] width 1055 height 50
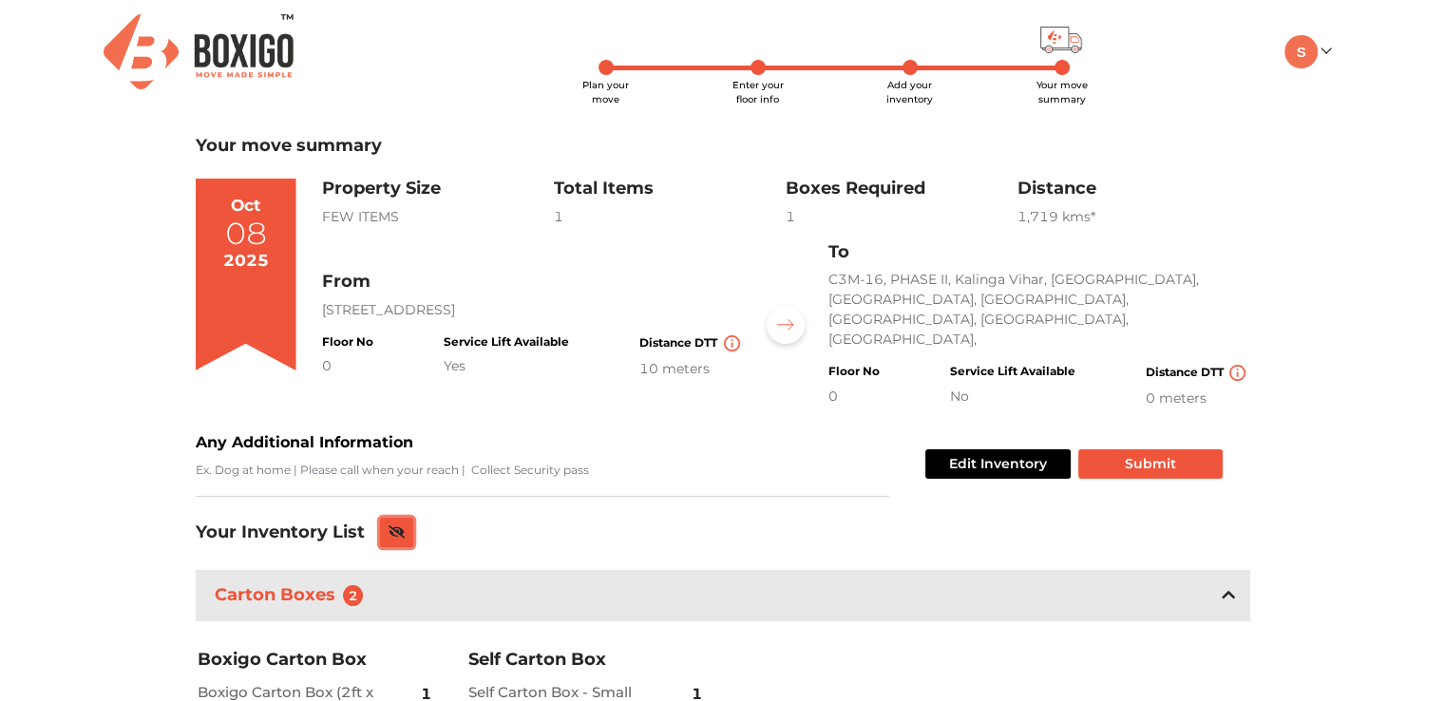
click at [405, 518] on button at bounding box center [397, 532] width 34 height 29
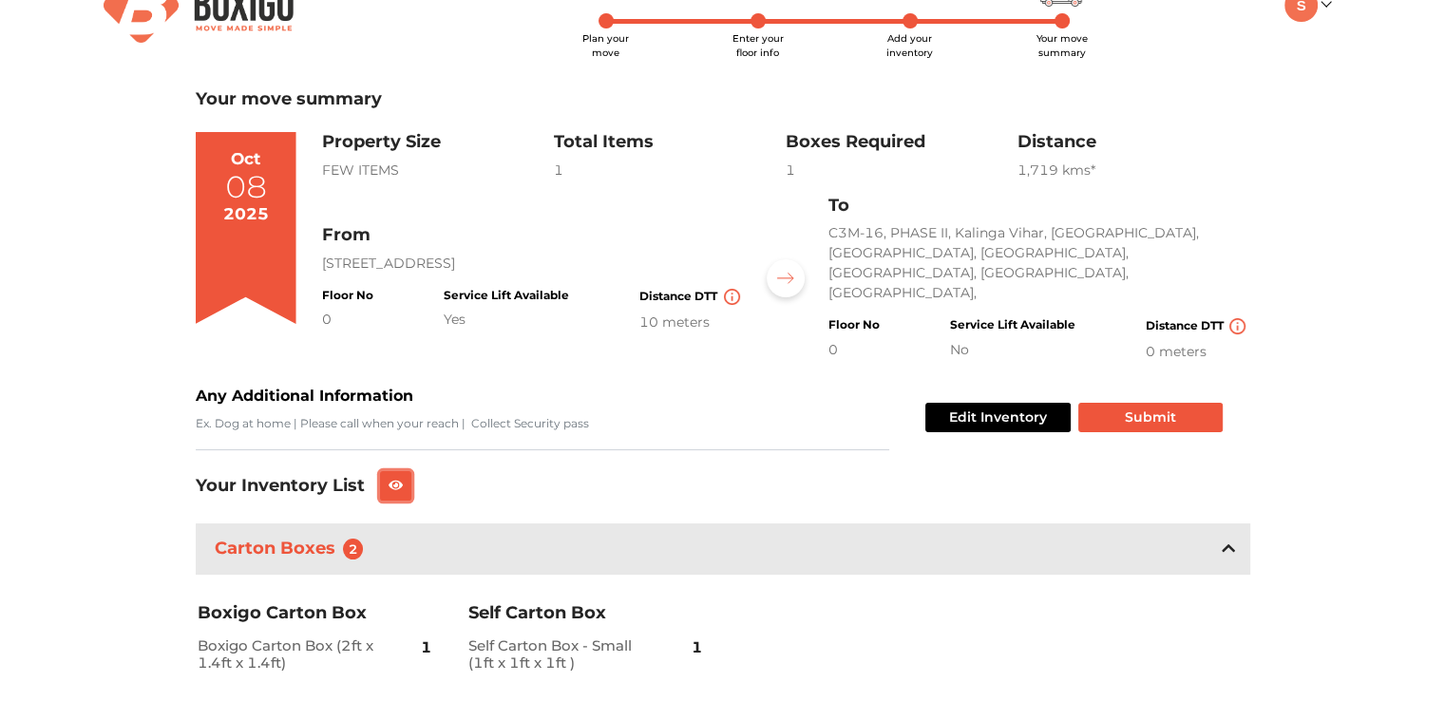
scroll to position [90, 0]
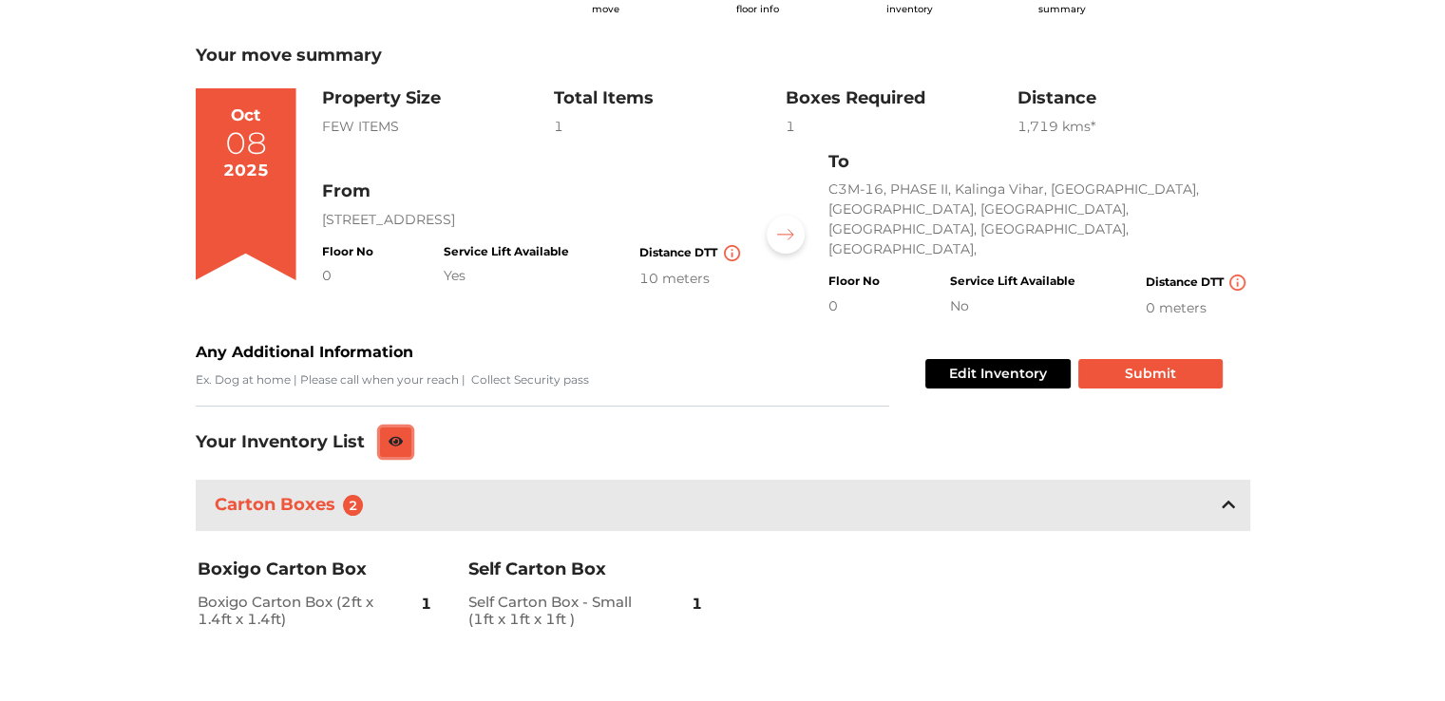
click at [397, 435] on icon at bounding box center [396, 441] width 15 height 13
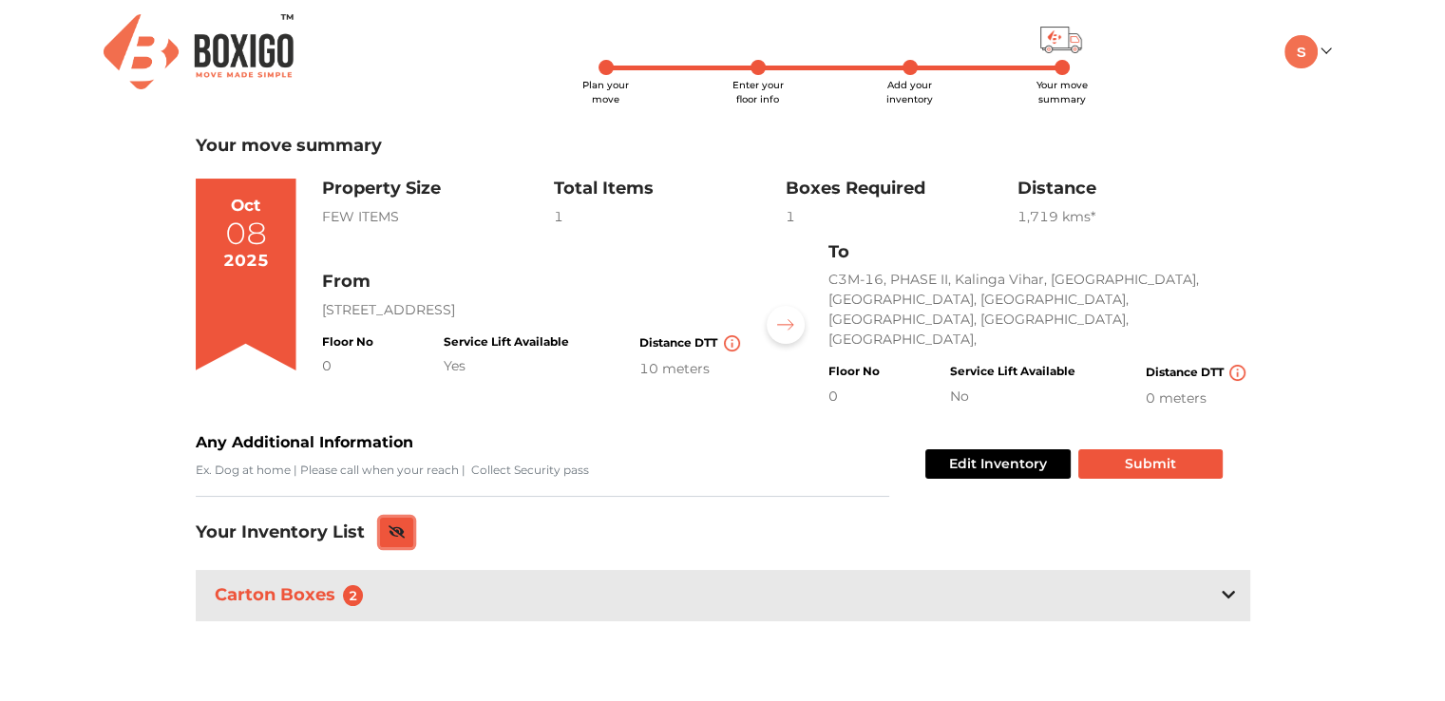
scroll to position [0, 0]
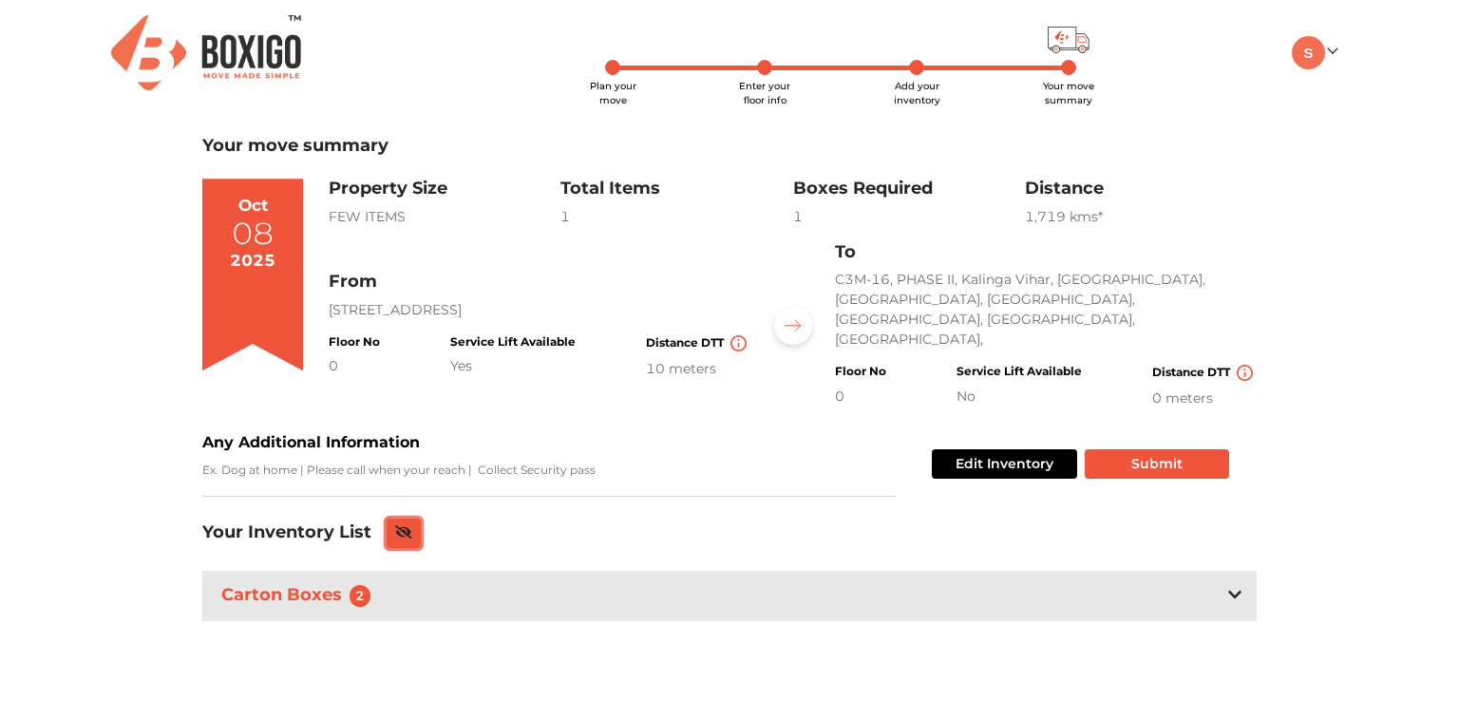
click at [399, 525] on icon at bounding box center [403, 531] width 17 height 13
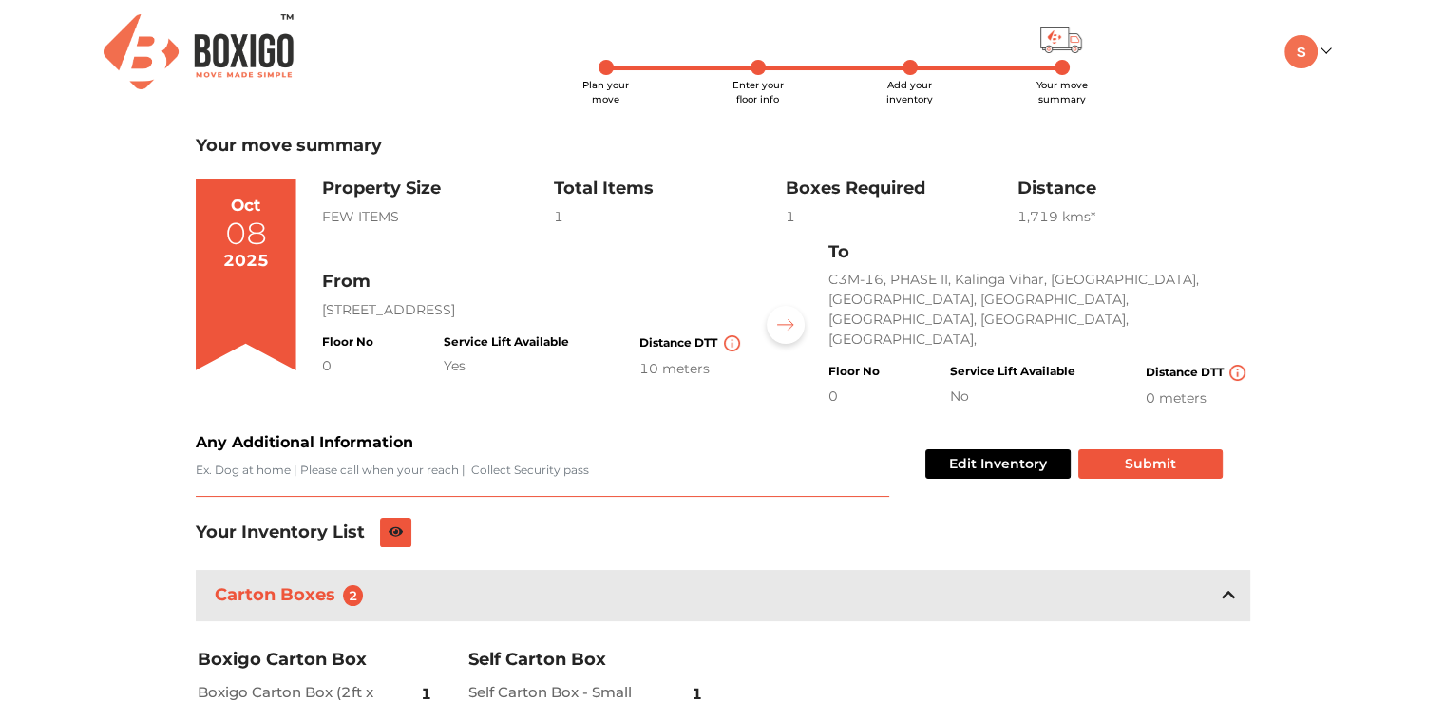
click at [536, 462] on textarea "Any Additional Information" at bounding box center [543, 479] width 694 height 35
click at [115, 453] on div "Plan your move Enter your floor info Add your inventory Your move summary My Mo…" at bounding box center [722, 406] width 1445 height 813
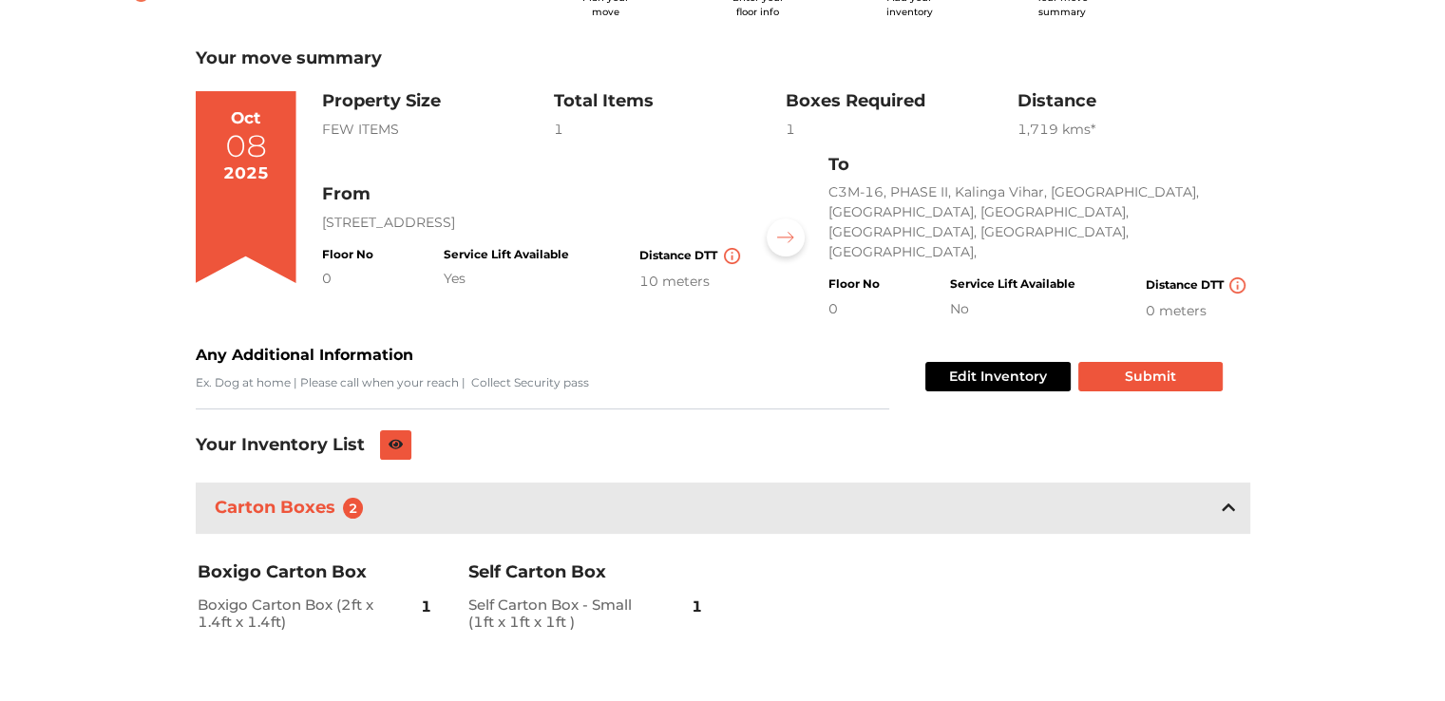
scroll to position [90, 0]
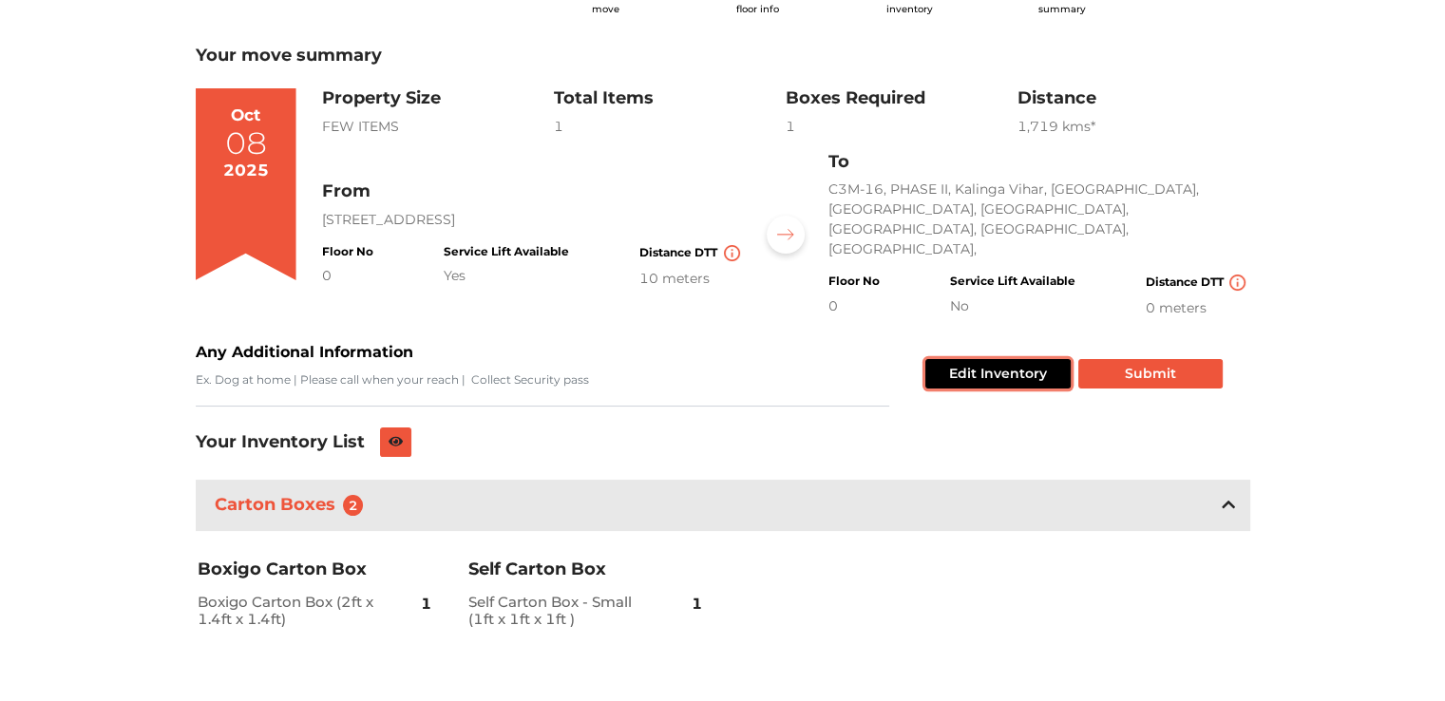
click at [999, 359] on button "Edit Inventory" at bounding box center [997, 373] width 145 height 29
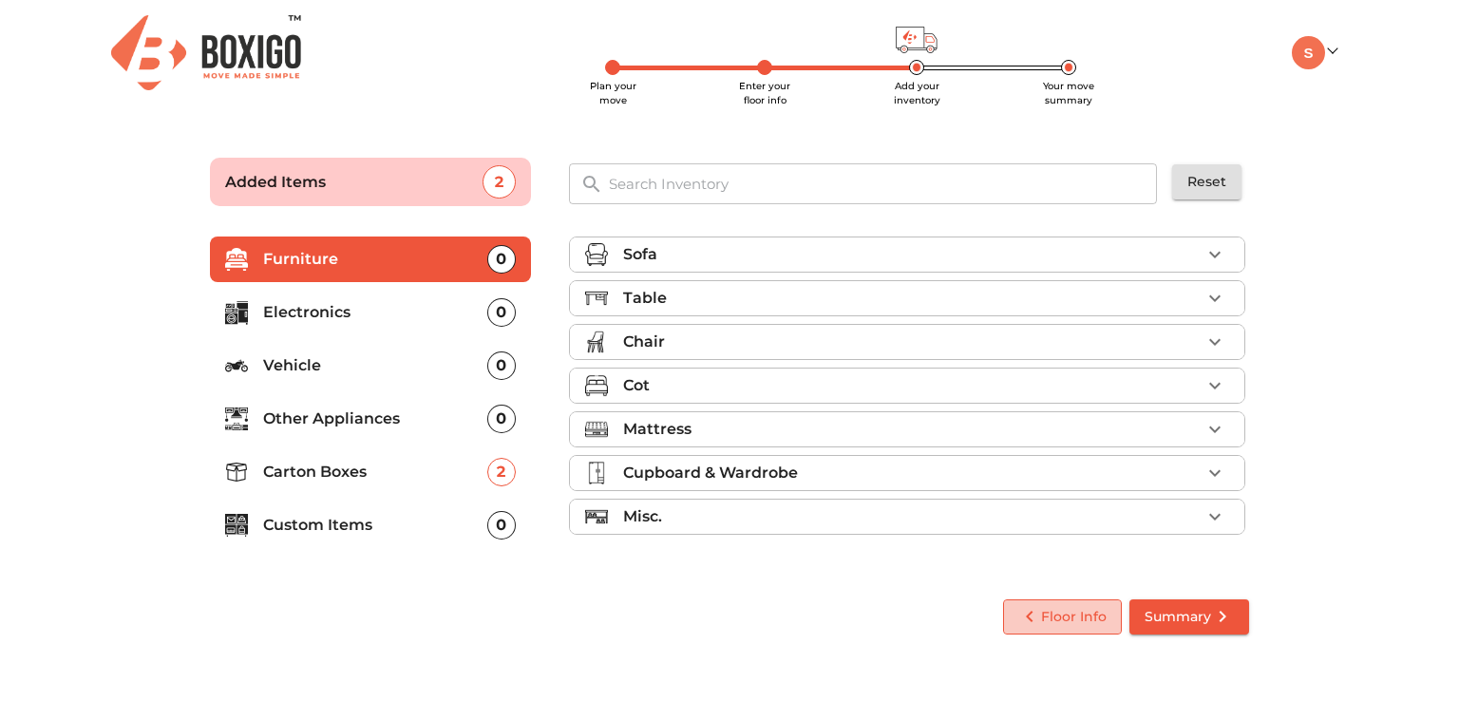
click at [1066, 618] on span "Floor Info" at bounding box center [1062, 617] width 88 height 24
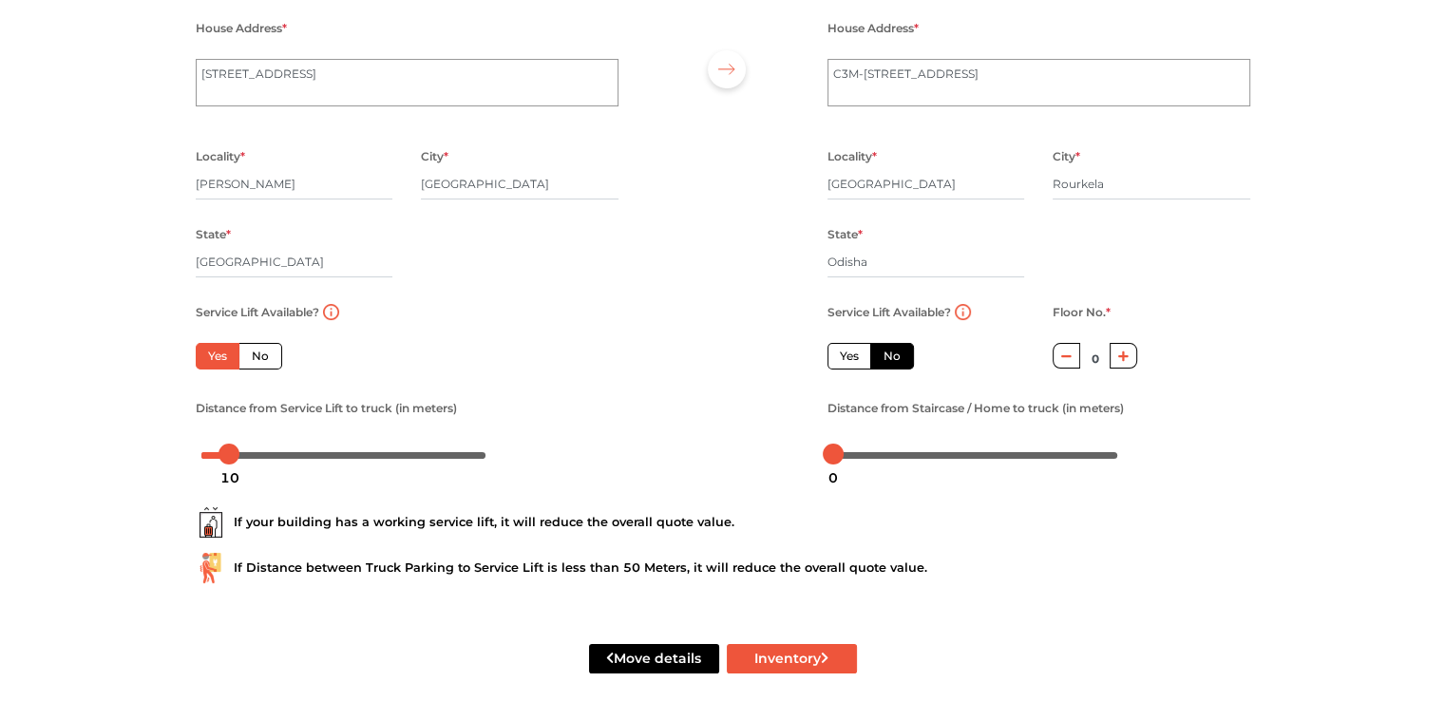
scroll to position [201, 0]
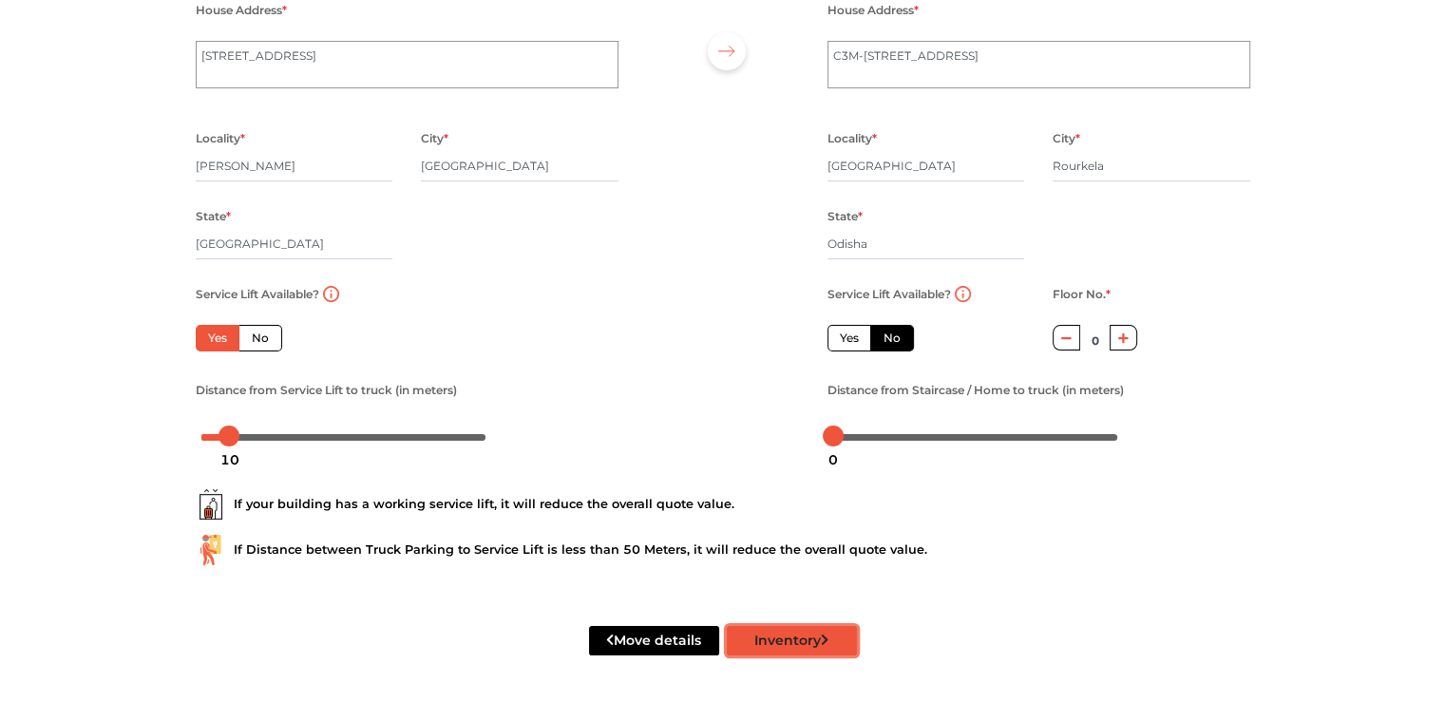
click at [809, 651] on button "Inventory" at bounding box center [792, 640] width 130 height 29
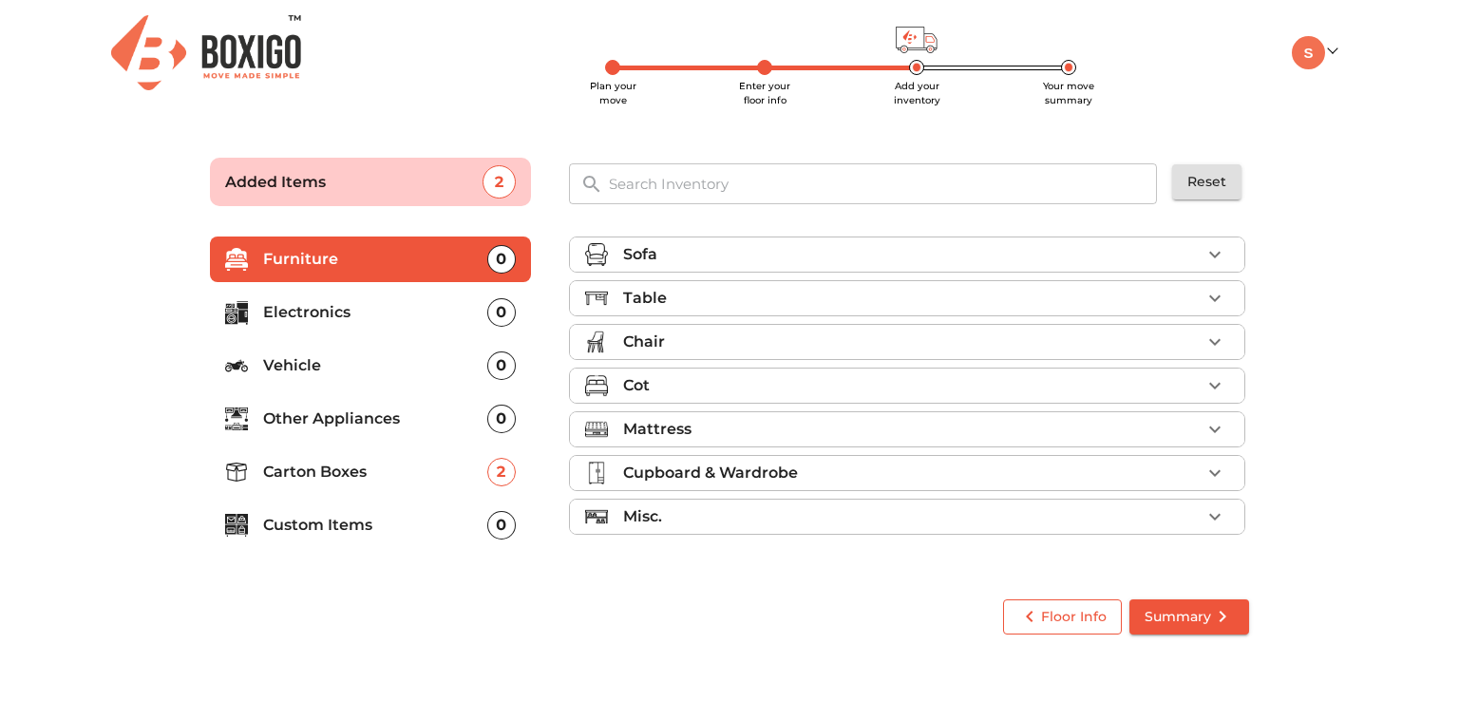
click at [1063, 625] on span "Floor Info" at bounding box center [1062, 617] width 88 height 24
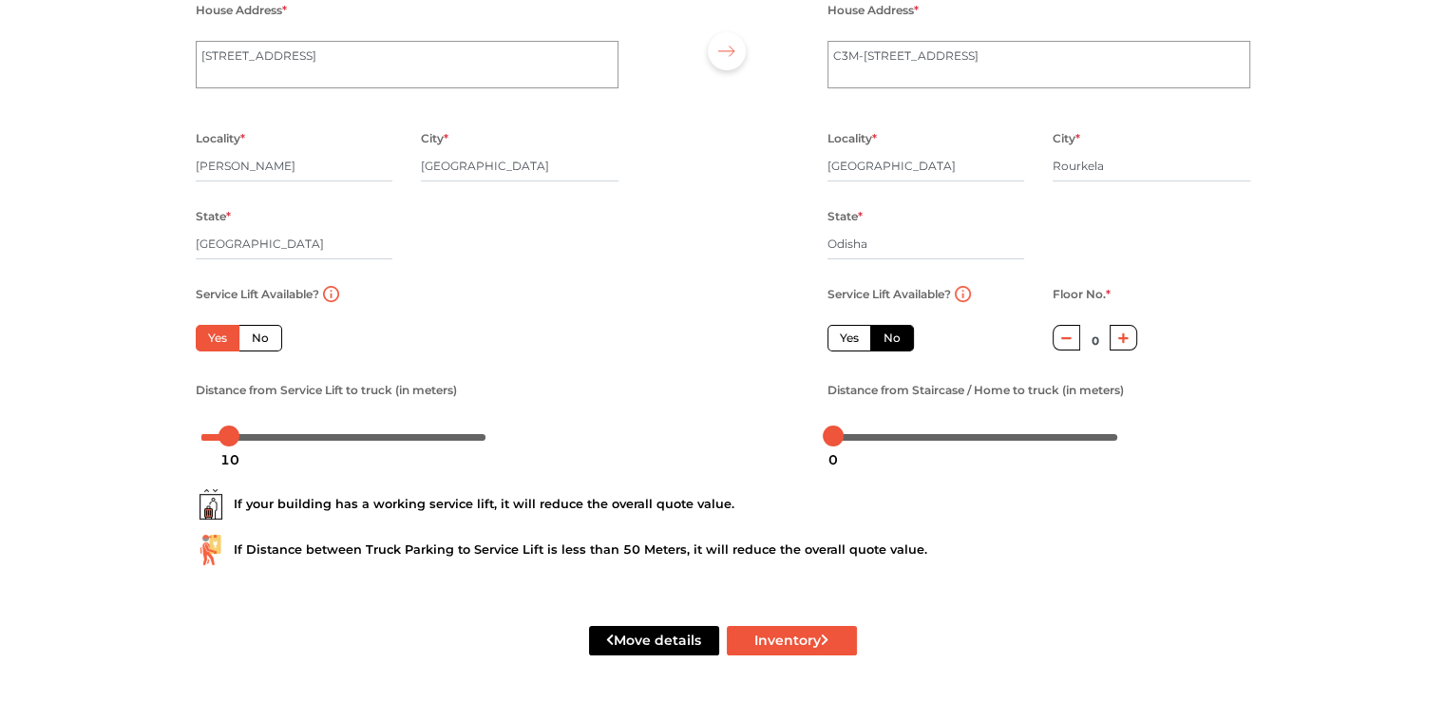
scroll to position [201, 0]
click at [802, 621] on div "Move details Inventory" at bounding box center [722, 640] width 1083 height 121
click at [802, 629] on button "Inventory" at bounding box center [792, 640] width 130 height 29
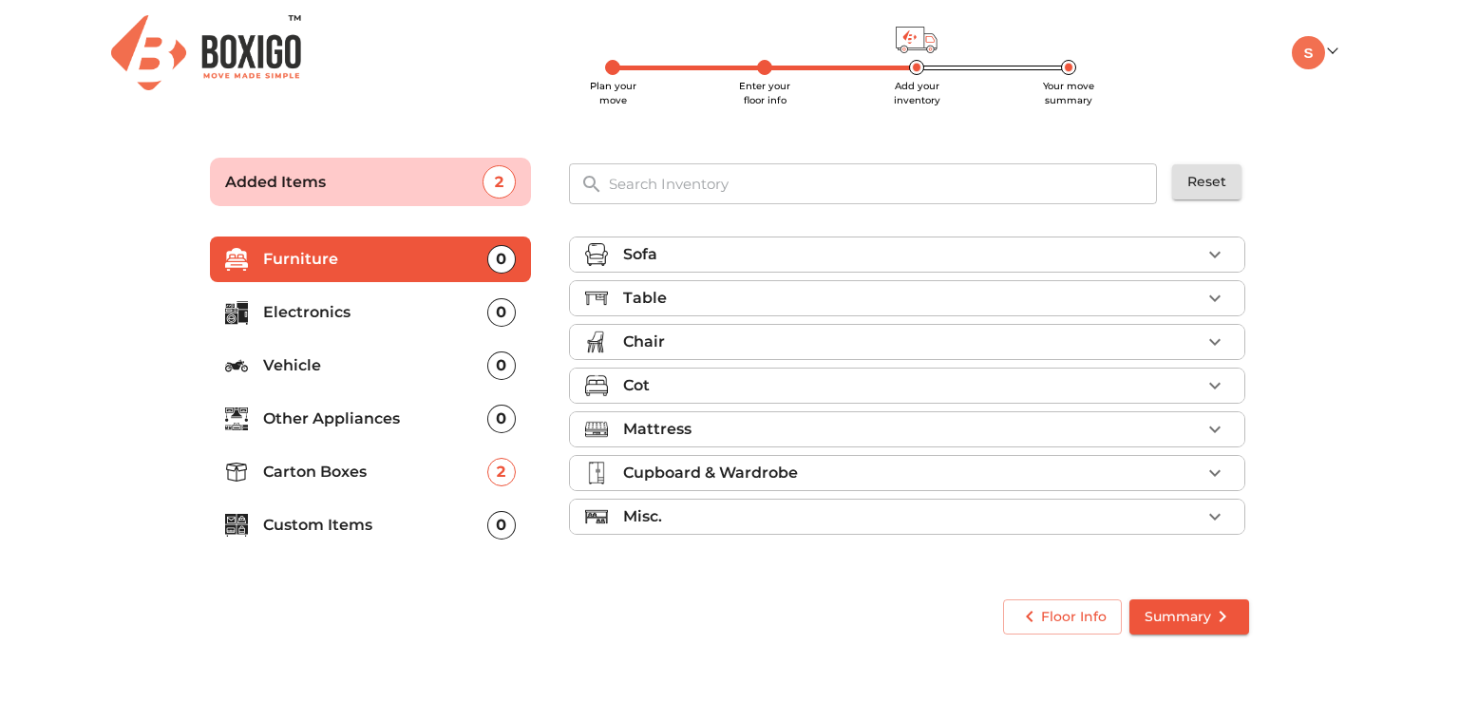
click at [372, 475] on p "Carton Boxes" at bounding box center [375, 472] width 224 height 23
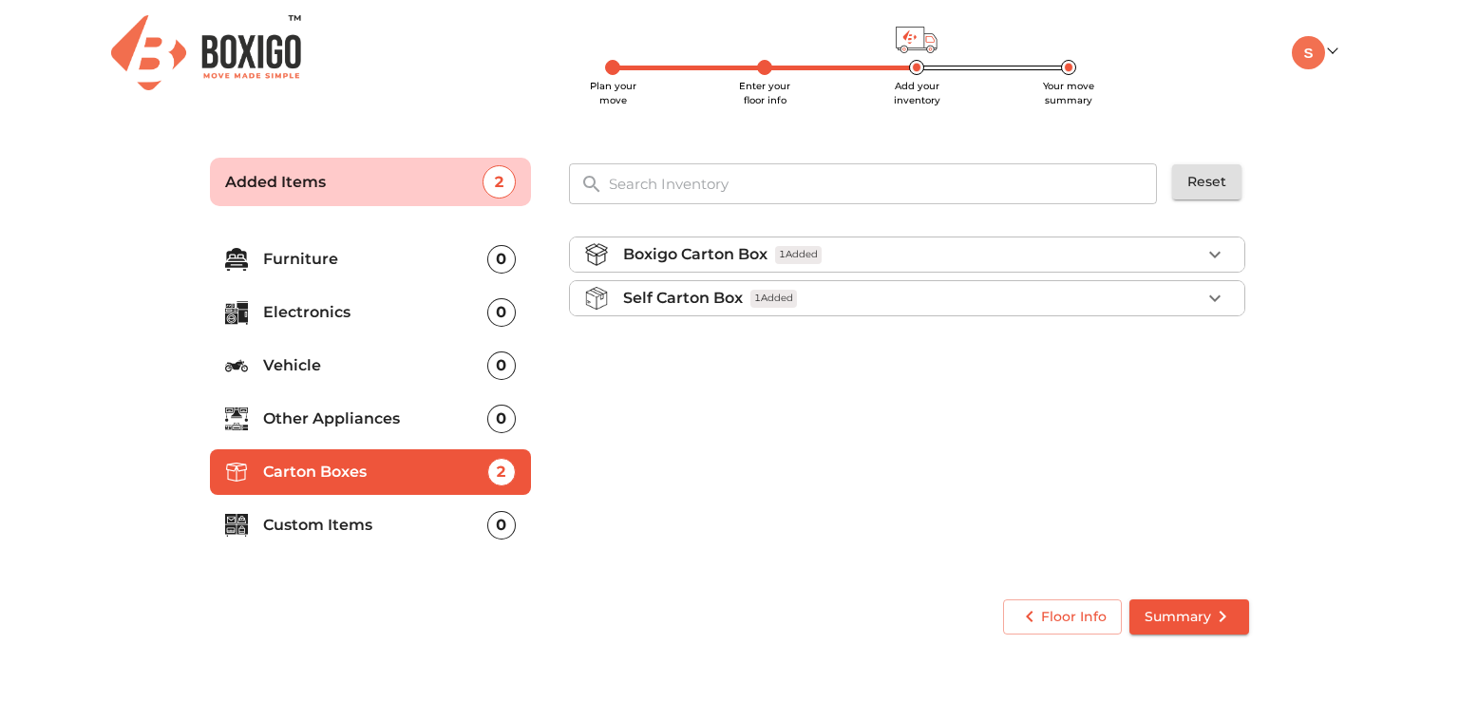
click at [1183, 605] on span "Summary" at bounding box center [1189, 617] width 89 height 24
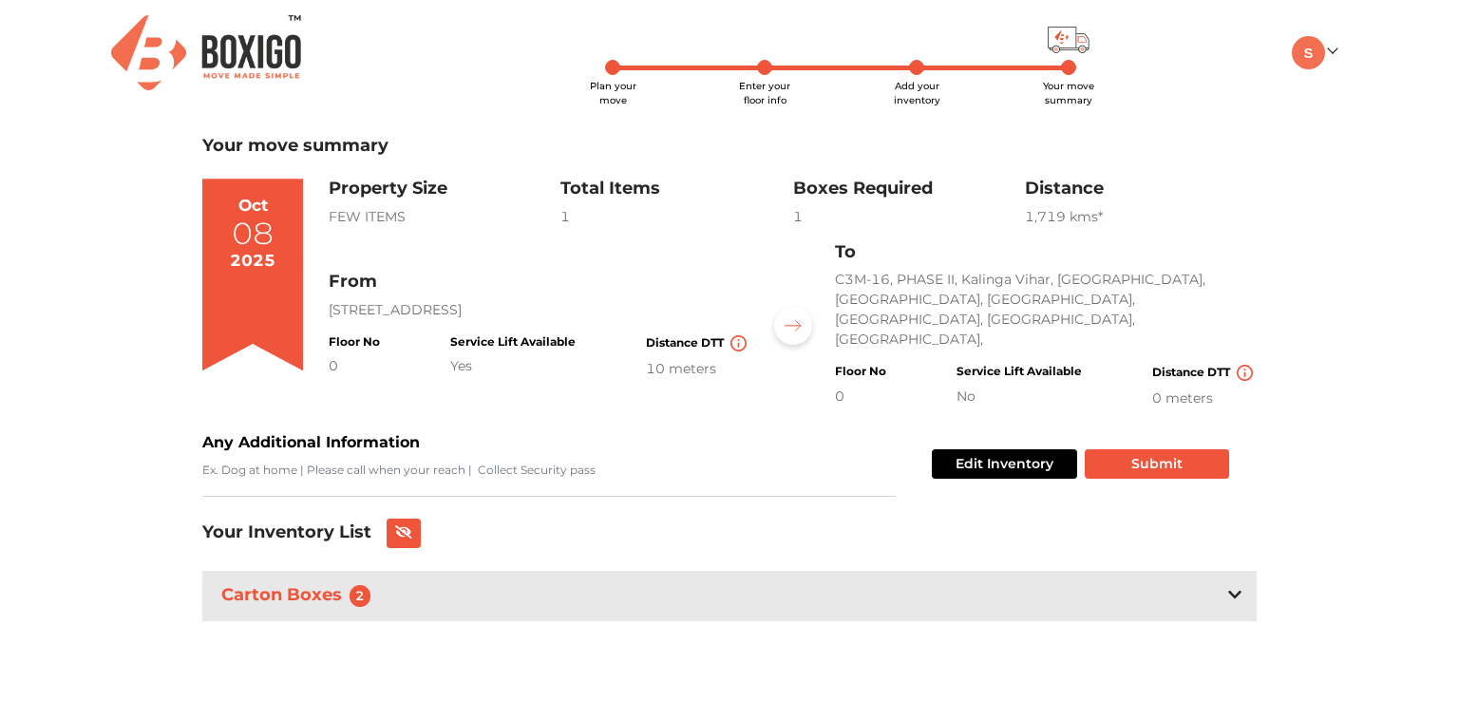
click at [1226, 571] on div "Carton Boxes 2" at bounding box center [729, 596] width 1055 height 50
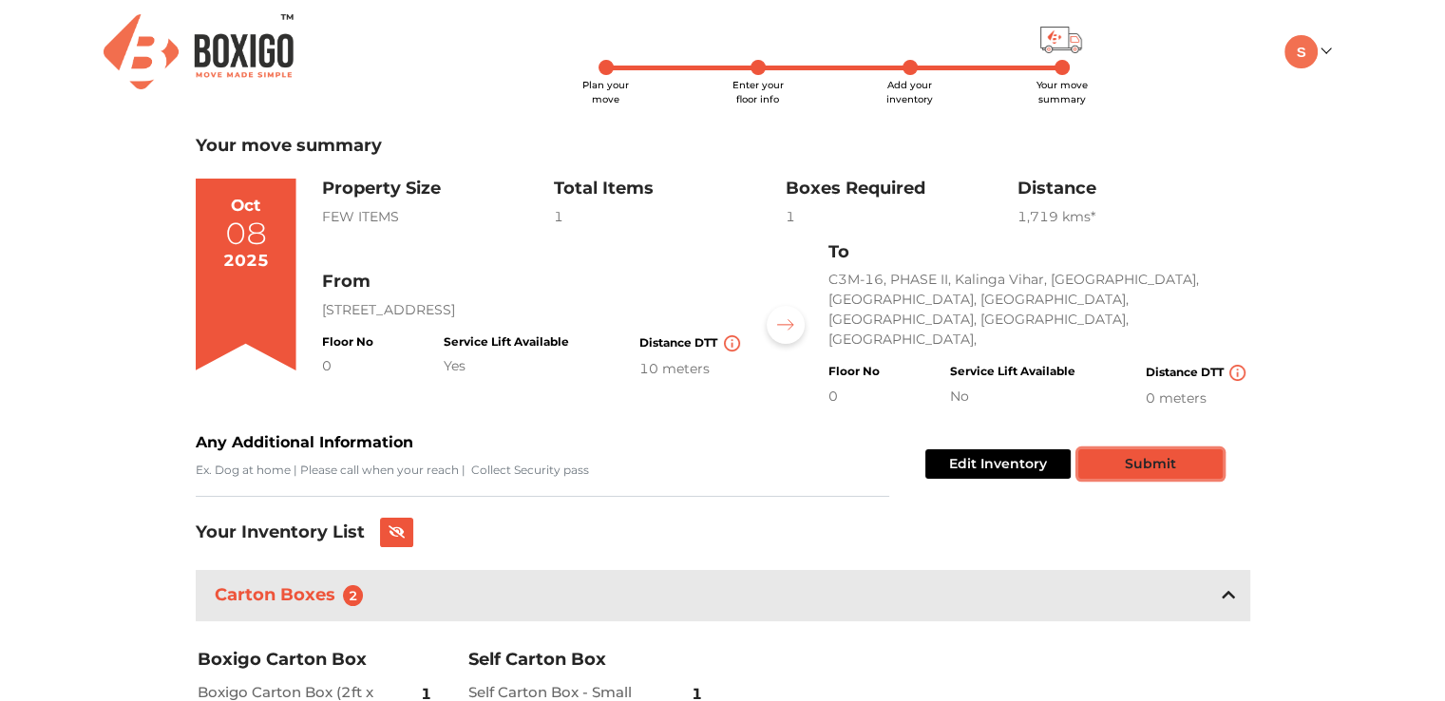
click at [1133, 449] on button "Submit" at bounding box center [1150, 463] width 144 height 29
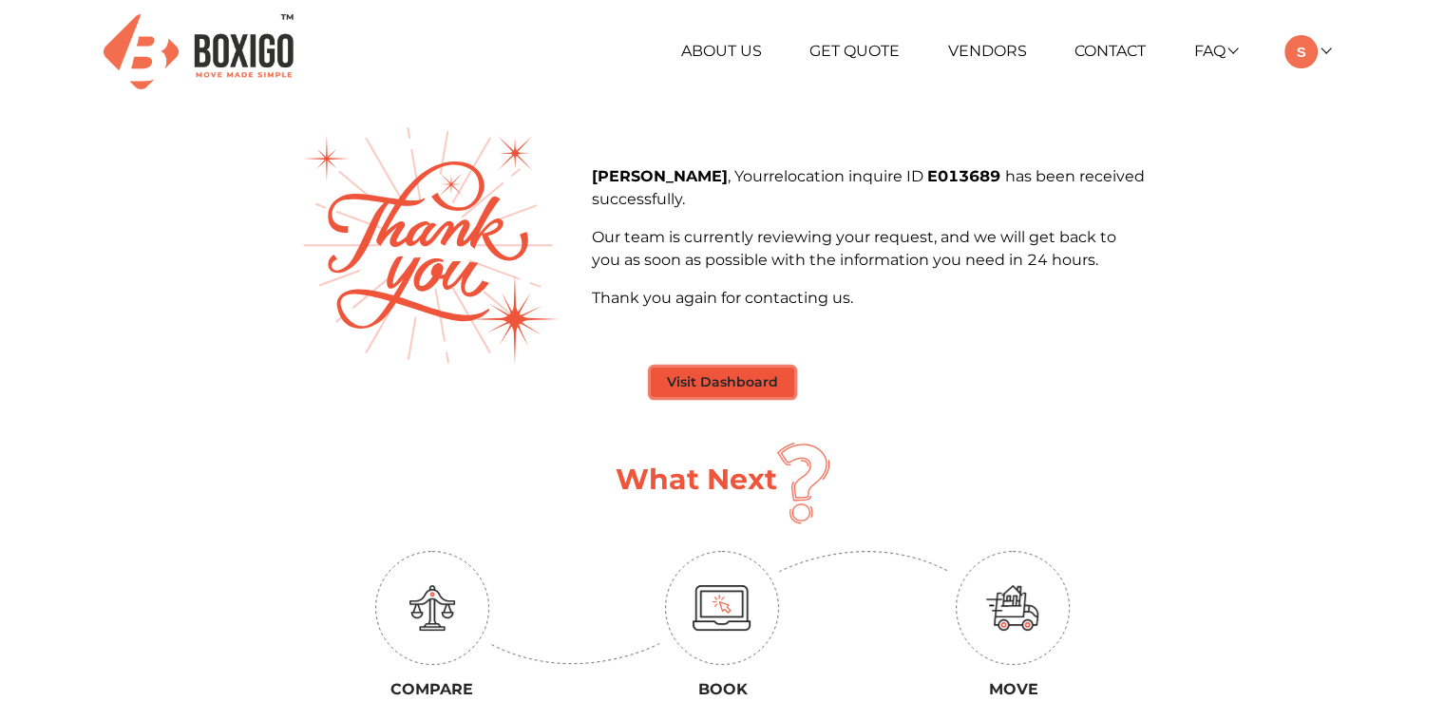
click at [739, 376] on button "Visit Dashboard" at bounding box center [722, 382] width 143 height 29
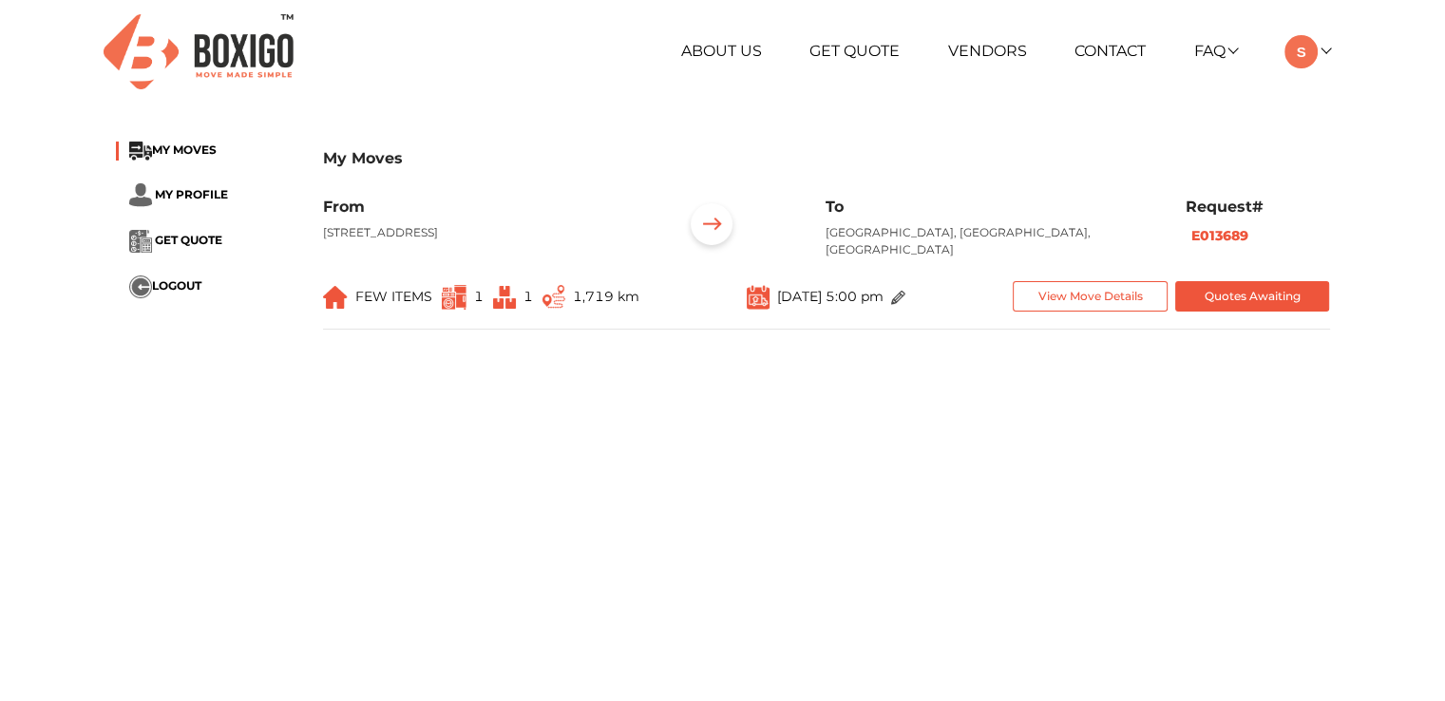
click at [526, 305] on span "1" at bounding box center [513, 296] width 40 height 31
click at [164, 252] on li "GET QUOTE" at bounding box center [205, 241] width 179 height 23
click at [164, 241] on span "GET QUOTE" at bounding box center [188, 240] width 67 height 14
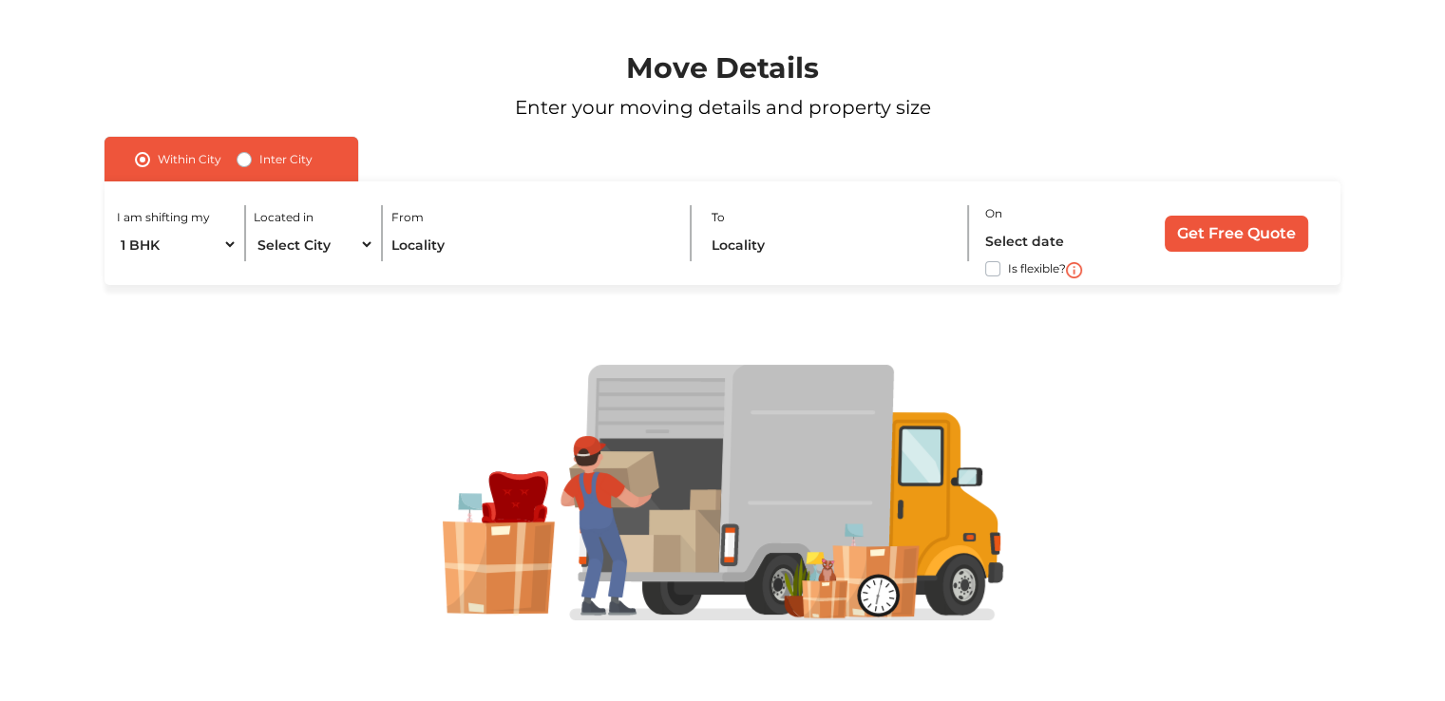
scroll to position [122, 0]
click at [212, 244] on select "1 BHK 2 BHK 3 BHK 3 + BHK FEW ITEMS" at bounding box center [177, 244] width 120 height 33
select select "FEW ITEMS"
click at [117, 228] on select "1 BHK 2 BHK 3 BHK 3 + BHK FEW ITEMS" at bounding box center [177, 244] width 120 height 33
click at [327, 250] on select "Select City Bangalore Bengaluru Bhopal Bhubaneswar Chennai Coimbatore Cuttack D…" at bounding box center [314, 244] width 120 height 33
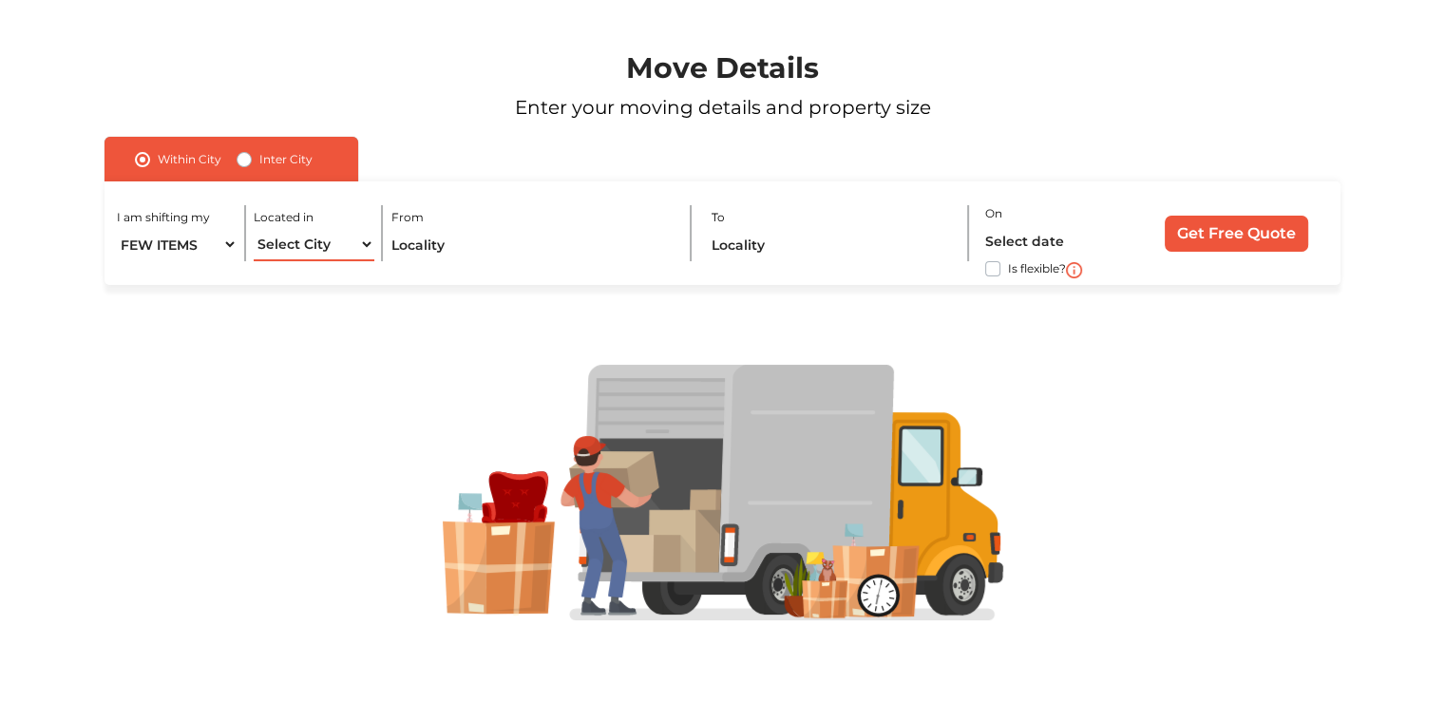
select select "[GEOGRAPHIC_DATA]"
click at [254, 228] on select "Select City Bangalore Bengaluru Bhopal Bhubaneswar Chennai Coimbatore Cuttack D…" at bounding box center [314, 244] width 120 height 33
click at [505, 244] on input "text" at bounding box center [532, 244] width 283 height 33
click at [264, 158] on label "Inter City" at bounding box center [285, 159] width 53 height 23
click at [252, 158] on input "Inter City" at bounding box center [244, 157] width 15 height 19
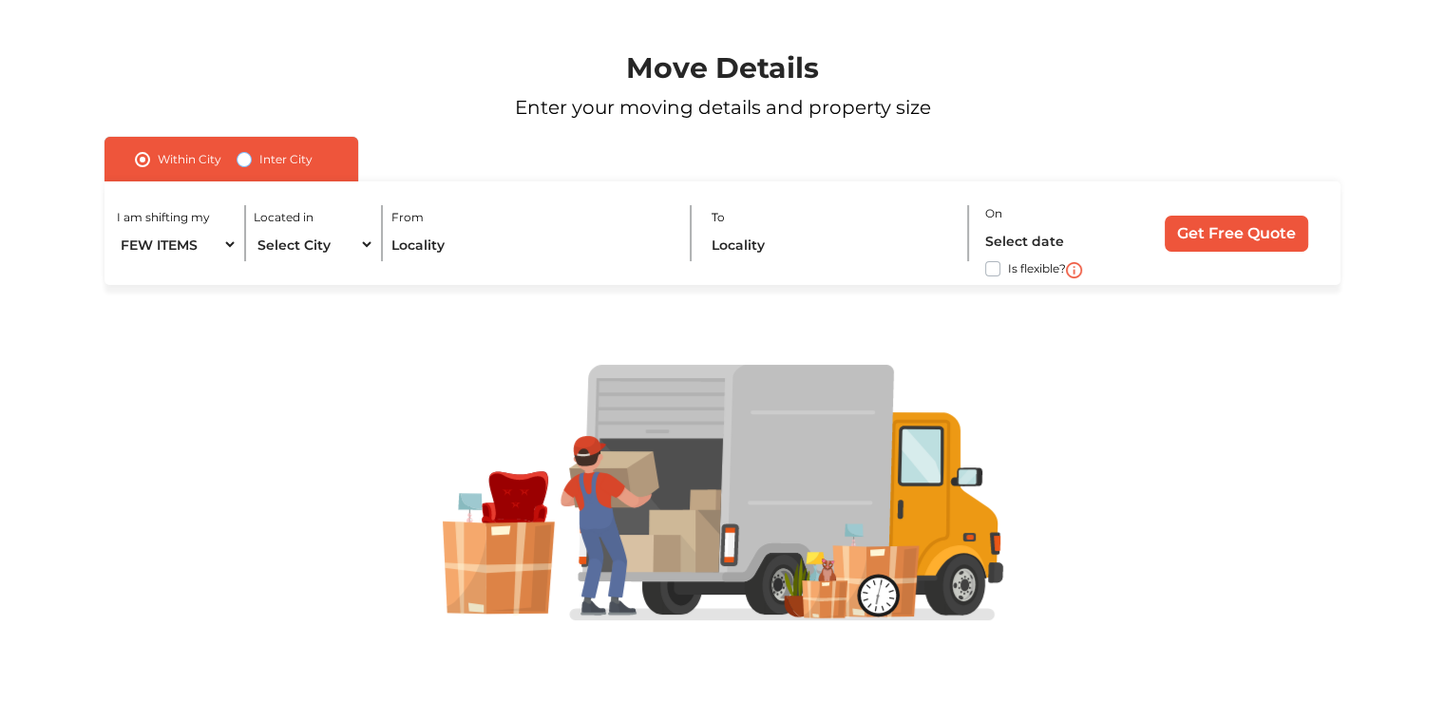
radio input "true"
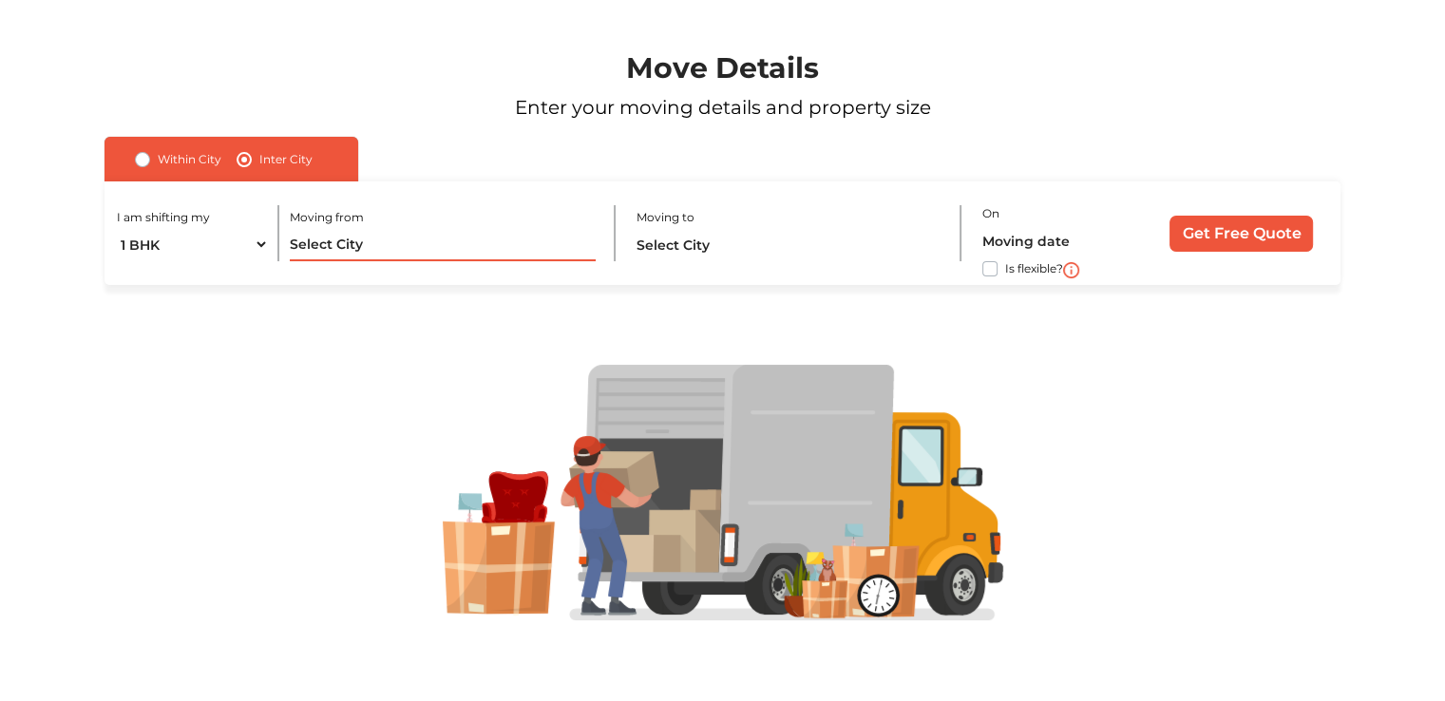
click at [345, 243] on input "text" at bounding box center [443, 244] width 306 height 33
click at [189, 246] on select "1 BHK 2 BHK 3 BHK 3 + BHK FEW ITEMS" at bounding box center [193, 244] width 152 height 33
select select "FEW ITEMS"
click at [117, 228] on select "1 BHK 2 BHK 3 BHK 3 + BHK FEW ITEMS" at bounding box center [193, 244] width 152 height 33
click at [314, 256] on input "text" at bounding box center [443, 244] width 306 height 33
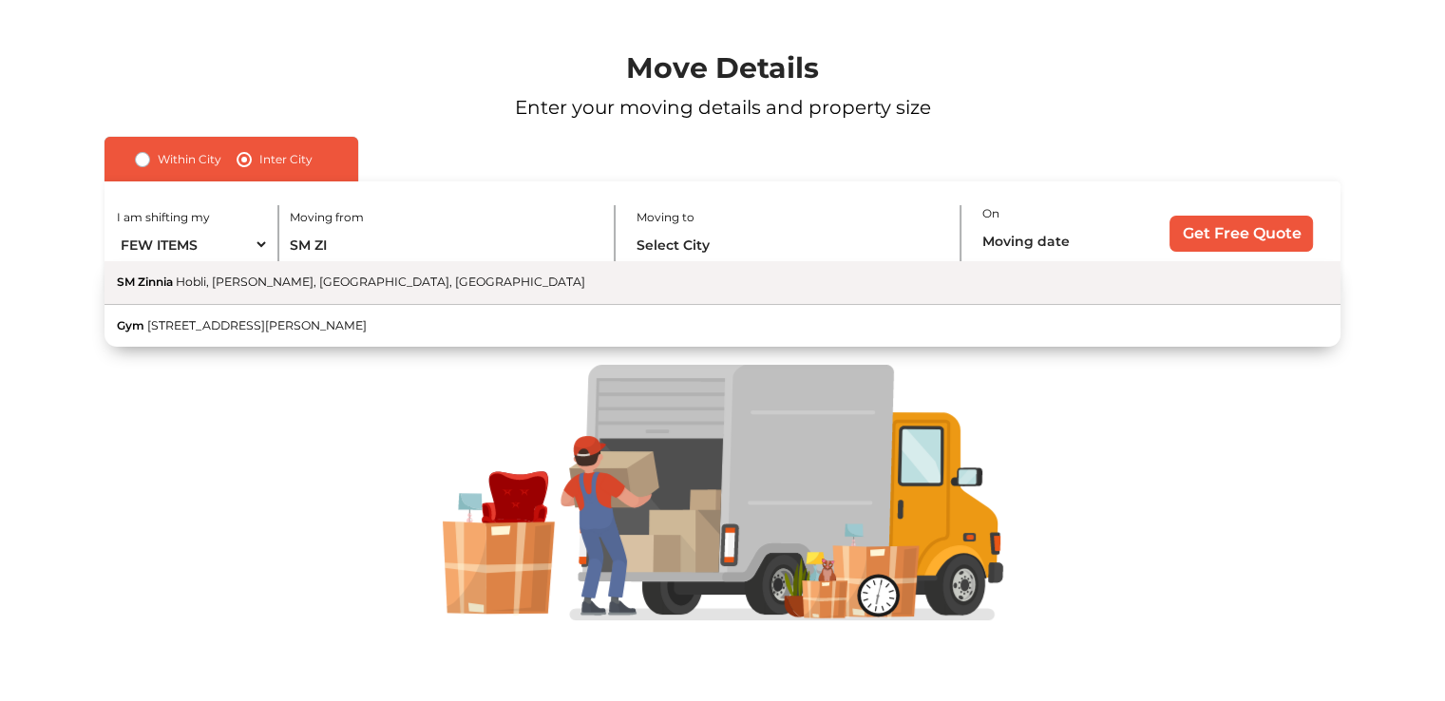
click at [314, 278] on span "Hobli, Gunjur Palya, Bengaluru, Karnataka" at bounding box center [380, 282] width 409 height 14
type input "SM Zinnia, Hobli, Gunjur Palya, Bengaluru, Karnataka"
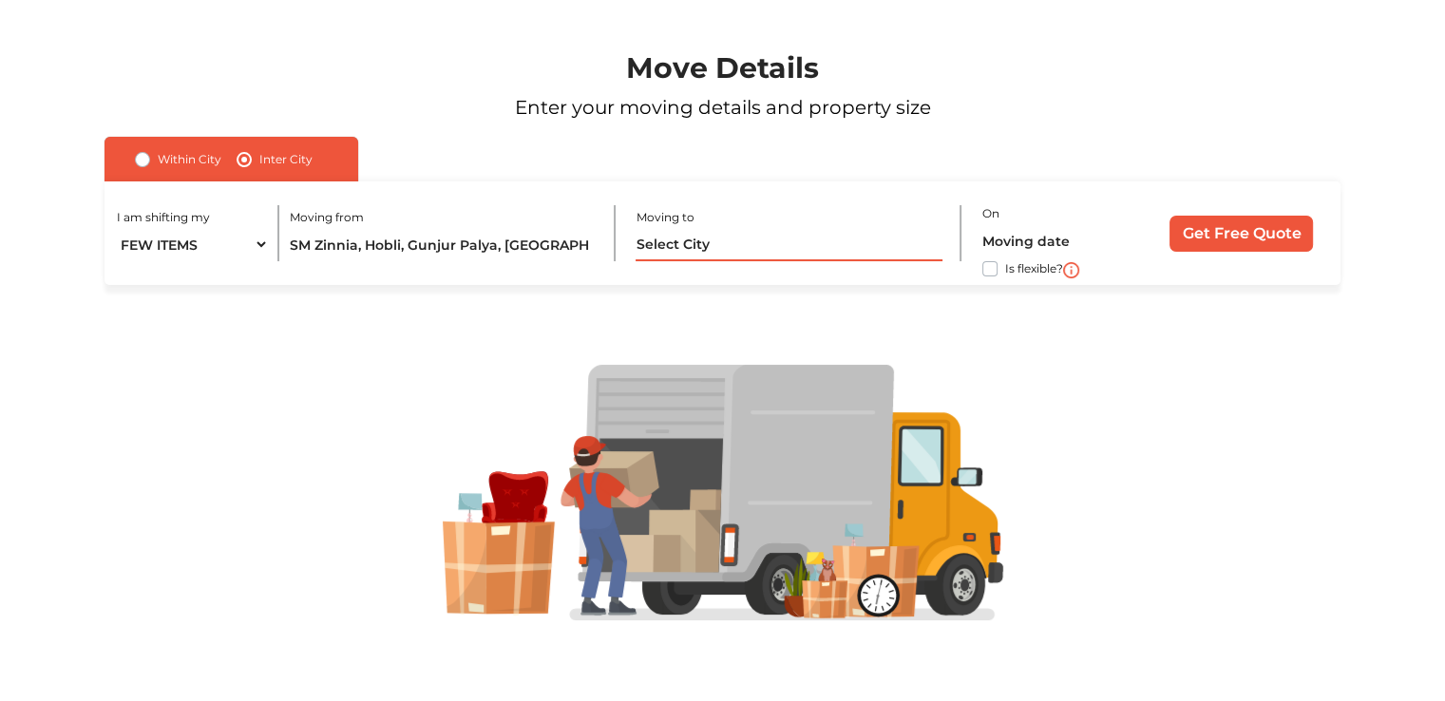
click at [675, 258] on input "text" at bounding box center [789, 244] width 306 height 33
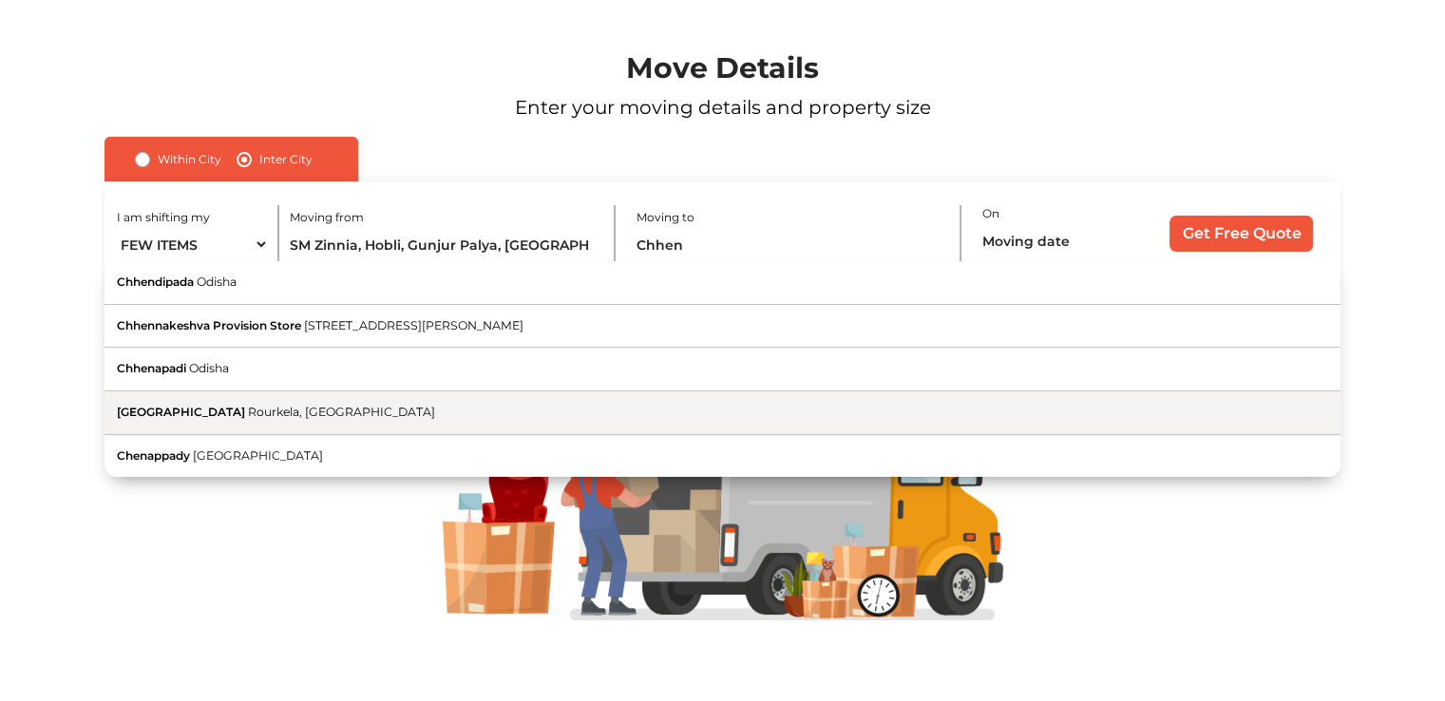
click at [342, 404] on button "Chhend Colony Rourkela, Odisha" at bounding box center [723, 413] width 1236 height 44
type input "Chhend Colony, Rourkela, Odisha"
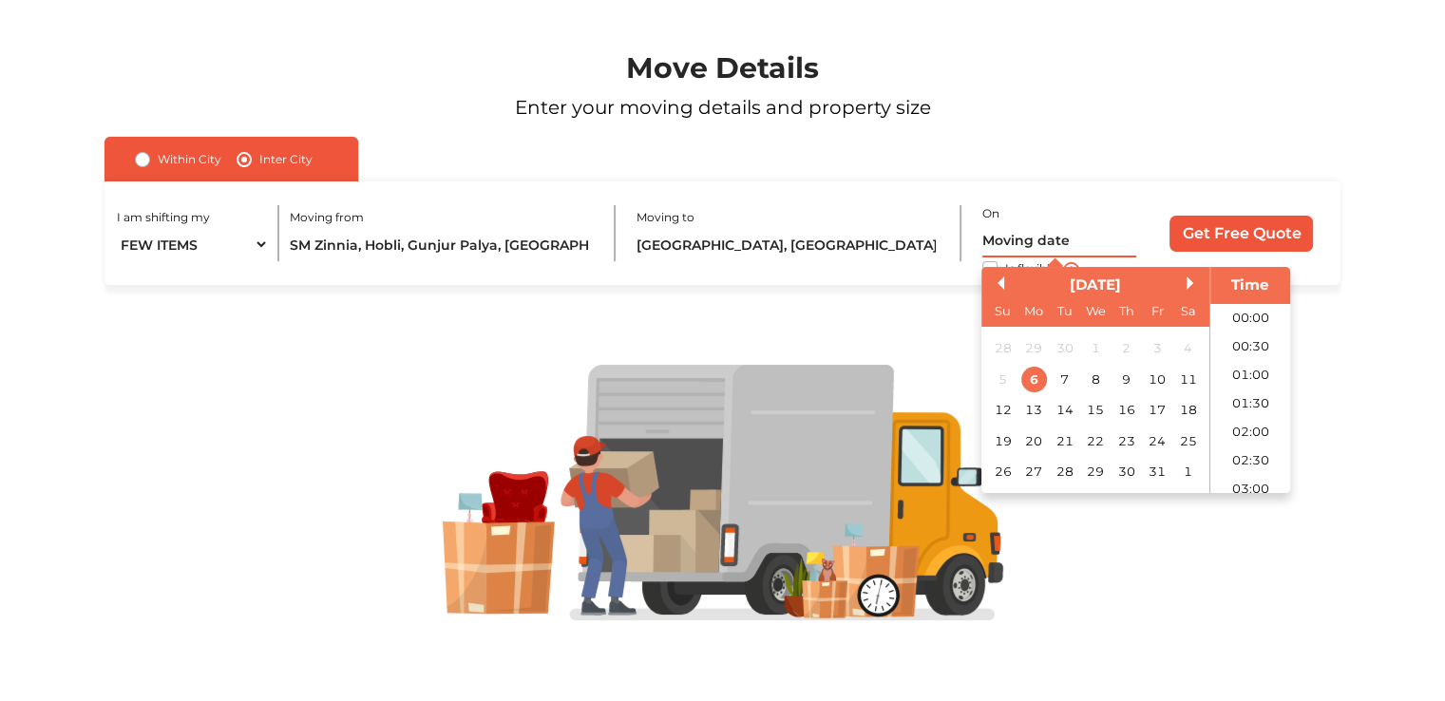
click at [1047, 248] on input "text" at bounding box center [1059, 240] width 154 height 33
click at [1098, 381] on div "8" at bounding box center [1096, 380] width 26 height 26
click at [1235, 333] on li "17:00" at bounding box center [1250, 329] width 81 height 29
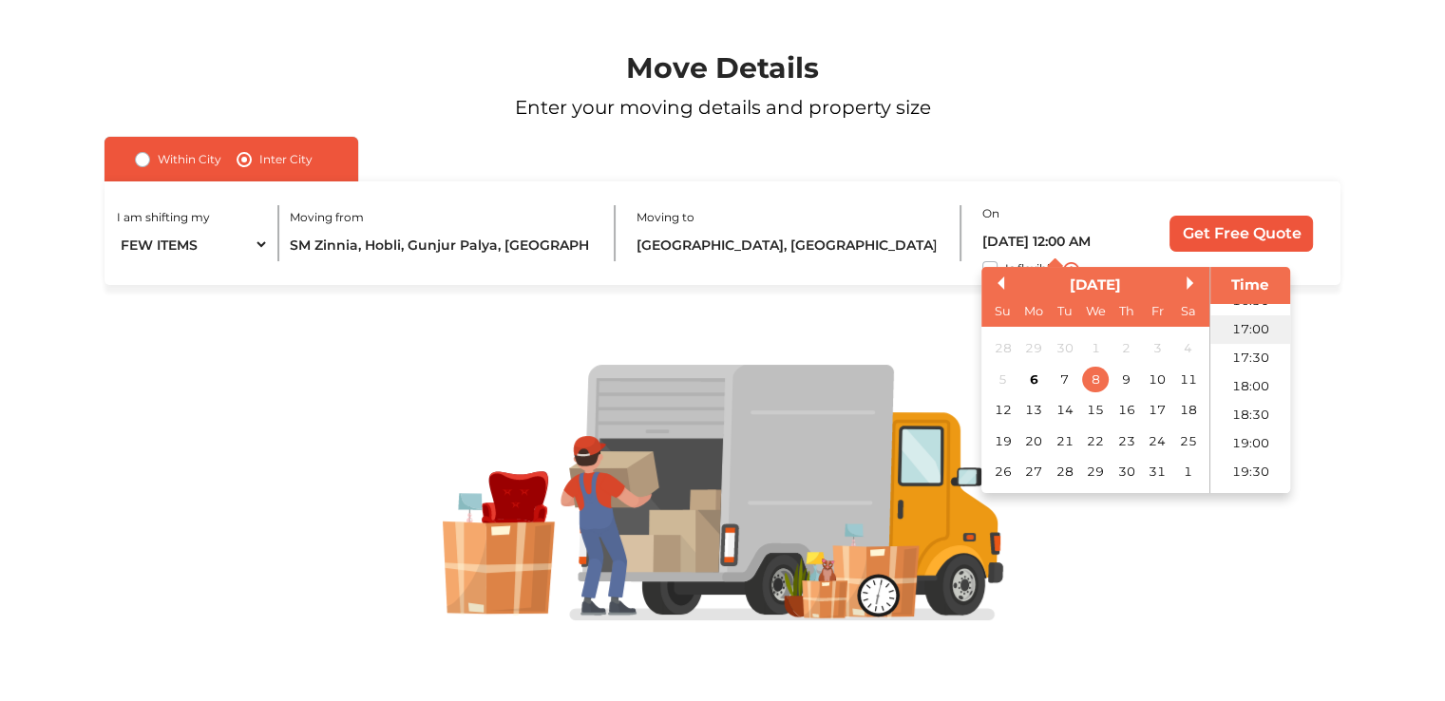
type input "08/10/2025 5:00 PM"
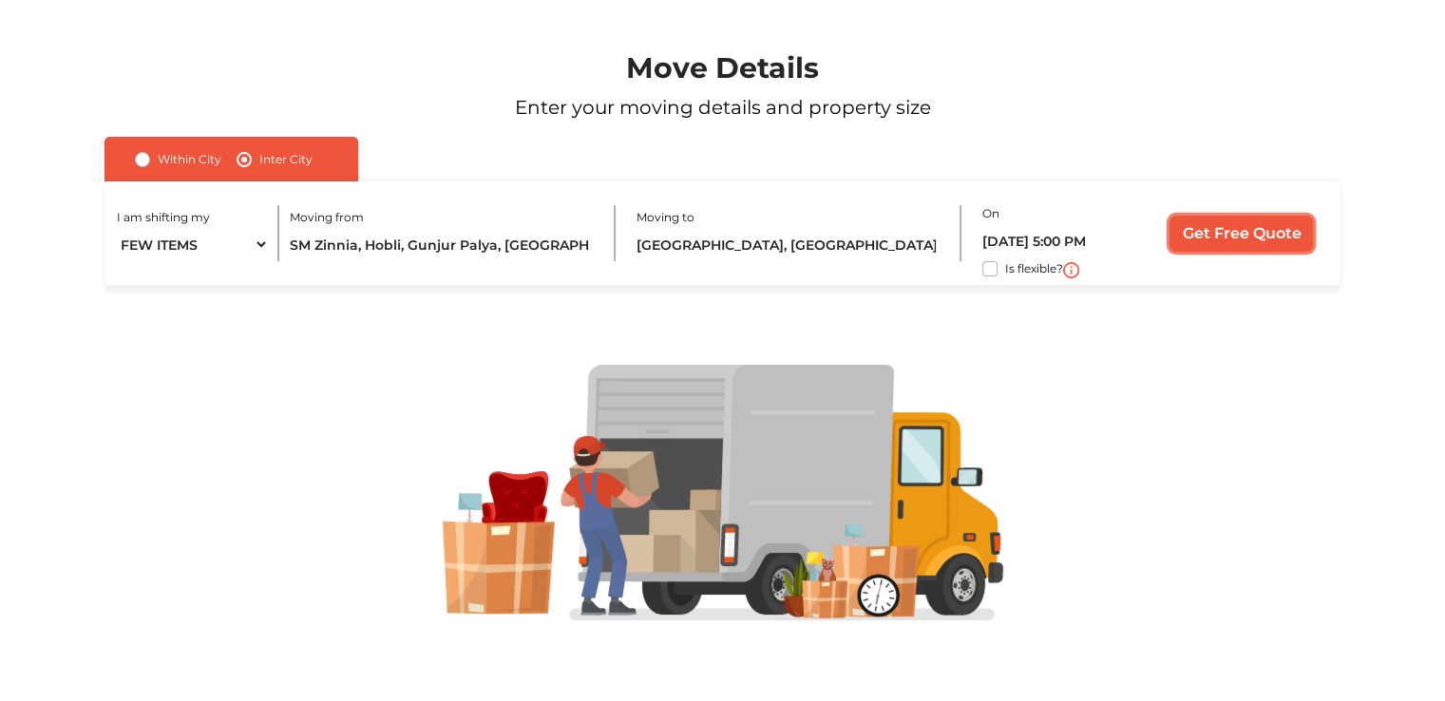
click at [1218, 233] on input "Get Free Quote" at bounding box center [1241, 234] width 143 height 36
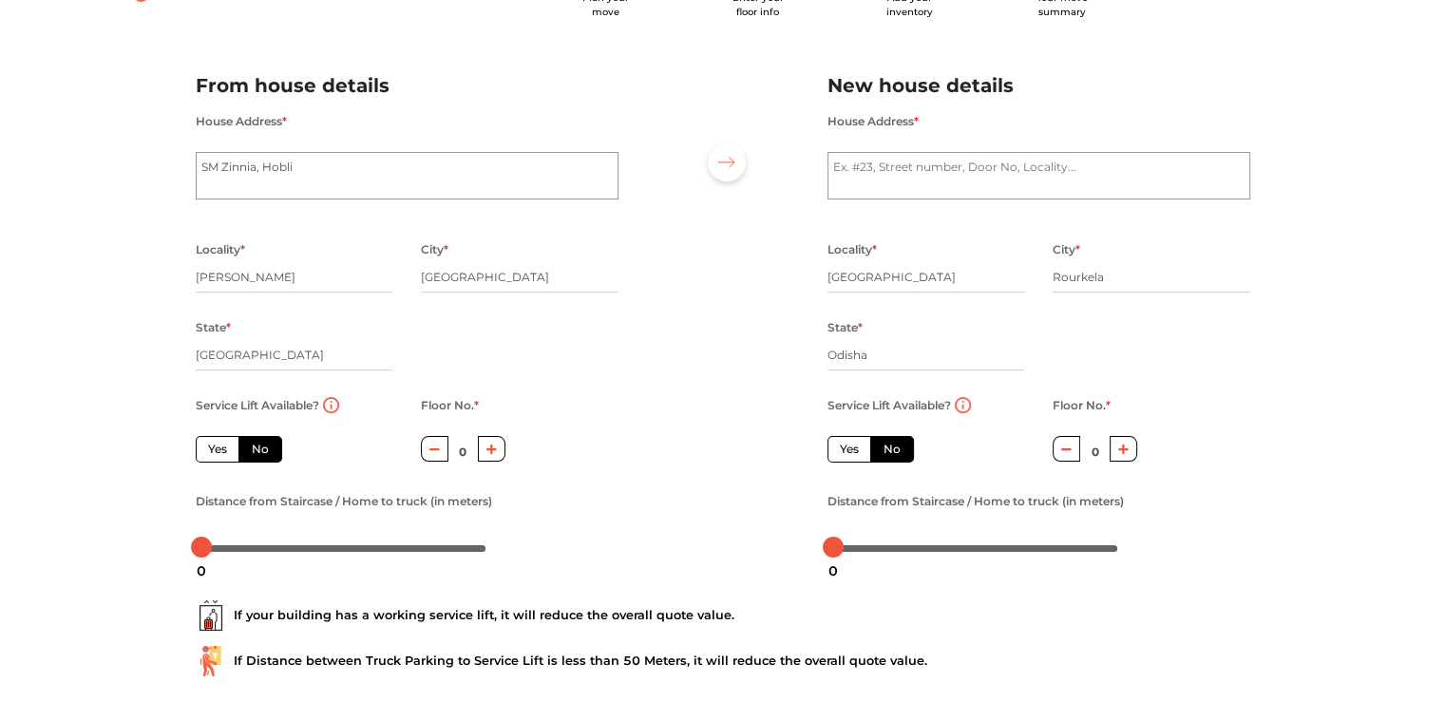
scroll to position [201, 0]
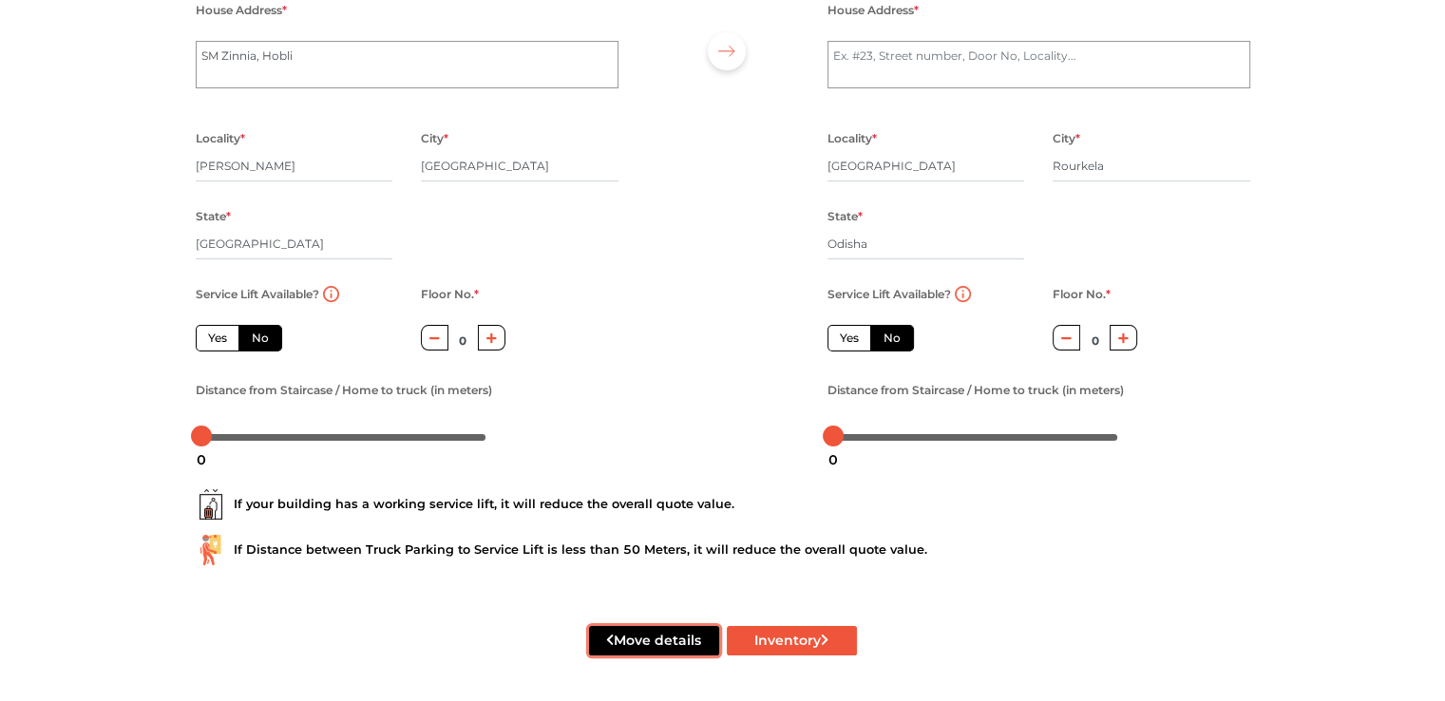
click at [665, 632] on button "Move details" at bounding box center [654, 640] width 130 height 29
click at [632, 647] on button "Move details" at bounding box center [654, 640] width 130 height 29
radio input "true"
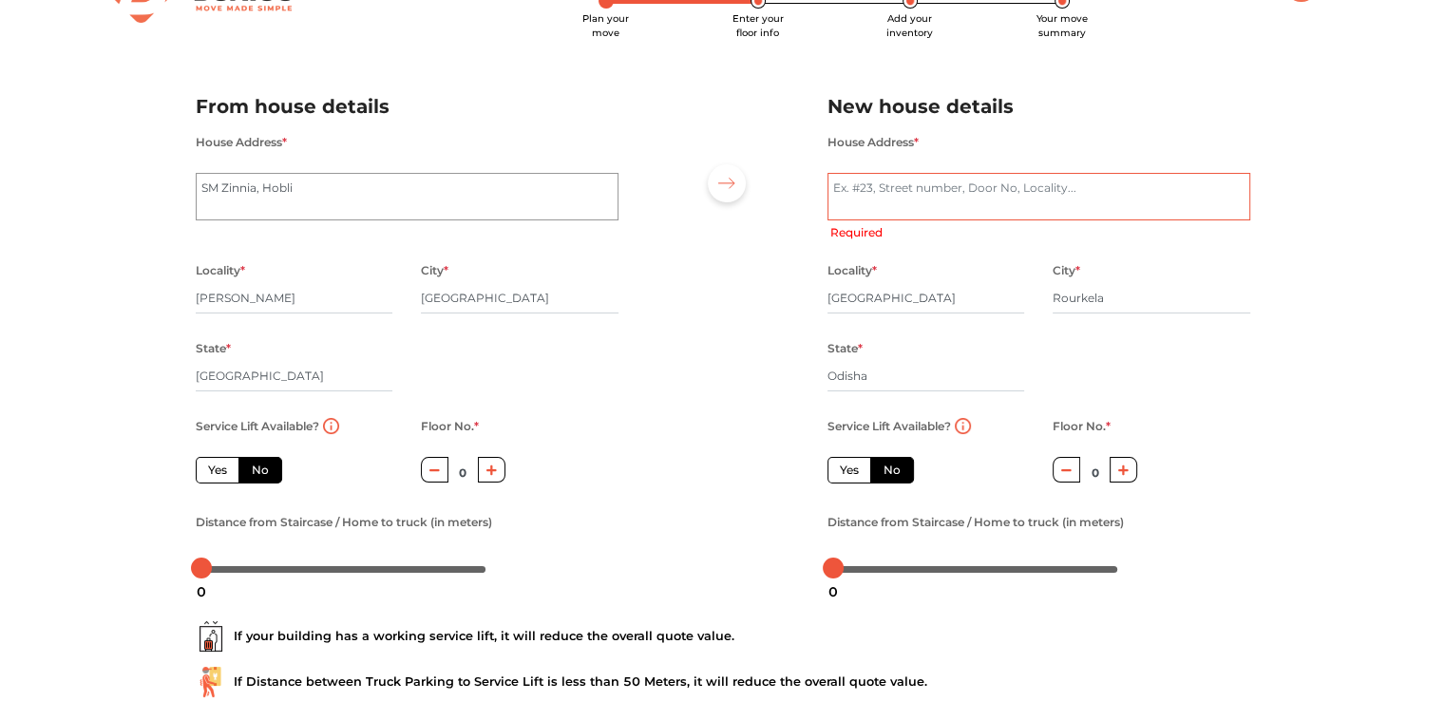
scroll to position [0, 0]
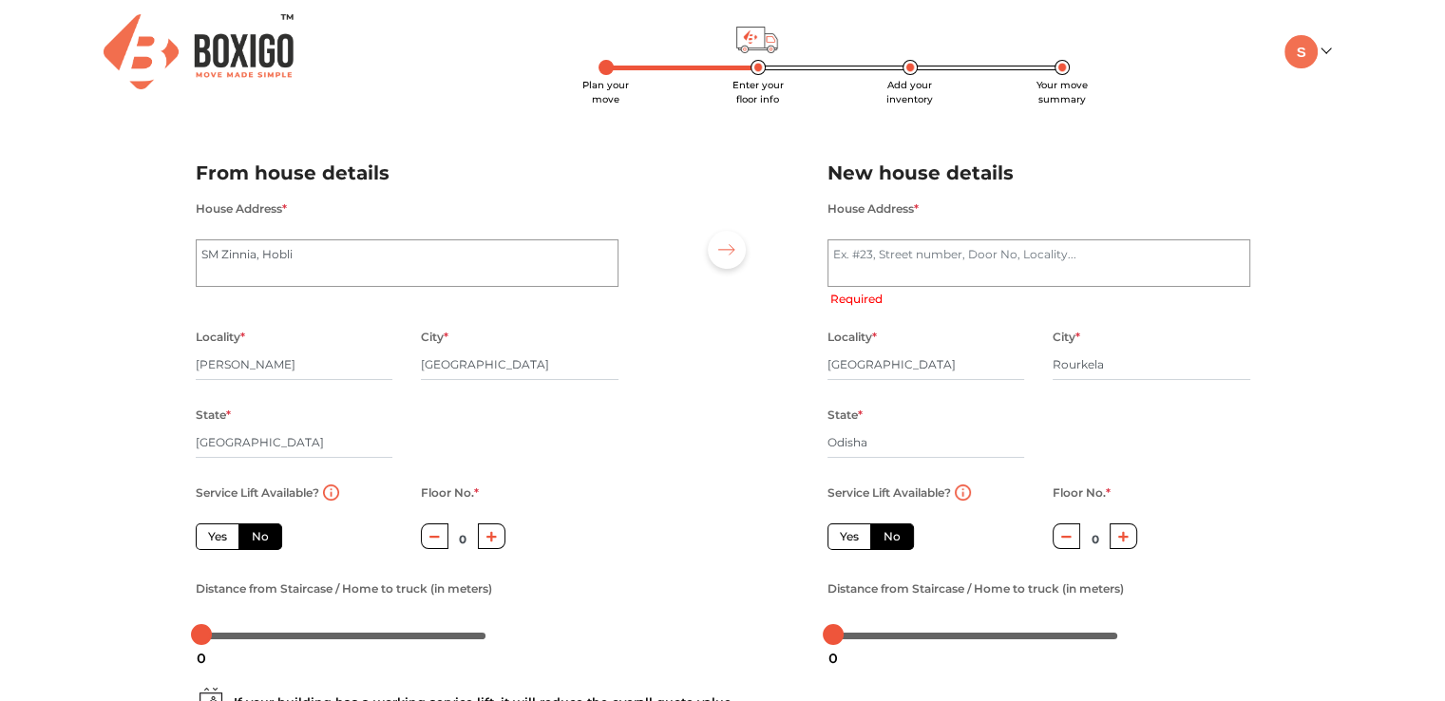
click at [243, 52] on img at bounding box center [199, 51] width 190 height 75
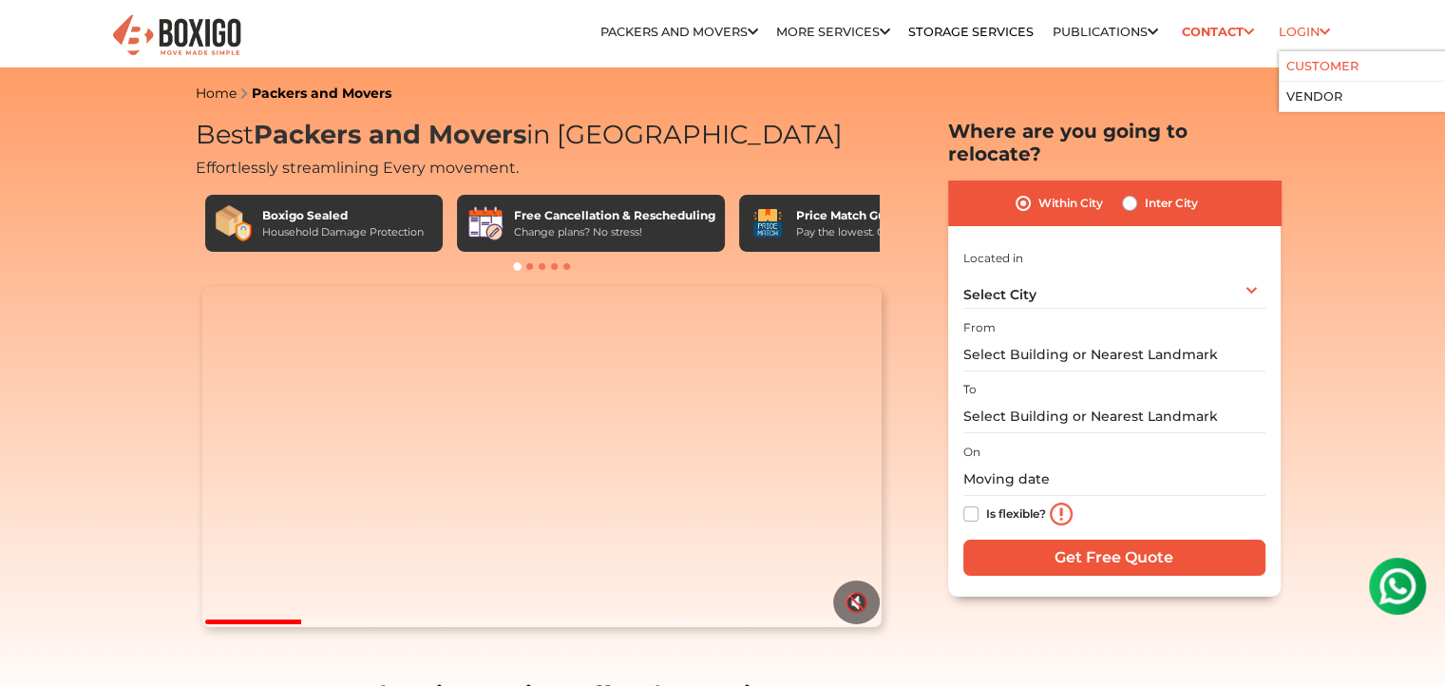
click at [1304, 64] on link "Customer" at bounding box center [1322, 66] width 72 height 14
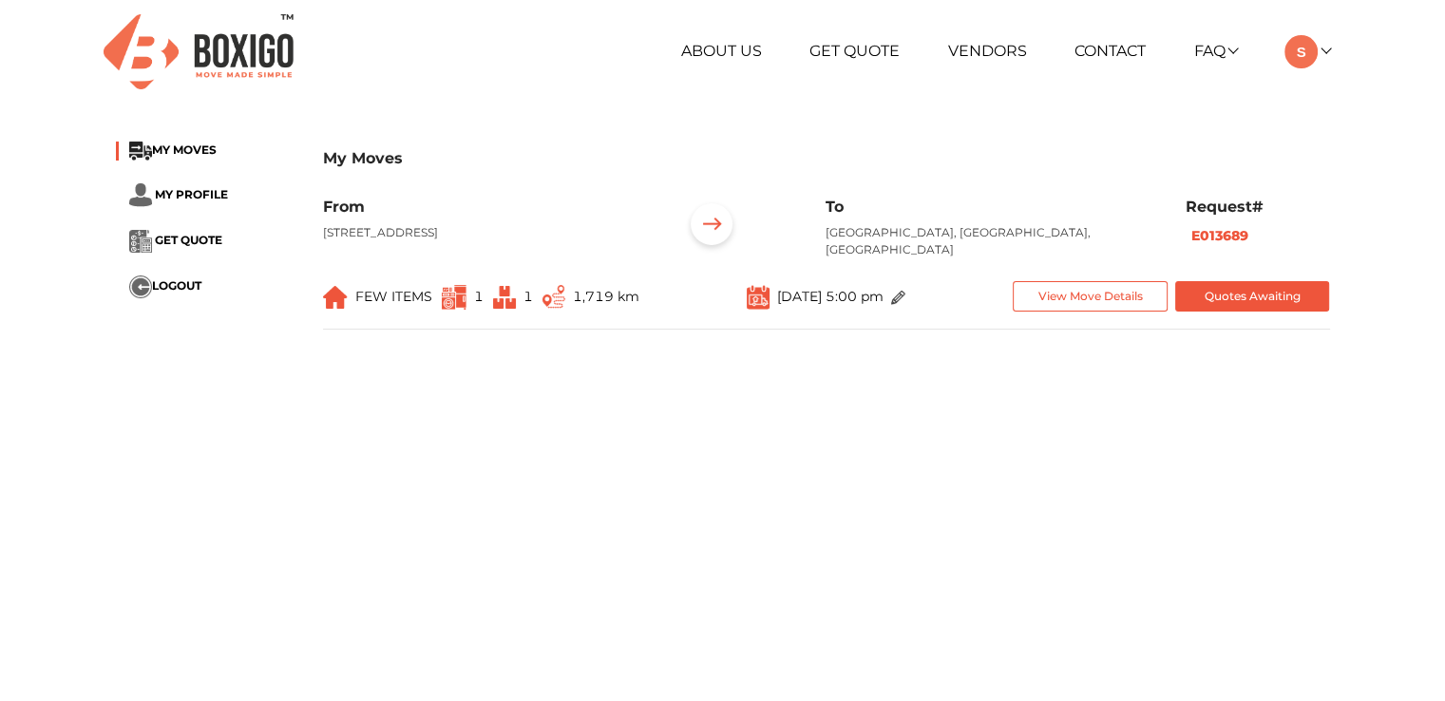
click at [372, 373] on main "My Moves MY MOVES MY PROFILE GET QUOTE LOGOUT My Moves From [STREET_ADDRESS], […" at bounding box center [722, 469] width 1445 height 684
click at [1079, 295] on button "View Move Details" at bounding box center [1090, 296] width 155 height 31
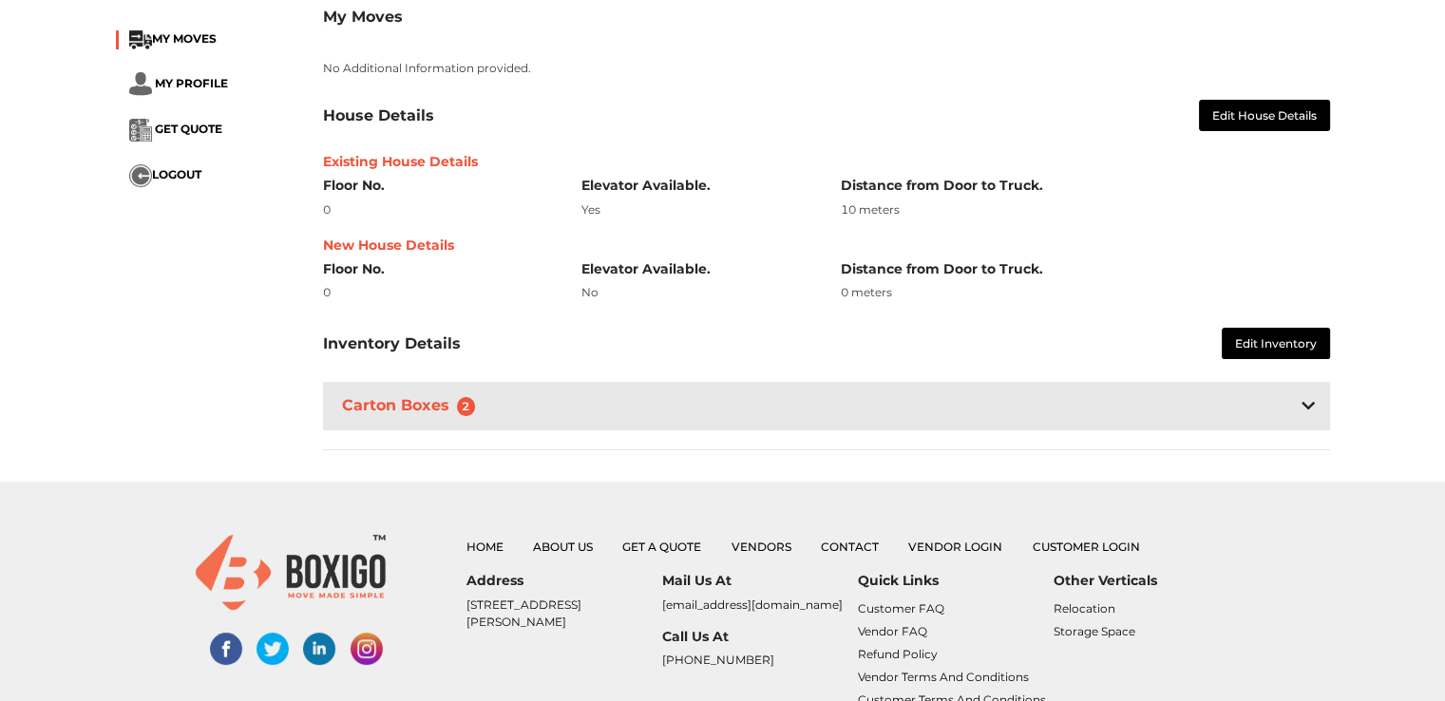
scroll to position [312, 0]
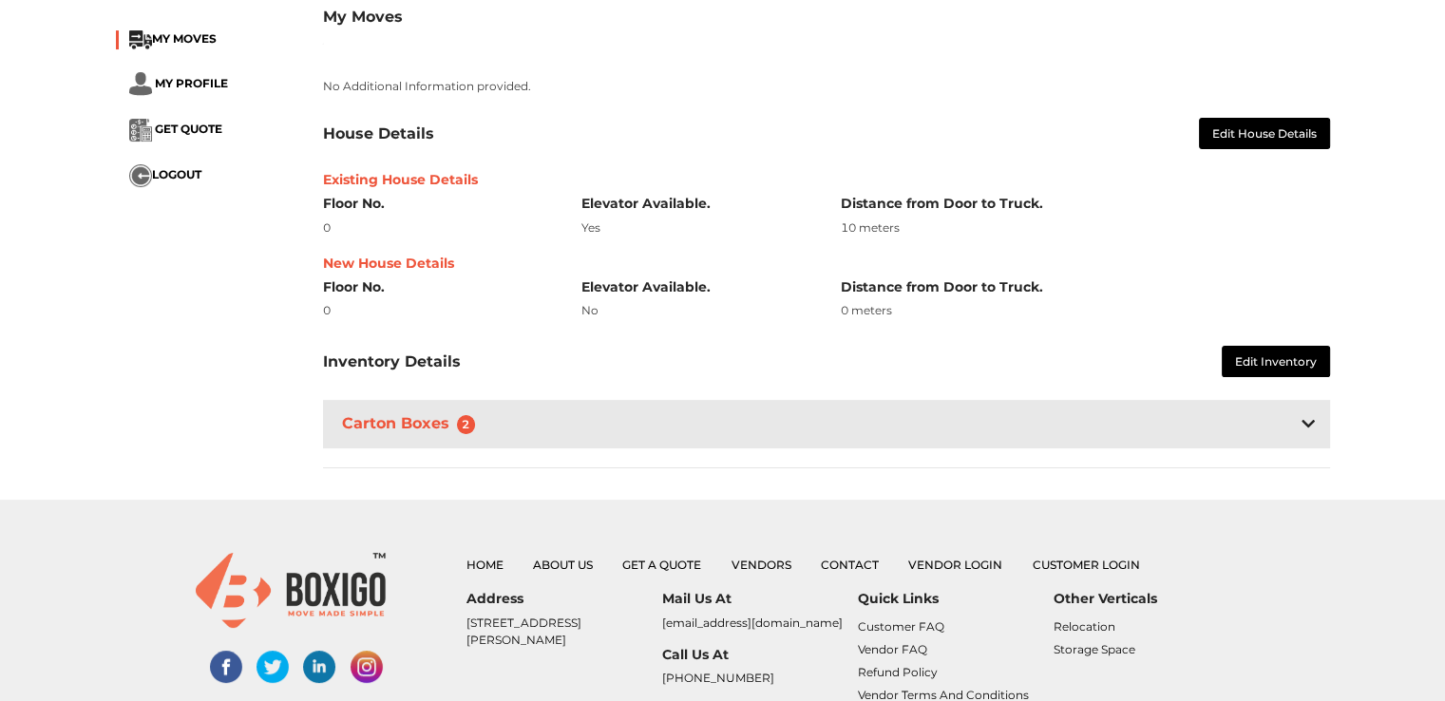
click at [1296, 412] on div "Carton Boxes 2" at bounding box center [826, 424] width 1007 height 48
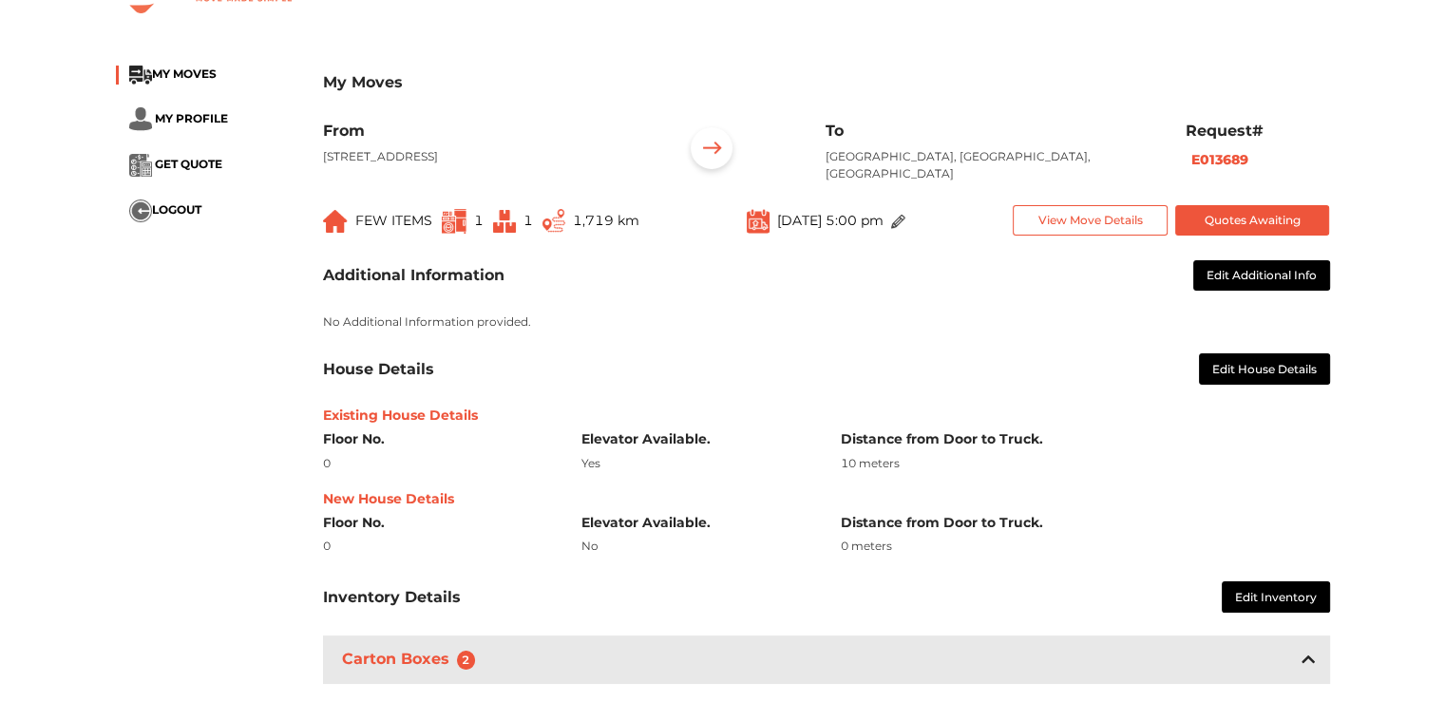
scroll to position [0, 0]
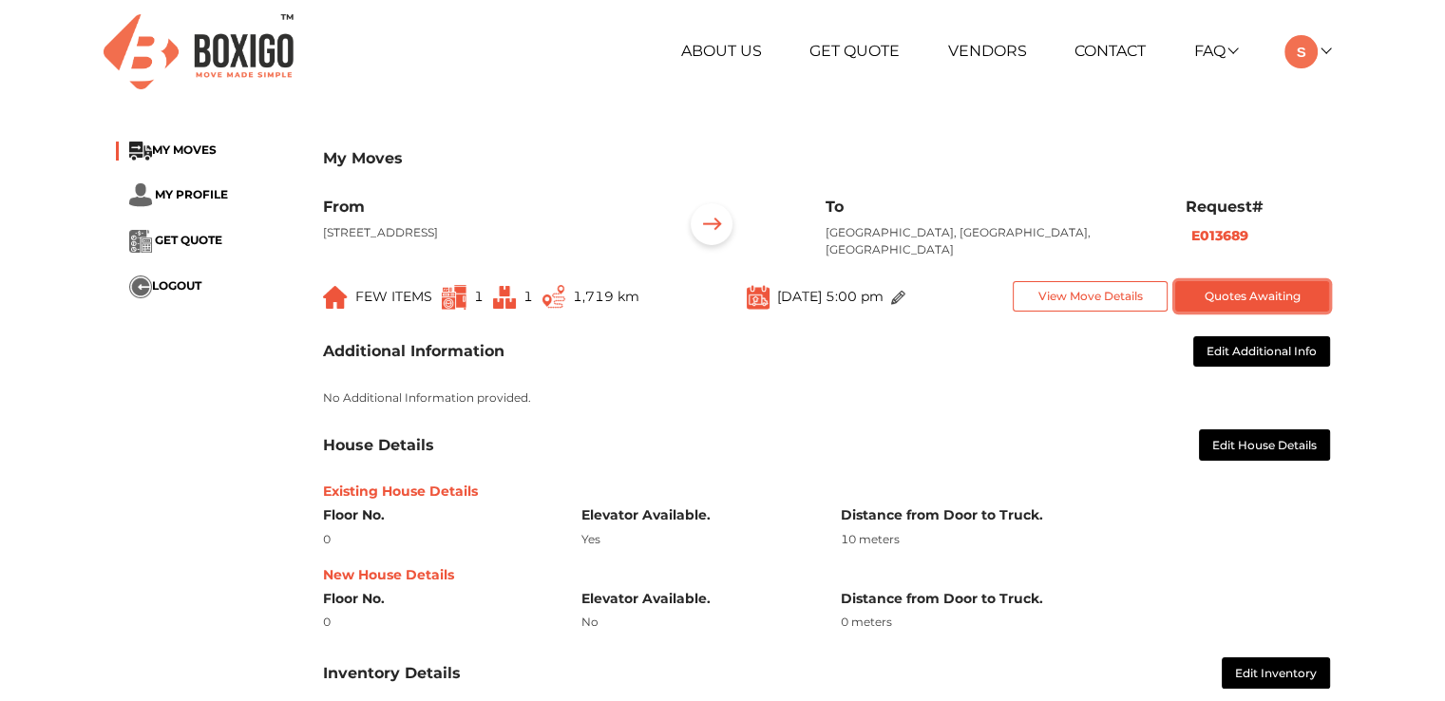
click at [1226, 297] on button "Quotes Awaiting" at bounding box center [1252, 296] width 155 height 31
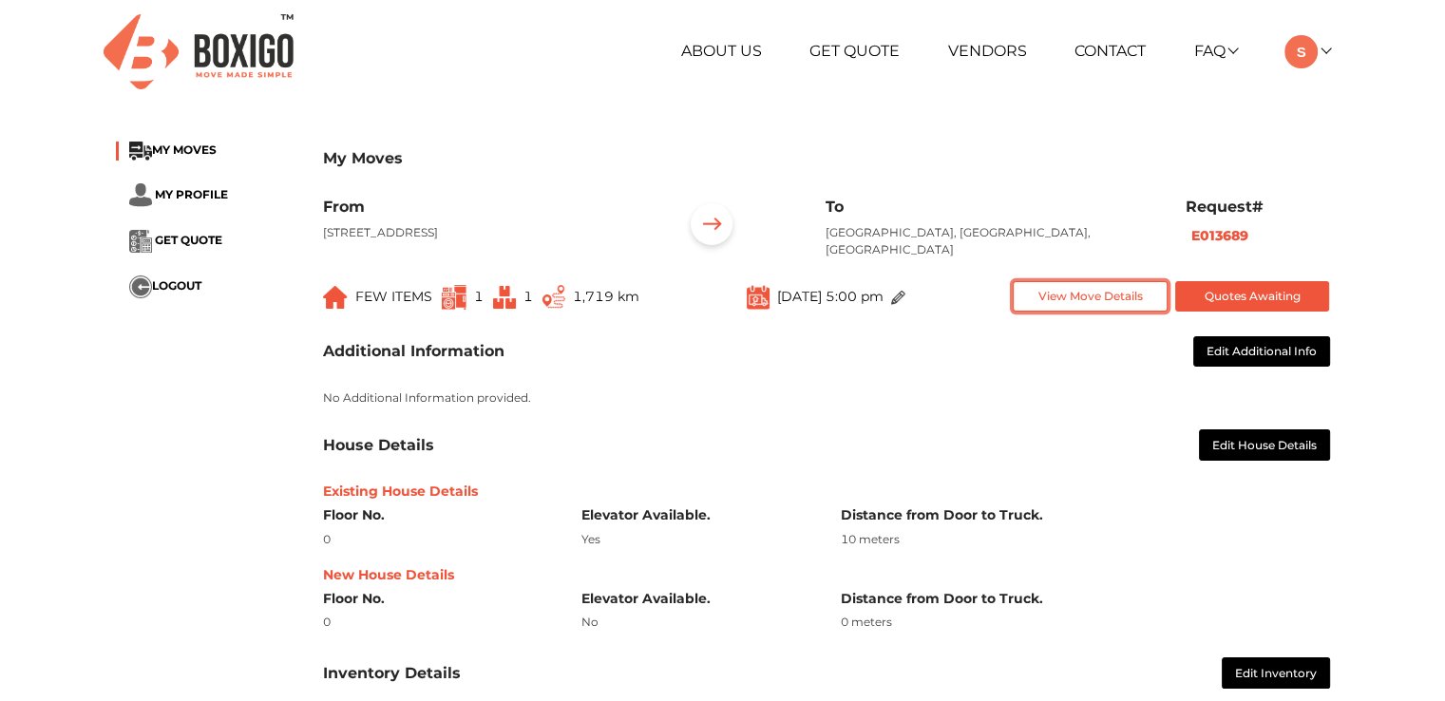
click at [1082, 293] on button "View Move Details" at bounding box center [1090, 296] width 155 height 31
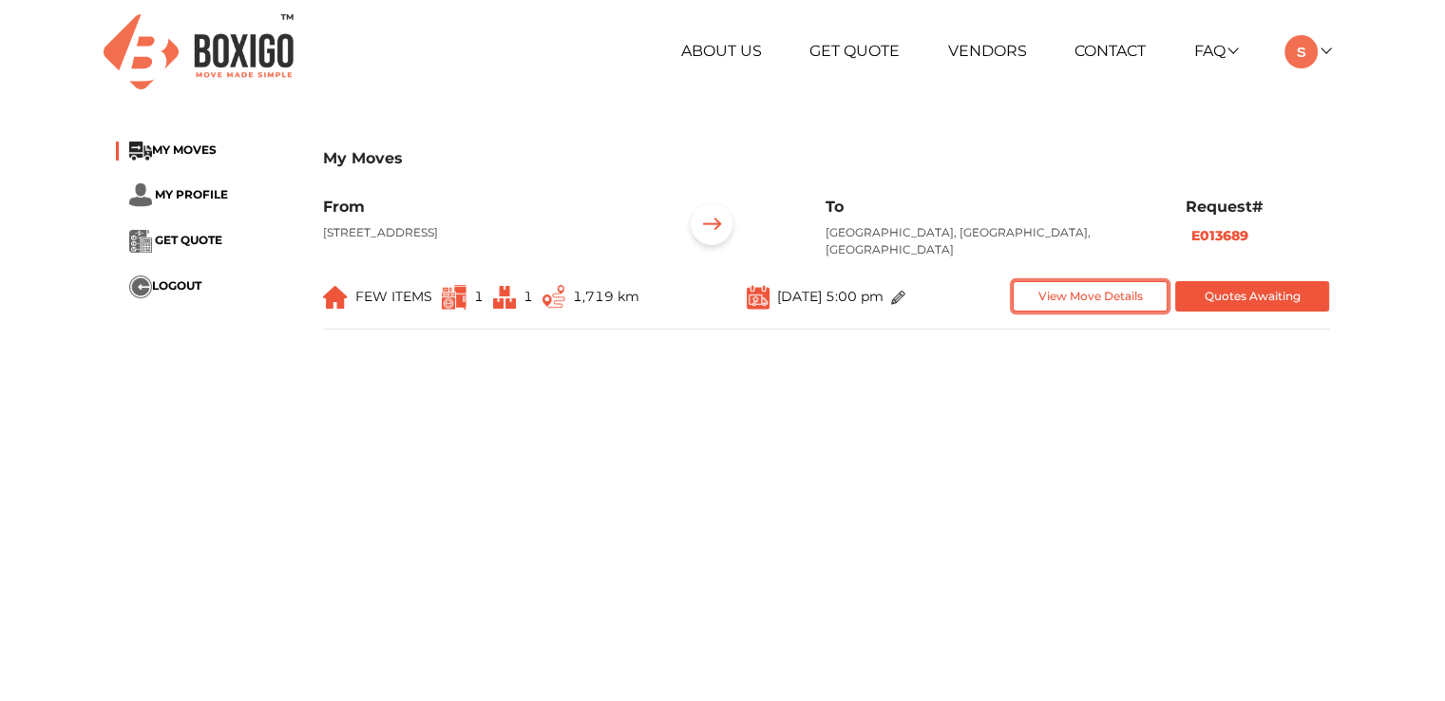
click at [1082, 293] on button "View Move Details" at bounding box center [1090, 296] width 155 height 31
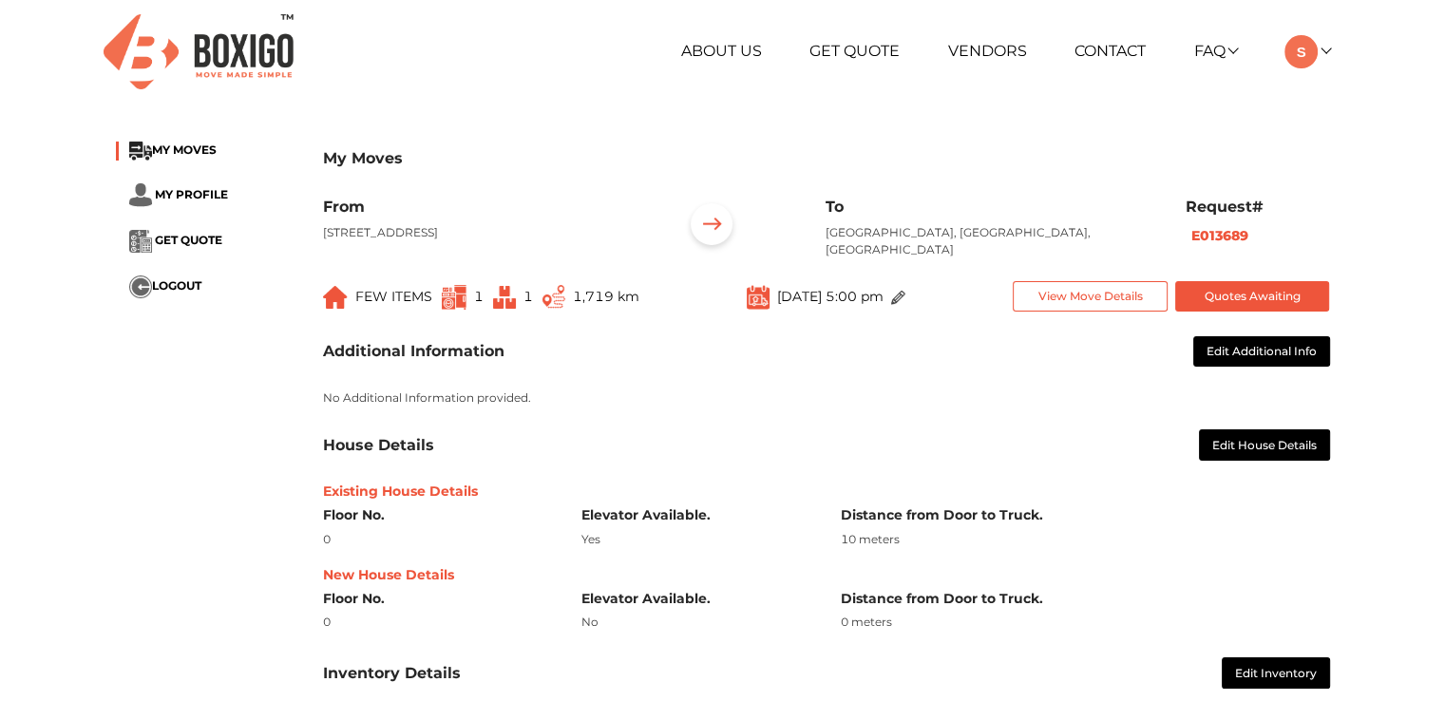
click at [936, 237] on p "[GEOGRAPHIC_DATA], [GEOGRAPHIC_DATA], [GEOGRAPHIC_DATA]" at bounding box center [991, 241] width 331 height 34
click at [1214, 46] on link "FAQ" at bounding box center [1215, 51] width 43 height 18
click at [1238, 74] on link "Customer FAQ" at bounding box center [1270, 79] width 152 height 35
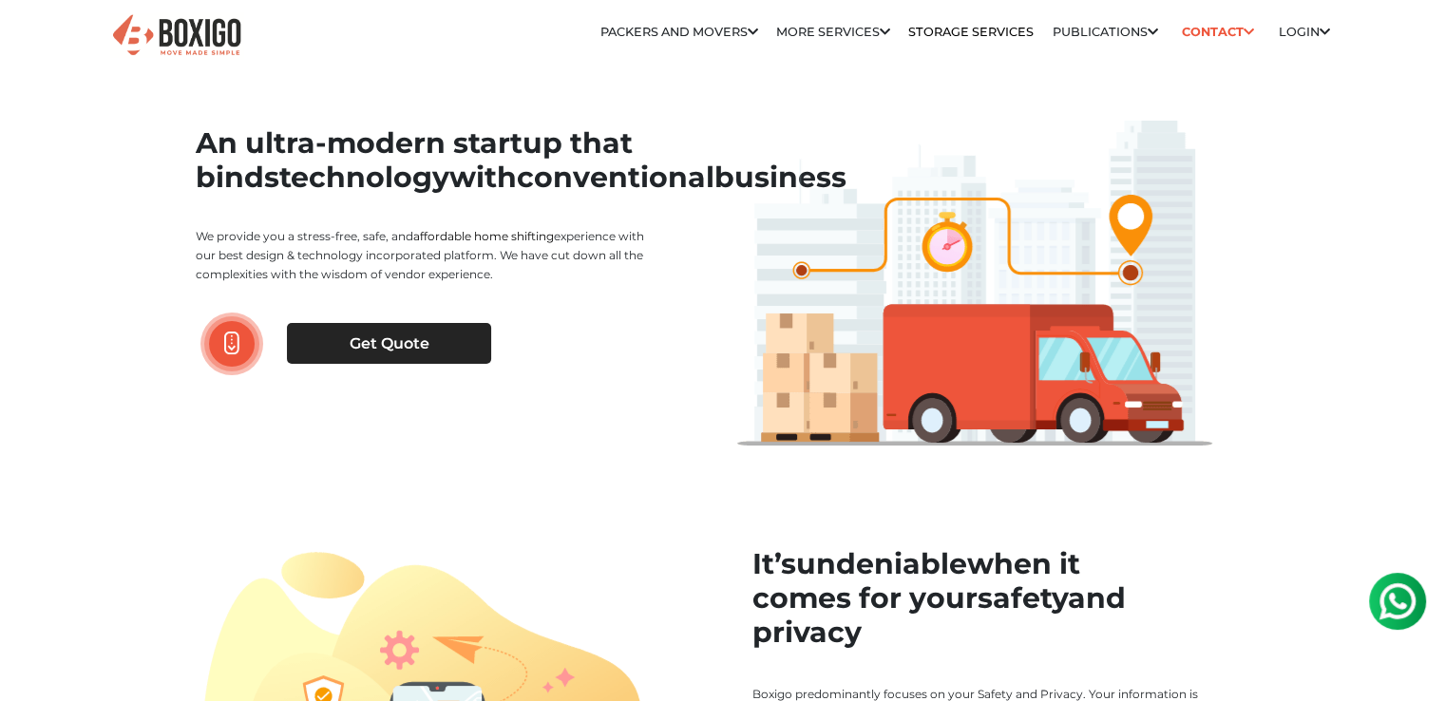
click at [1399, 604] on img at bounding box center [1398, 601] width 38 height 38
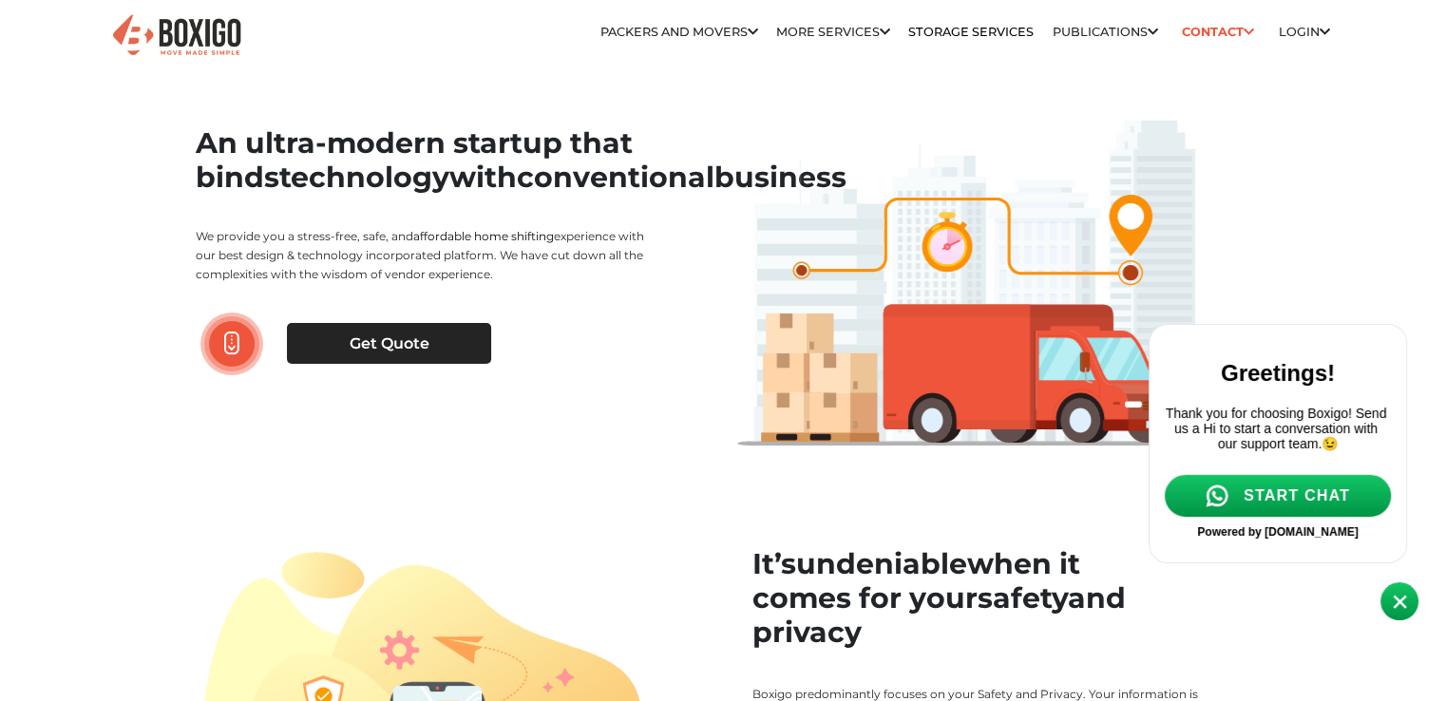
click at [1274, 504] on span "START CHAT" at bounding box center [1297, 495] width 106 height 17
click at [1322, 504] on span "START CHAT" at bounding box center [1297, 495] width 106 height 17
